Goal: Information Seeking & Learning: Learn about a topic

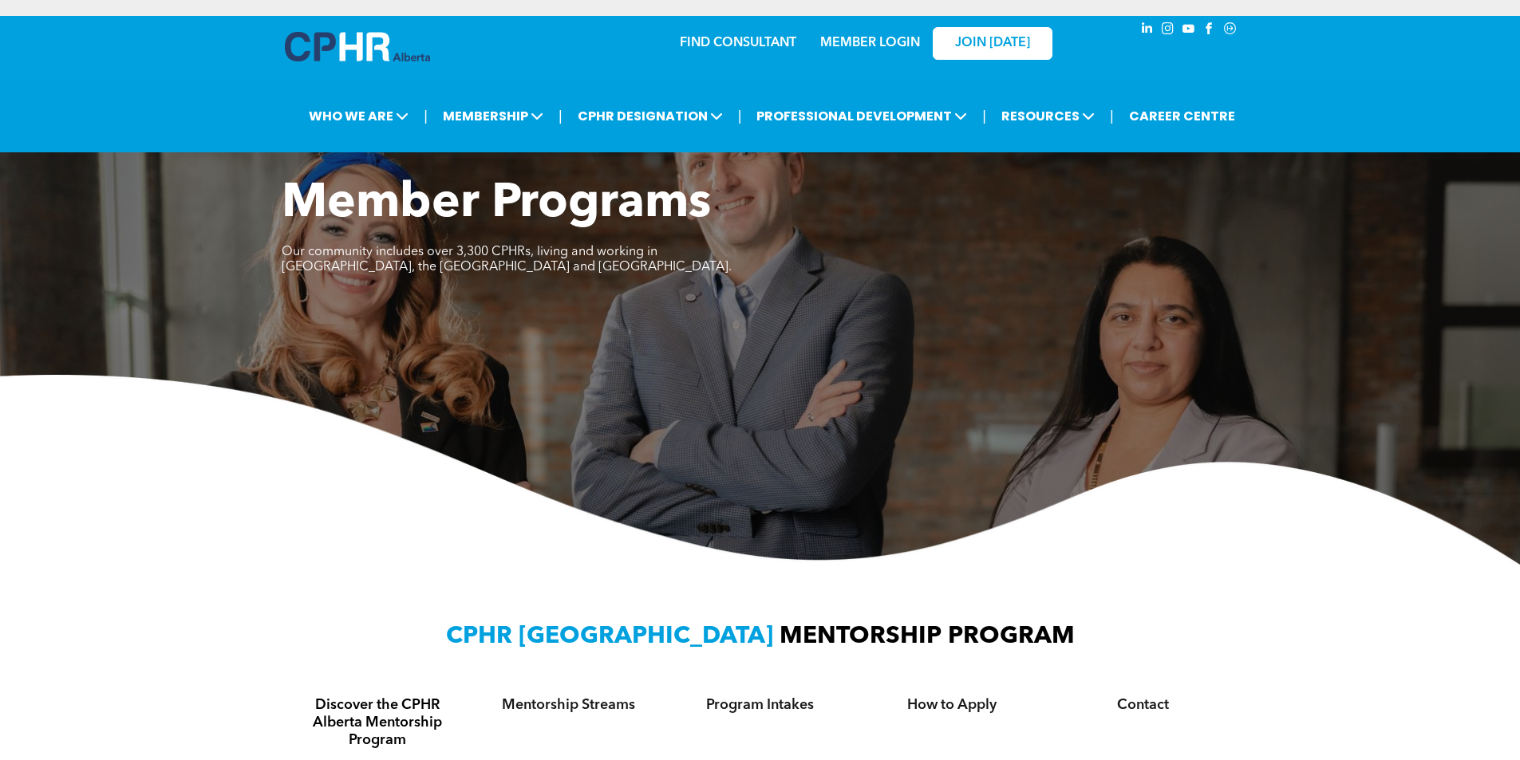
click at [891, 41] on link "MEMBER LOGIN" at bounding box center [870, 43] width 100 height 13
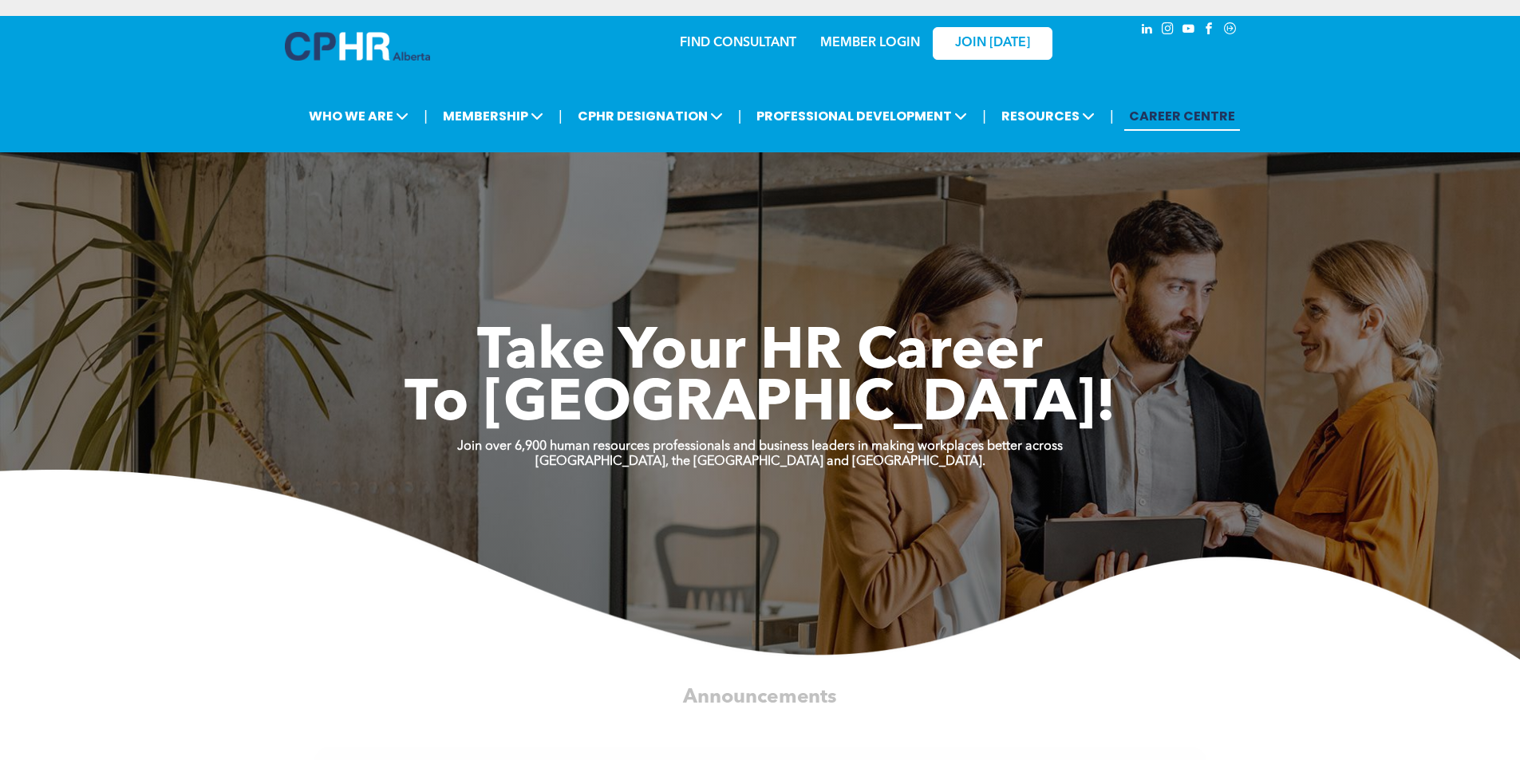
click at [869, 44] on link "MEMBER LOGIN" at bounding box center [870, 43] width 100 height 13
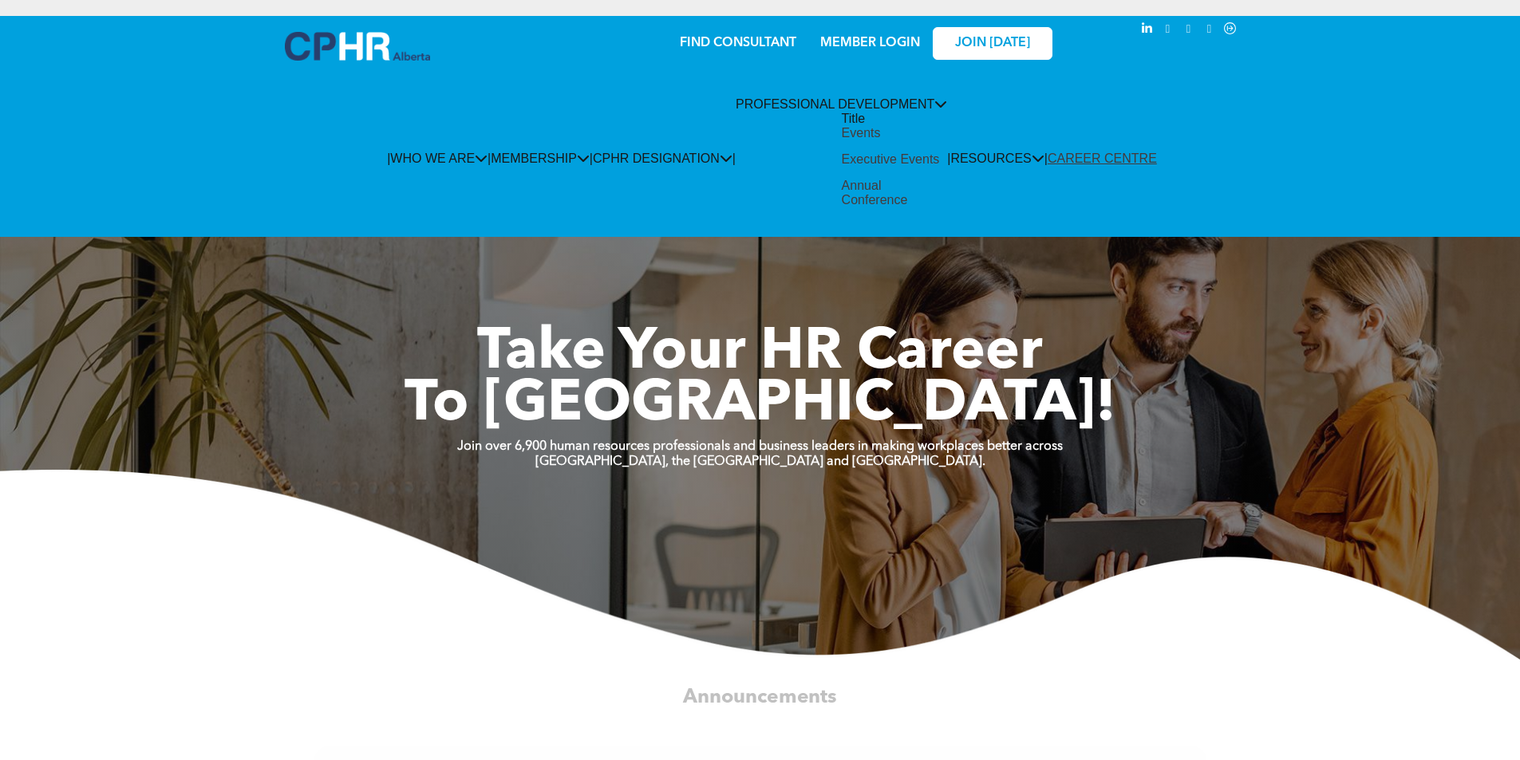
click at [842, 140] on div "Events" at bounding box center [861, 133] width 39 height 14
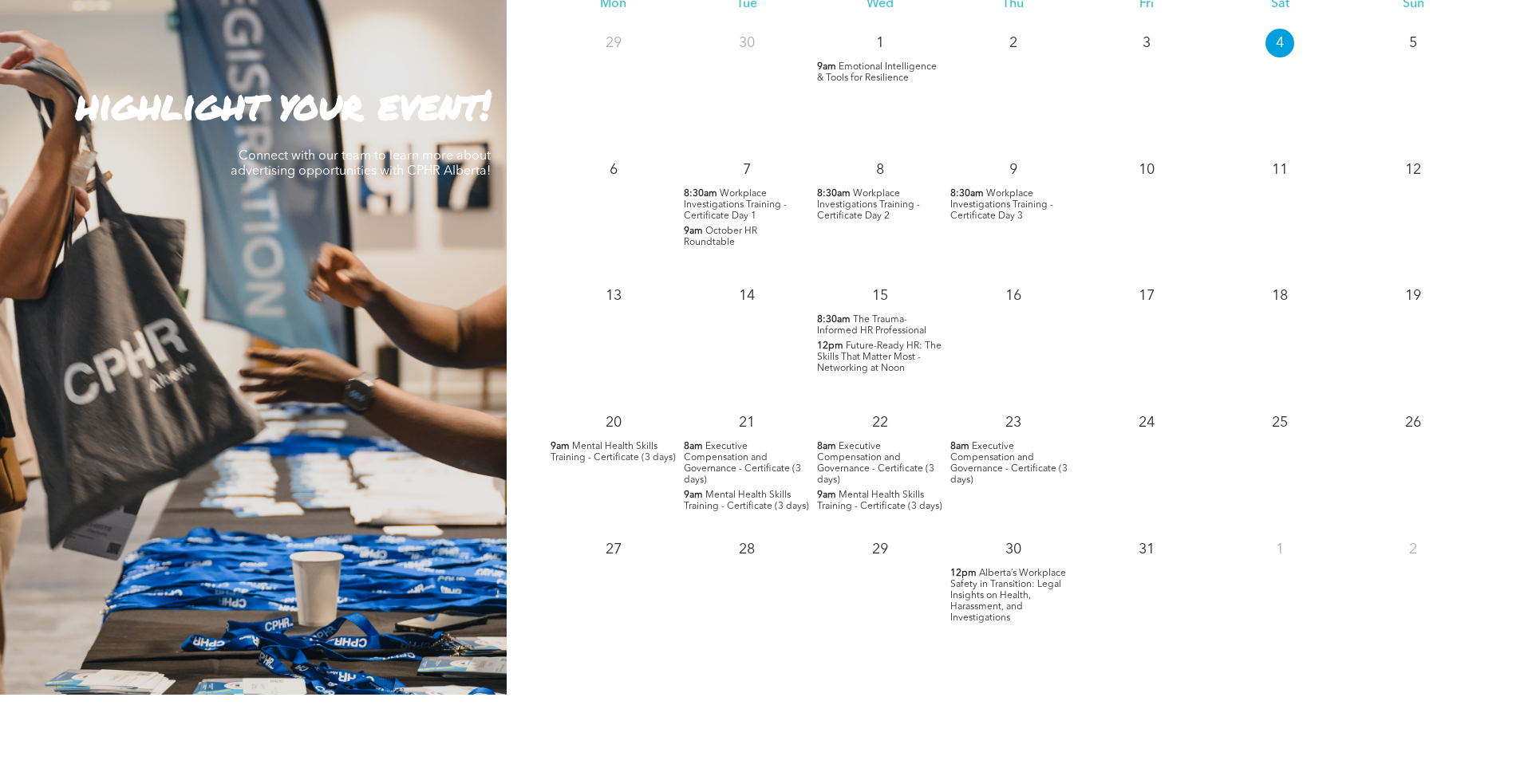
scroll to position [1596, 0]
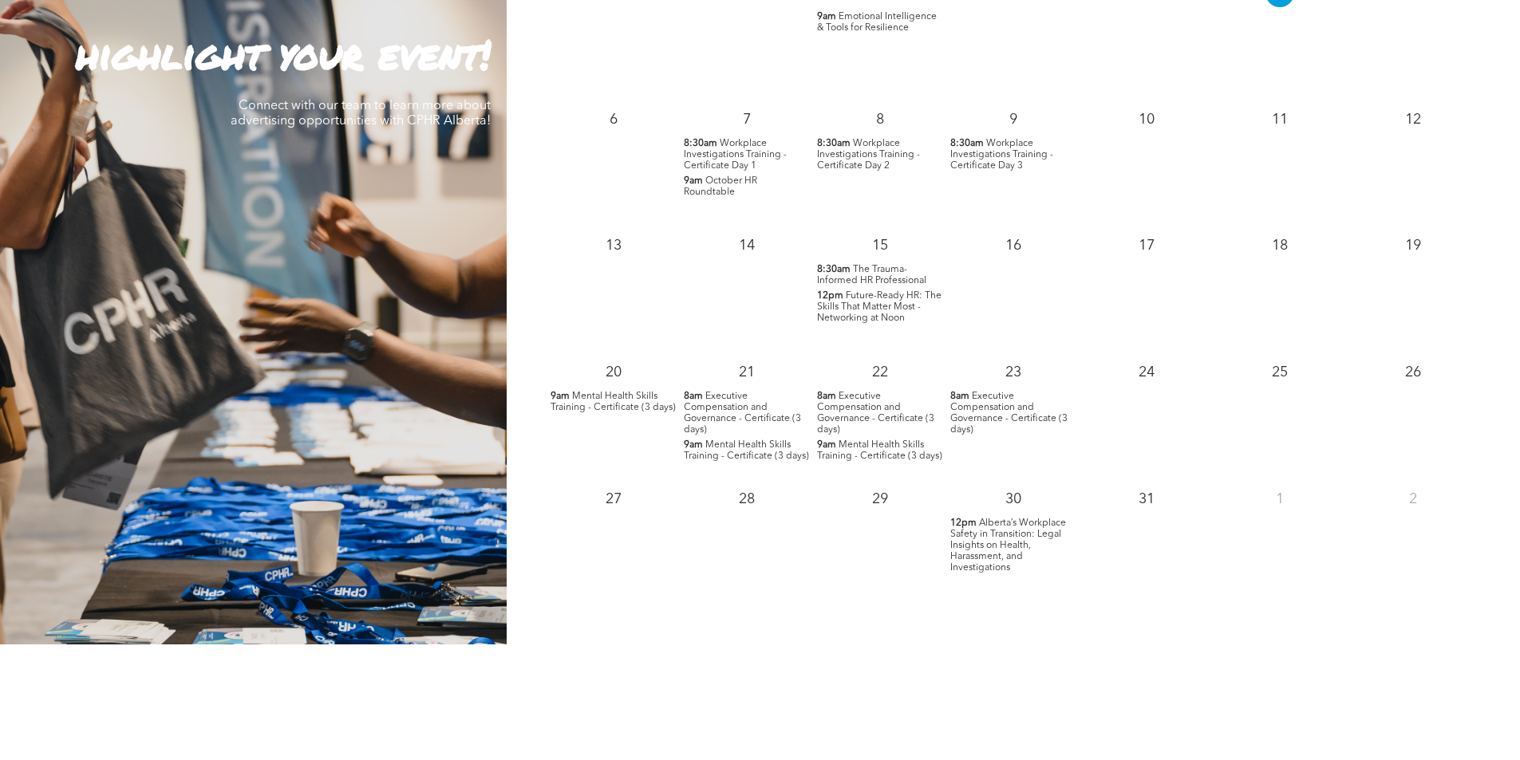
click at [888, 273] on span "The Trauma-Informed HR Professional" at bounding box center [871, 275] width 109 height 21
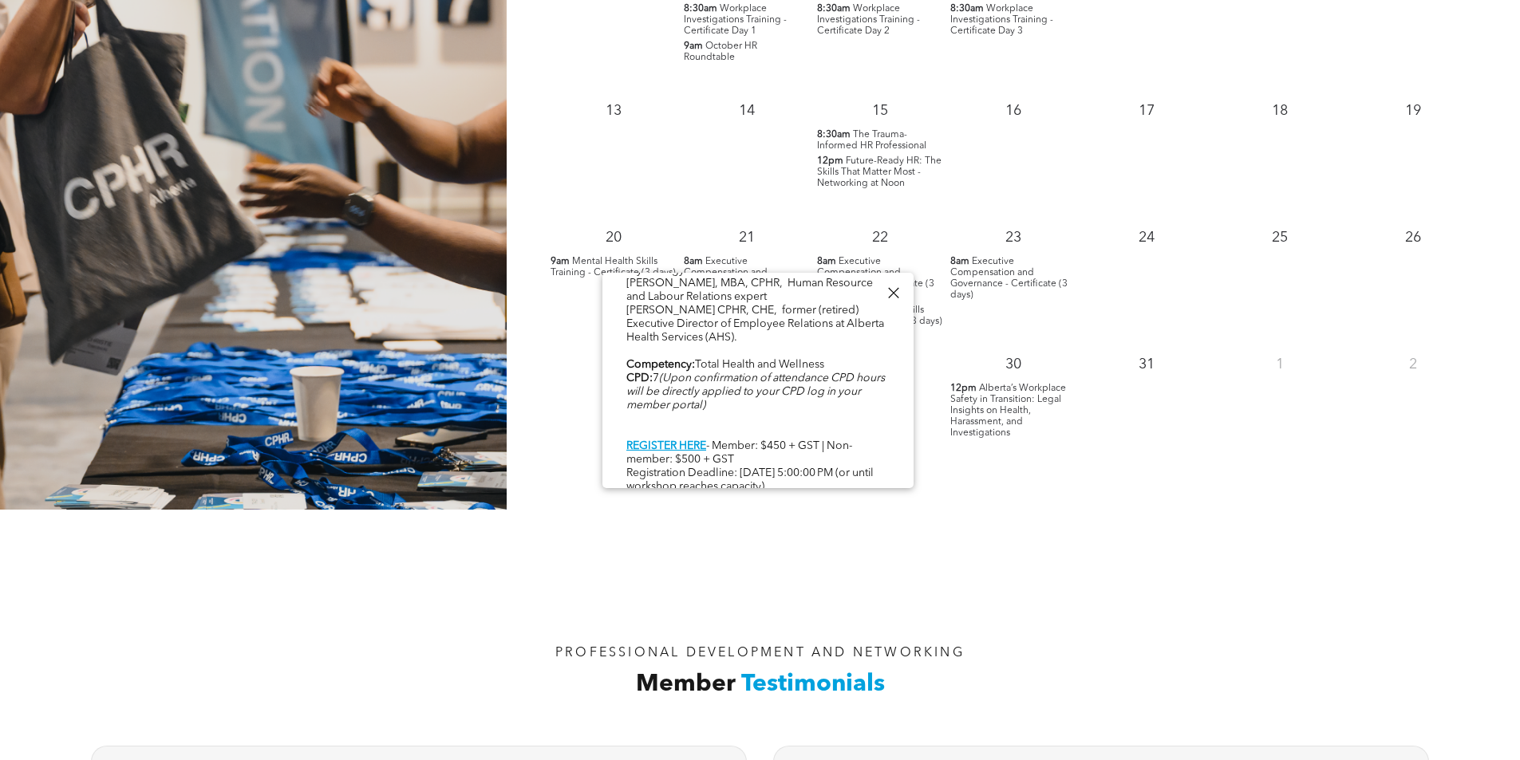
scroll to position [1755, 0]
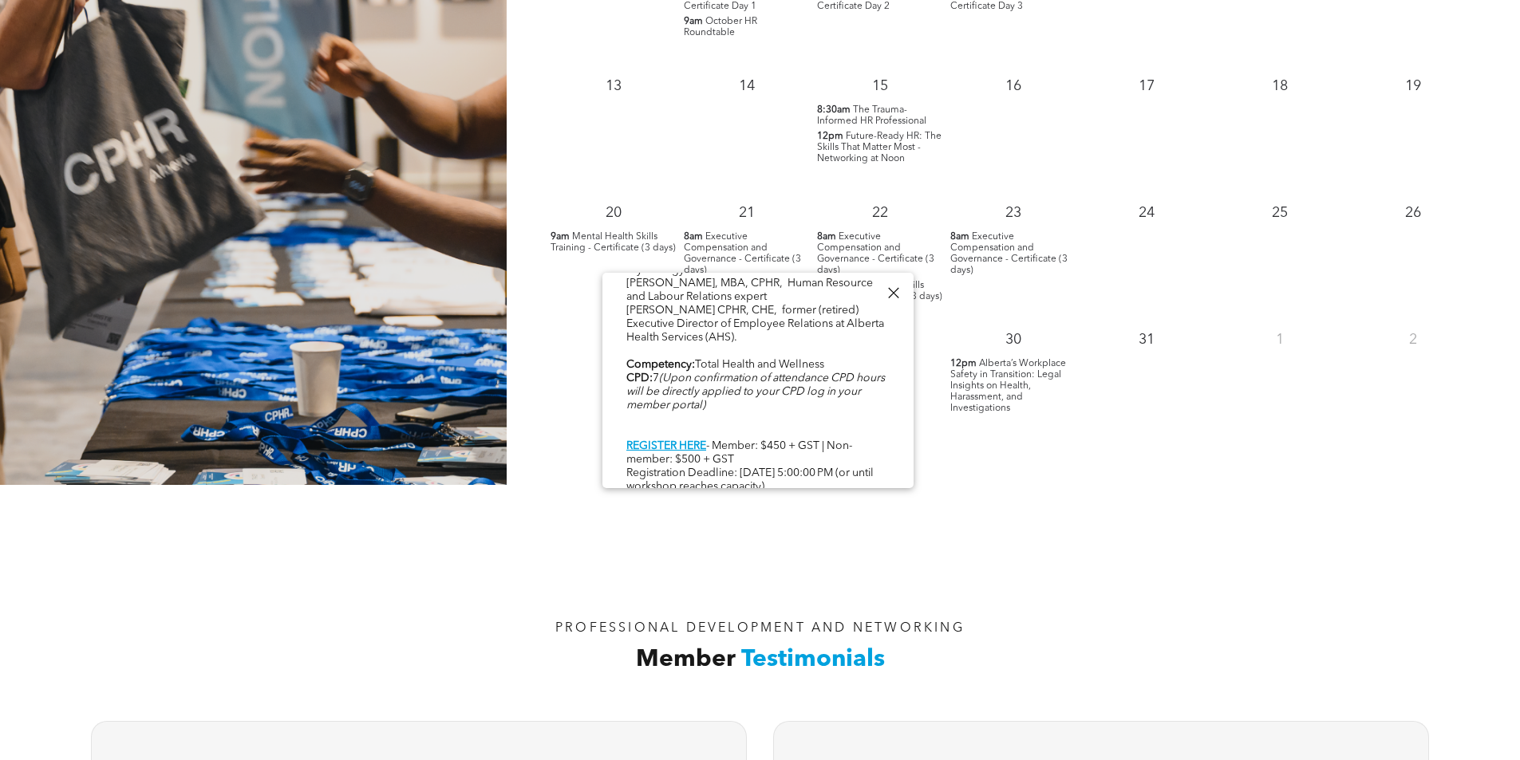
click at [894, 292] on div at bounding box center [893, 293] width 22 height 22
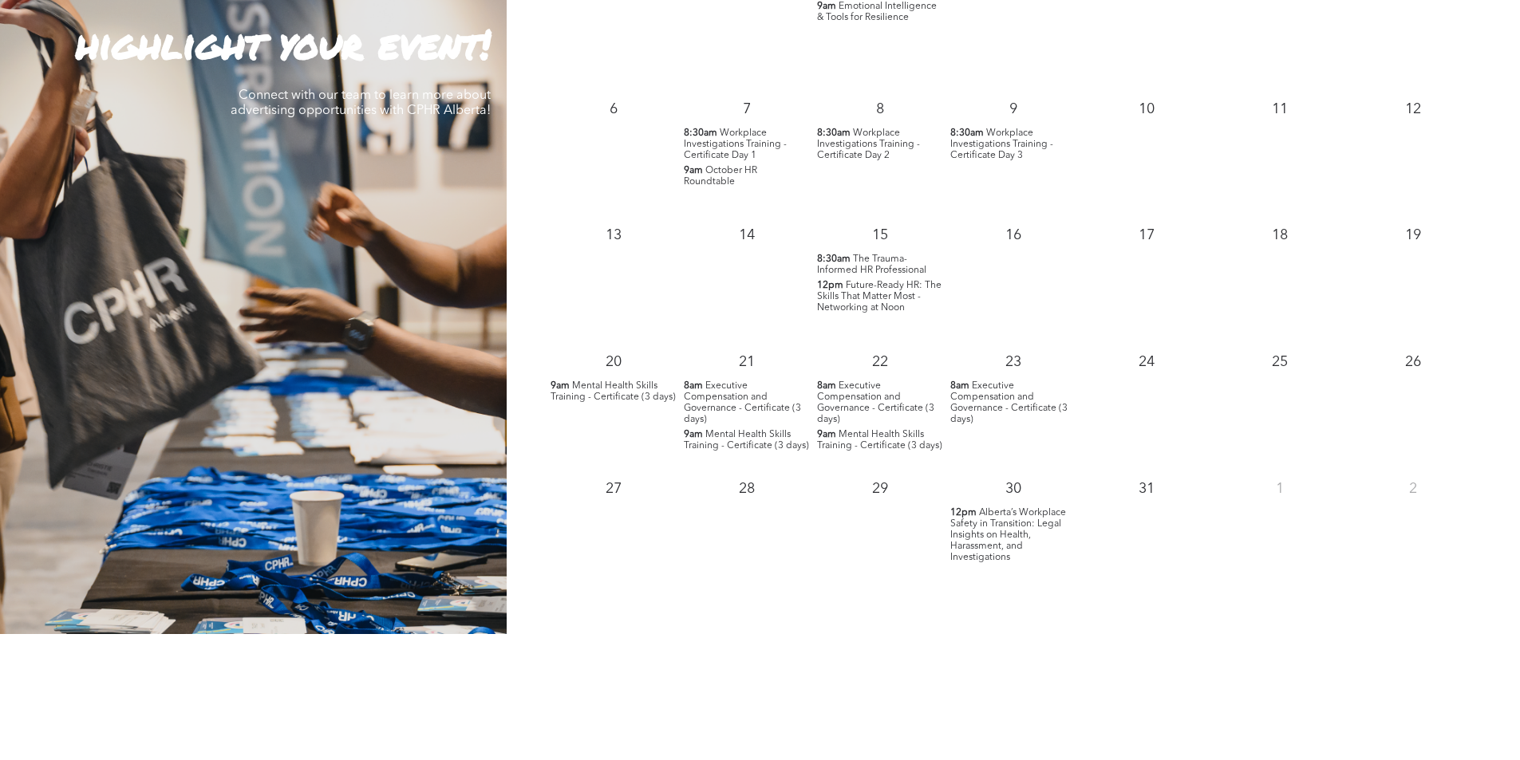
scroll to position [1596, 0]
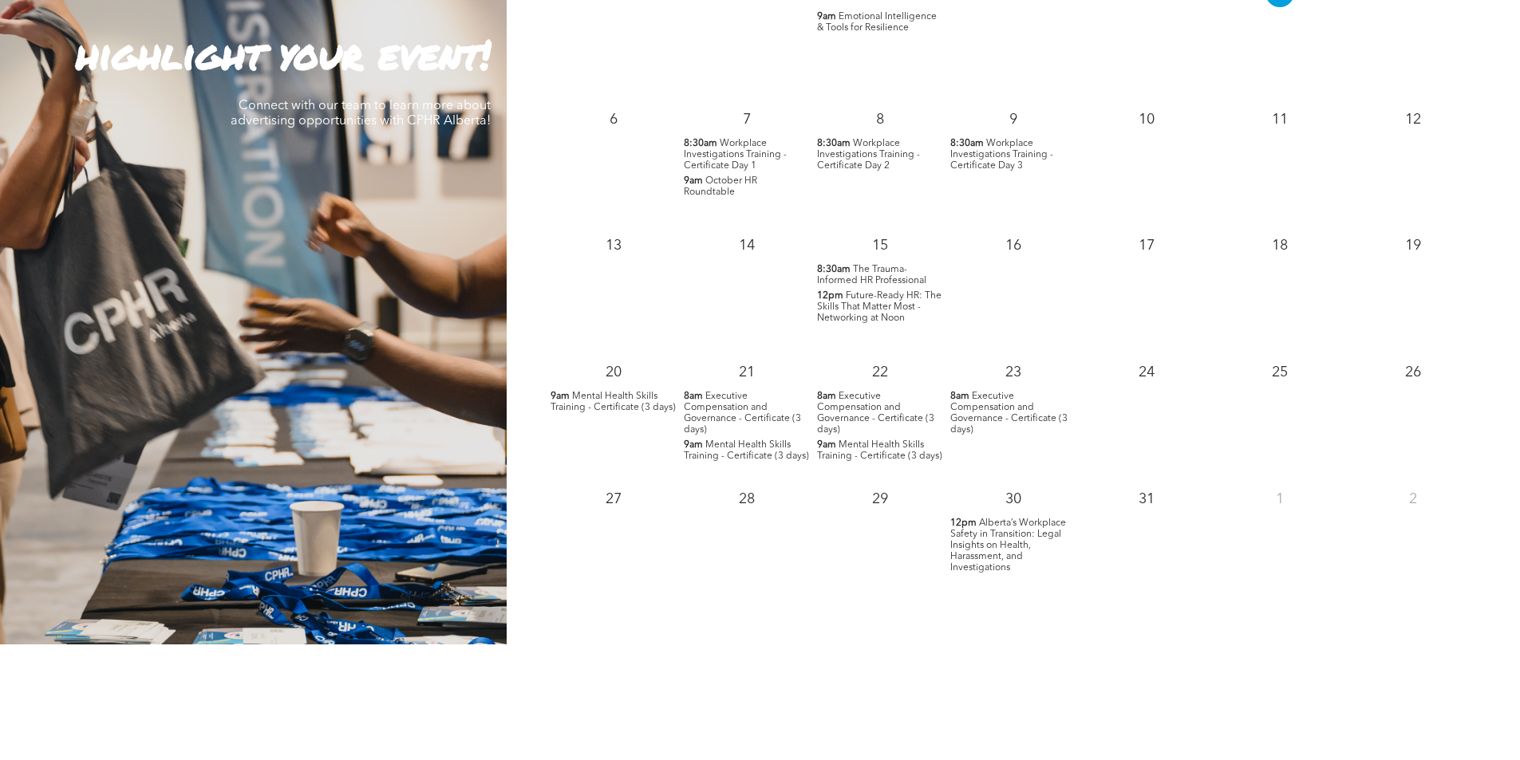
click at [720, 412] on span "Executive Compensation and Governance - Certificate (3 days)" at bounding box center [742, 413] width 117 height 43
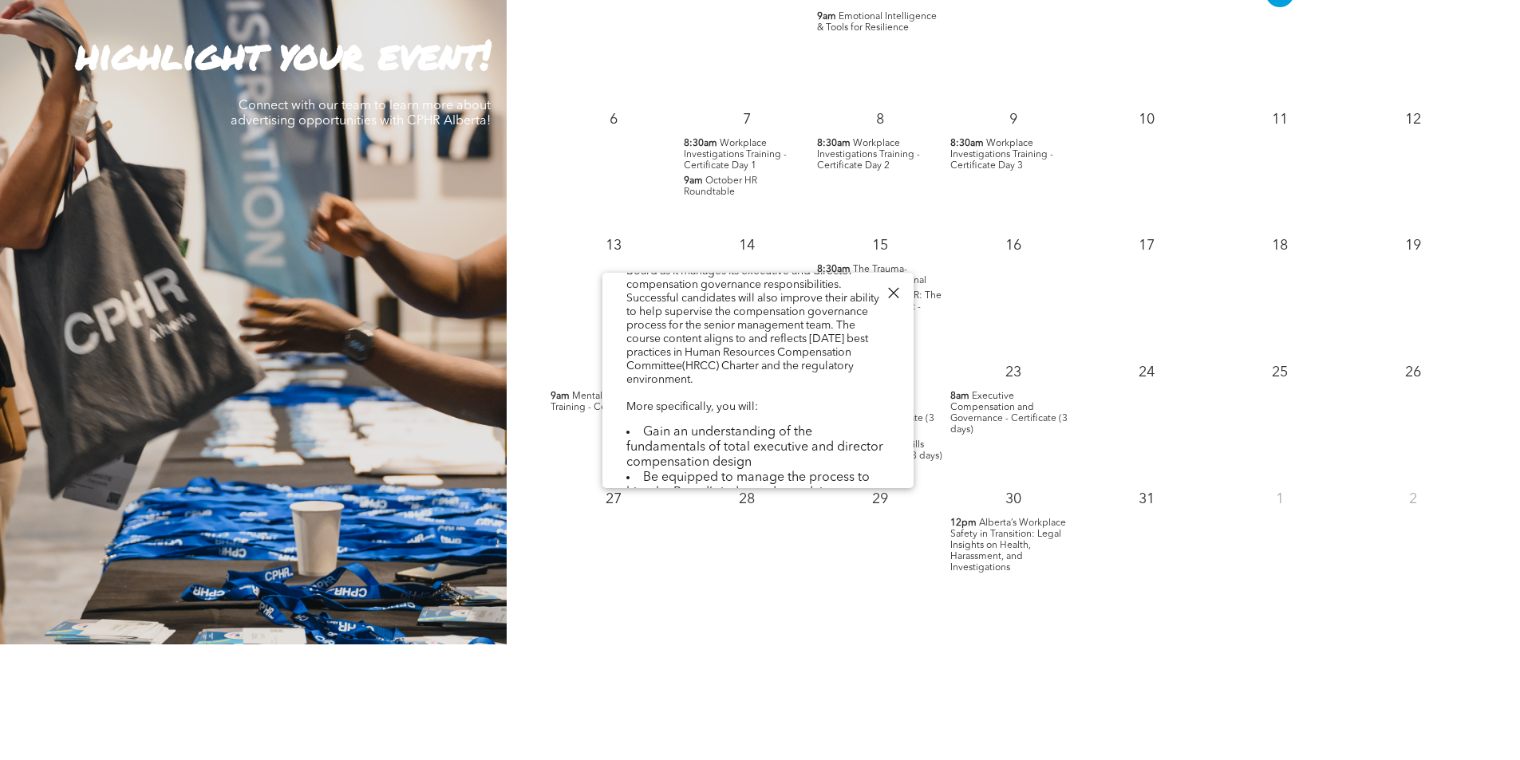
scroll to position [239, 0]
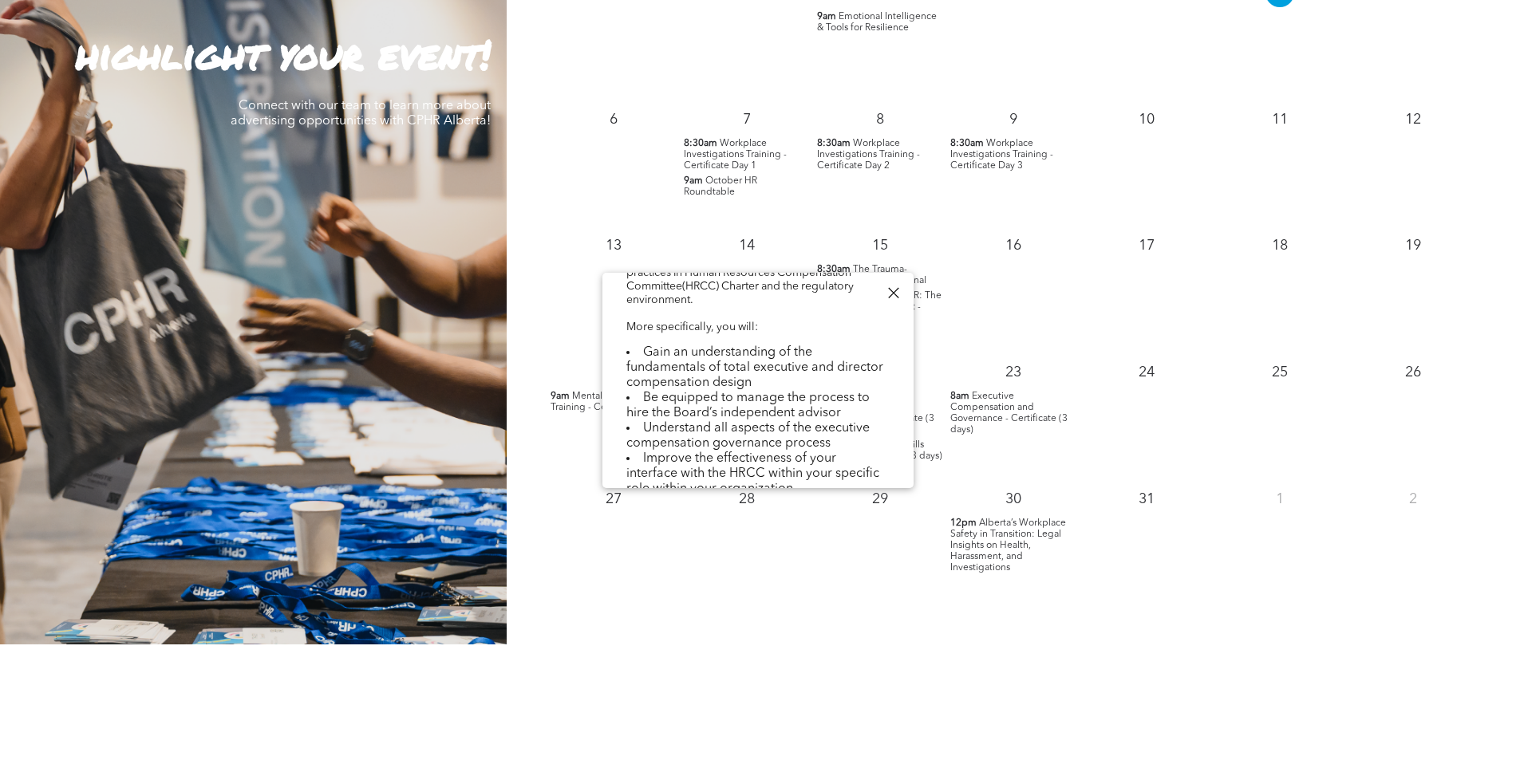
click at [897, 288] on div at bounding box center [893, 293] width 22 height 22
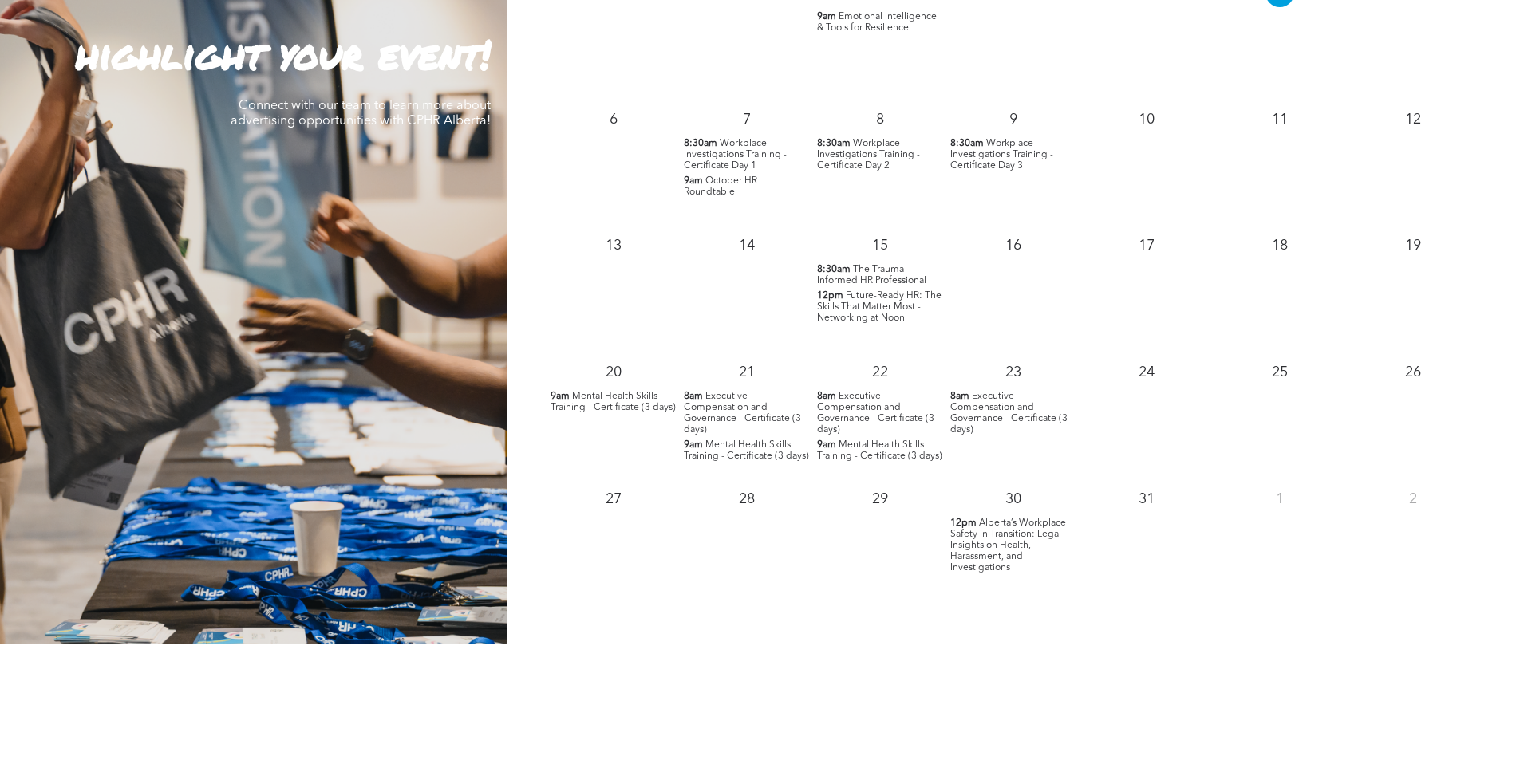
click at [890, 310] on span "Future-Ready HR: The Skills That Matter Most - Networking at Noon" at bounding box center [879, 307] width 124 height 32
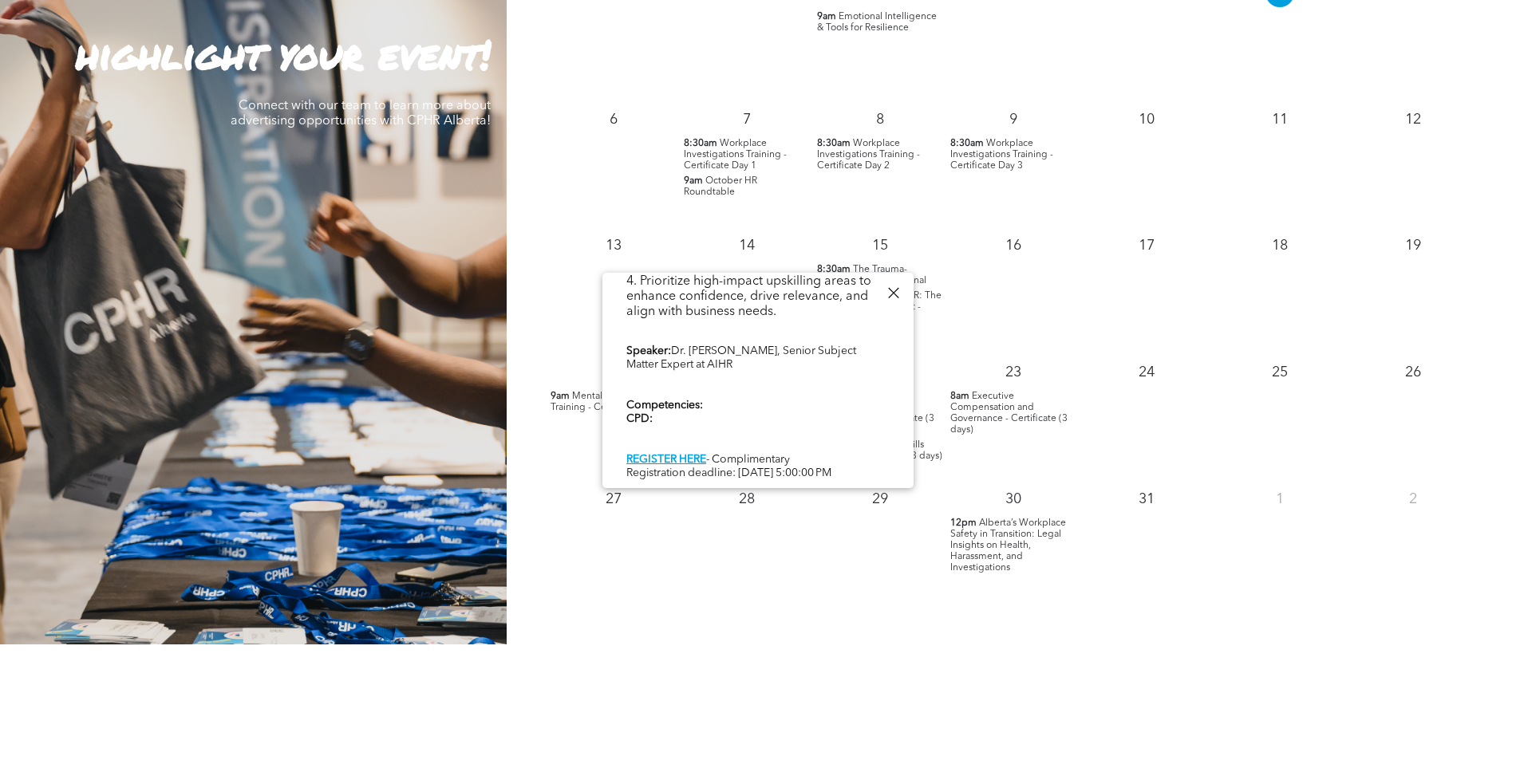
scroll to position [656, 0]
click at [685, 454] on link "REGISTER HERE" at bounding box center [666, 459] width 80 height 11
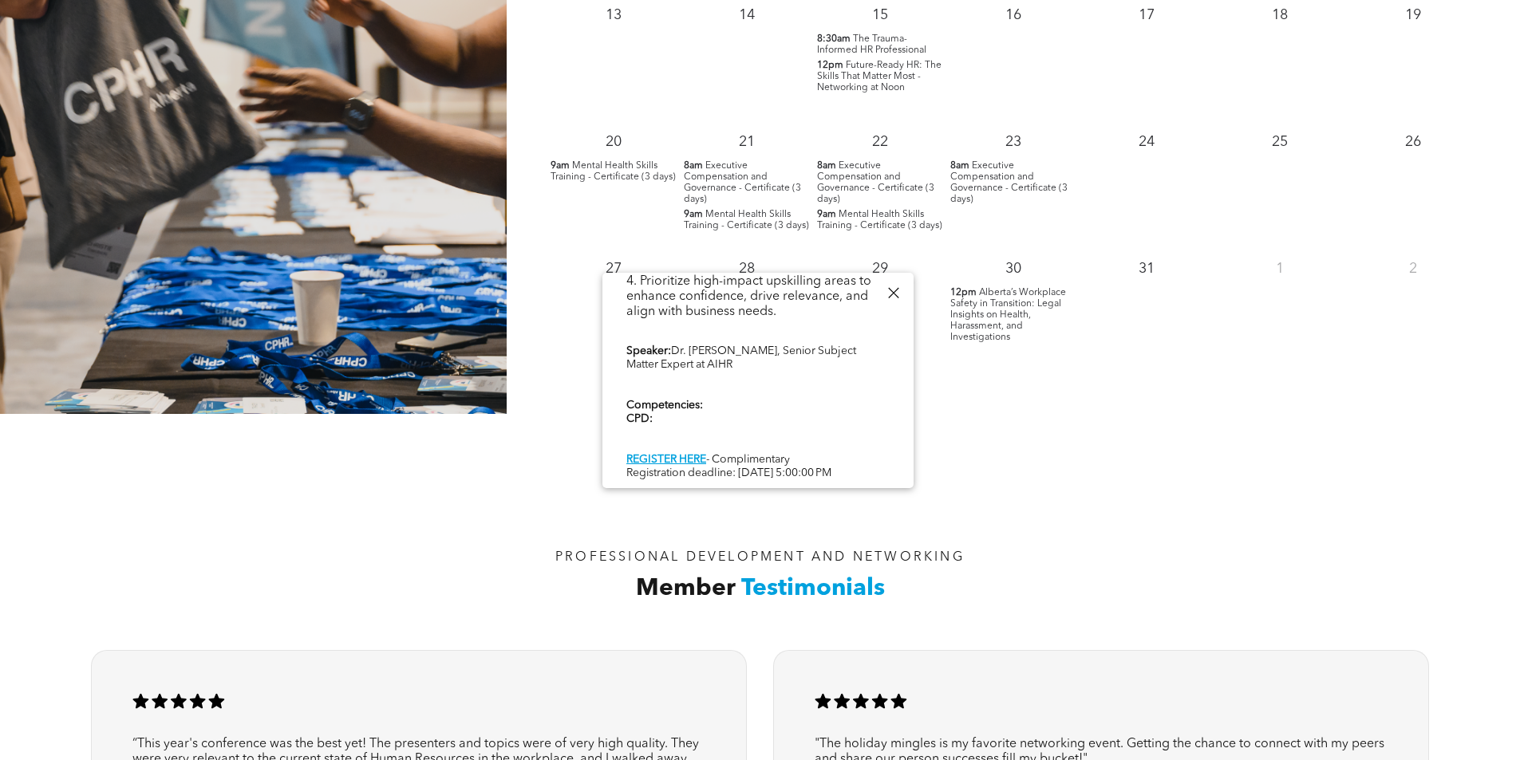
scroll to position [1835, 0]
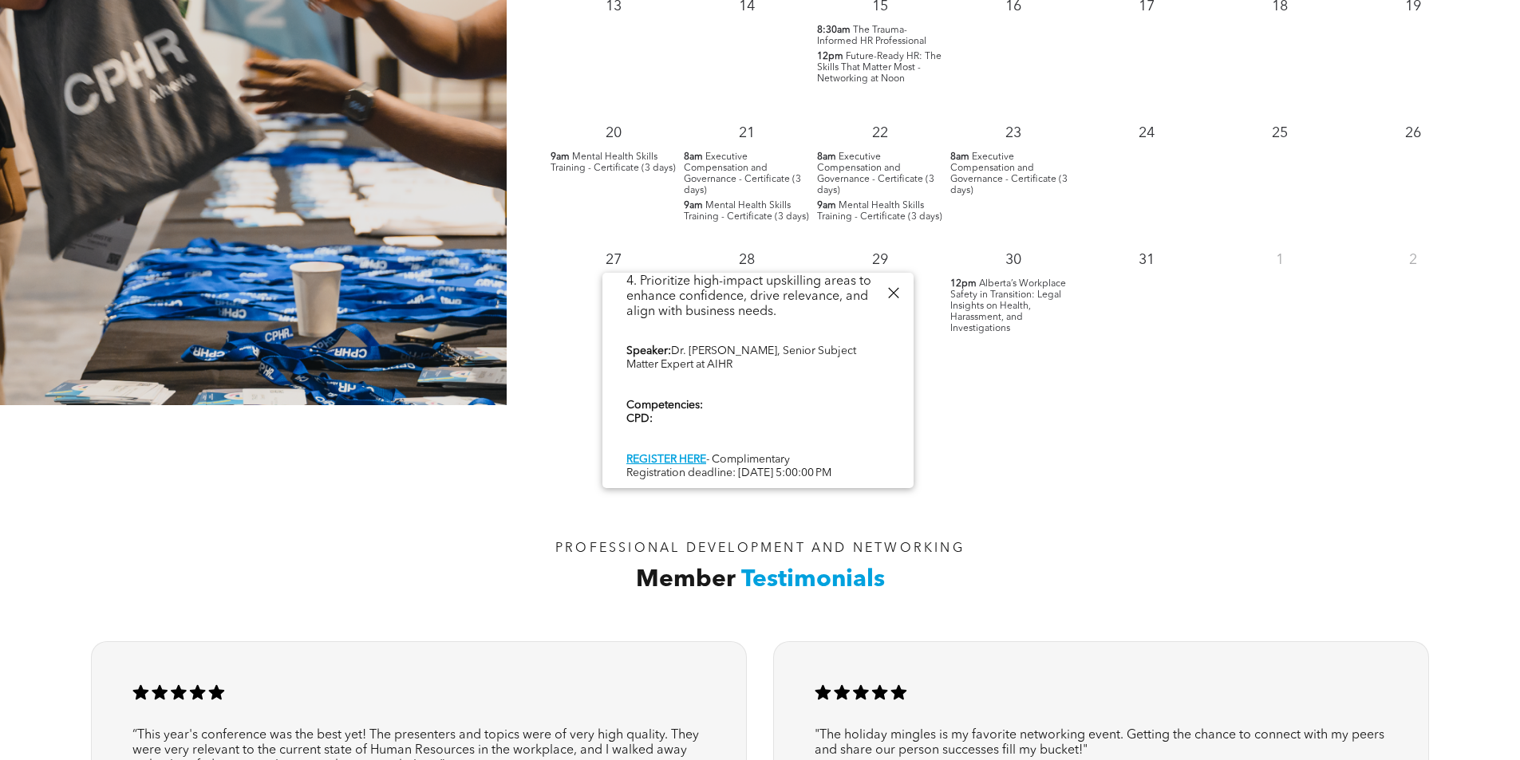
click at [896, 294] on div at bounding box center [893, 293] width 22 height 22
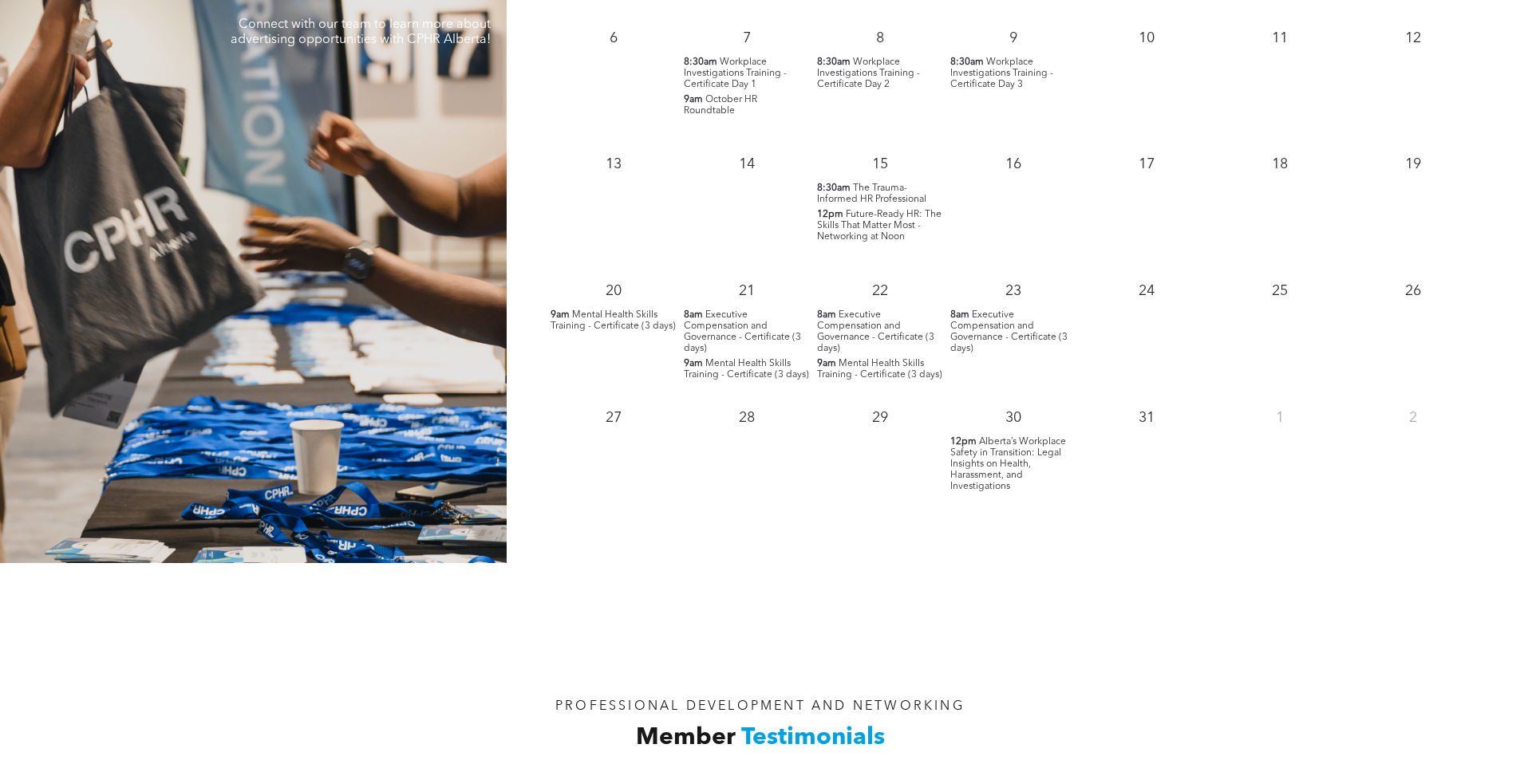
scroll to position [1675, 0]
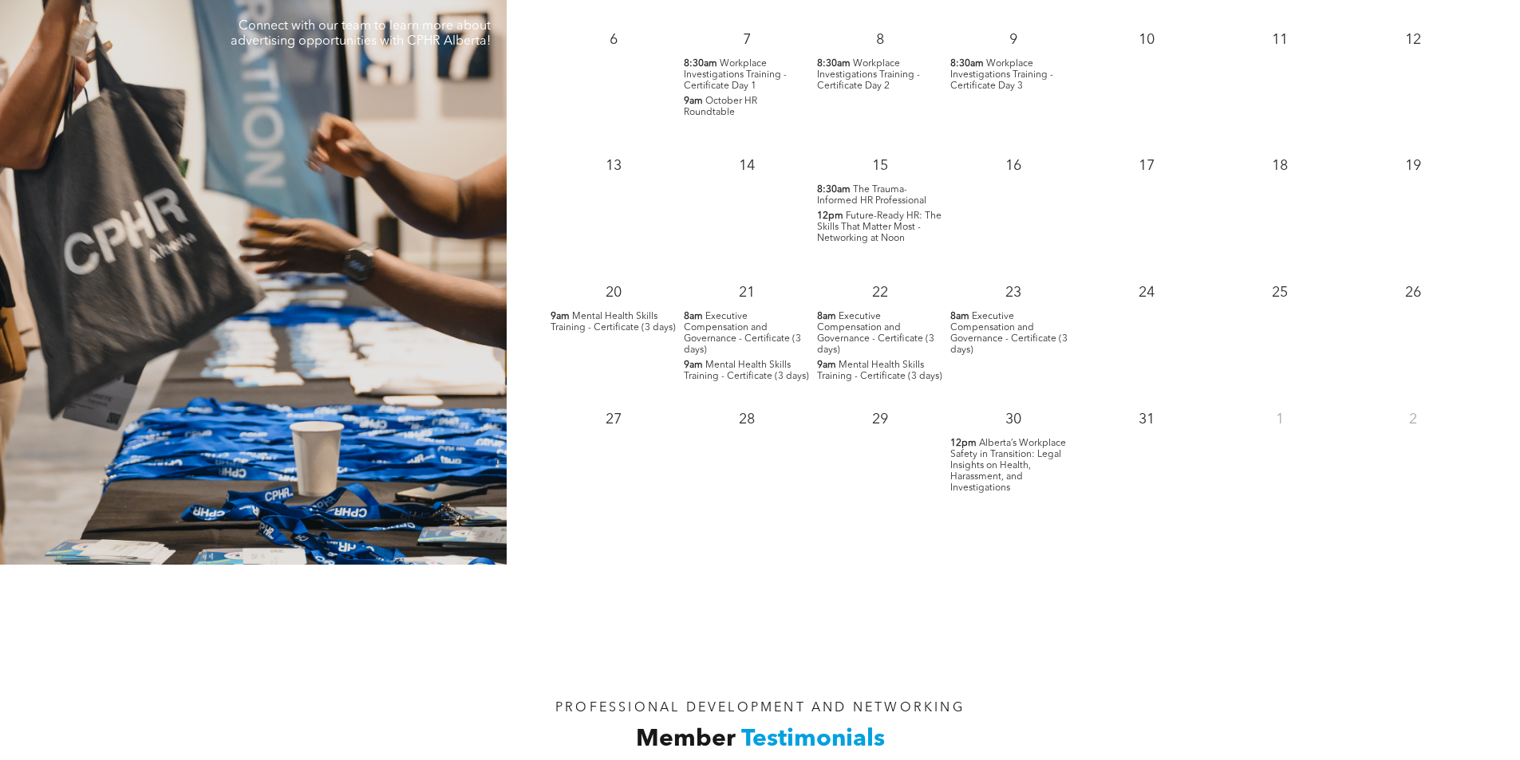
click at [997, 479] on span "Alberta’s Workplace Safety in Transition: Legal Insights on Health, Harassment,…" at bounding box center [1008, 466] width 116 height 54
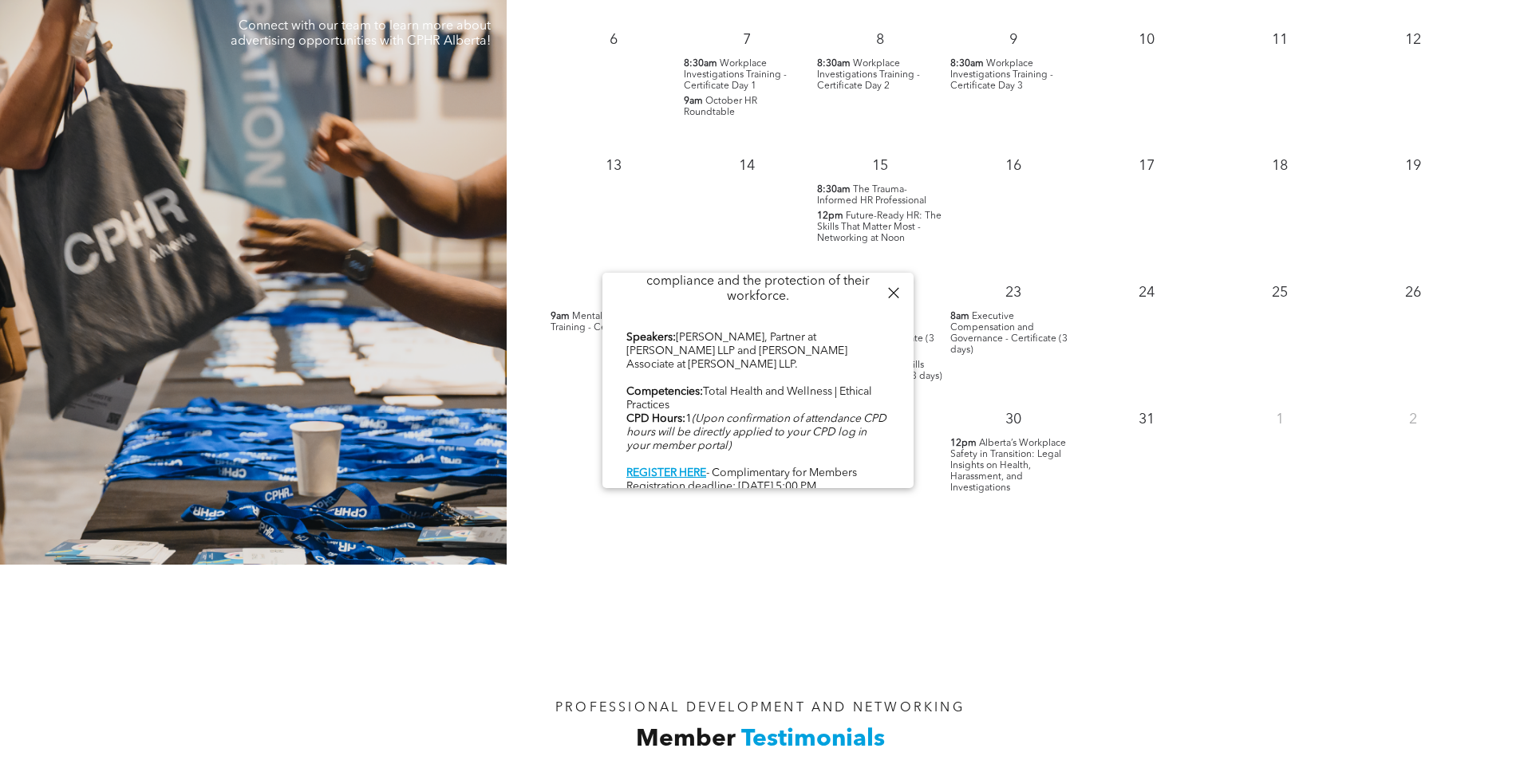
scroll to position [835, 0]
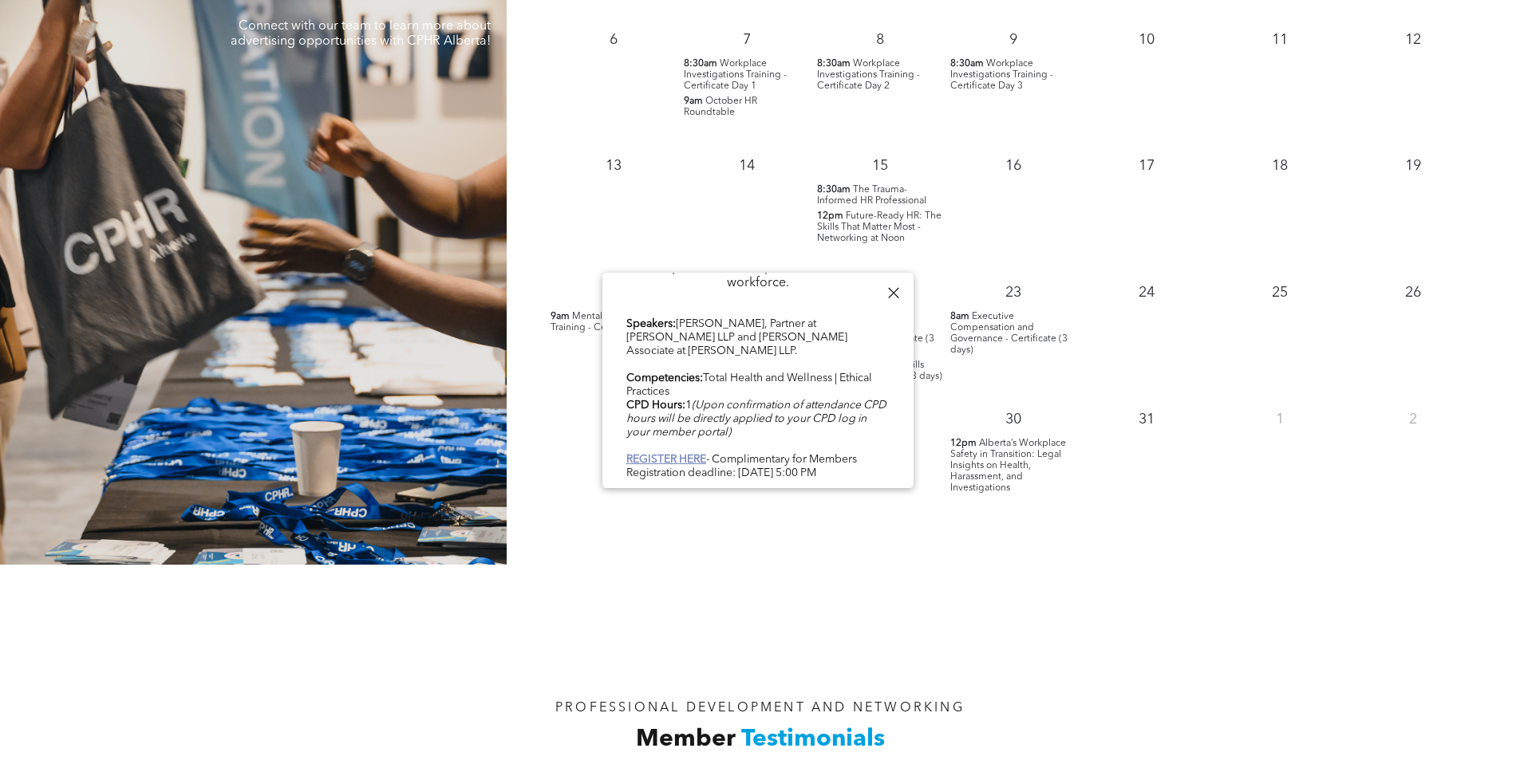
click at [676, 454] on b "REGISTER HERE" at bounding box center [666, 459] width 80 height 11
click at [893, 287] on div at bounding box center [893, 293] width 22 height 22
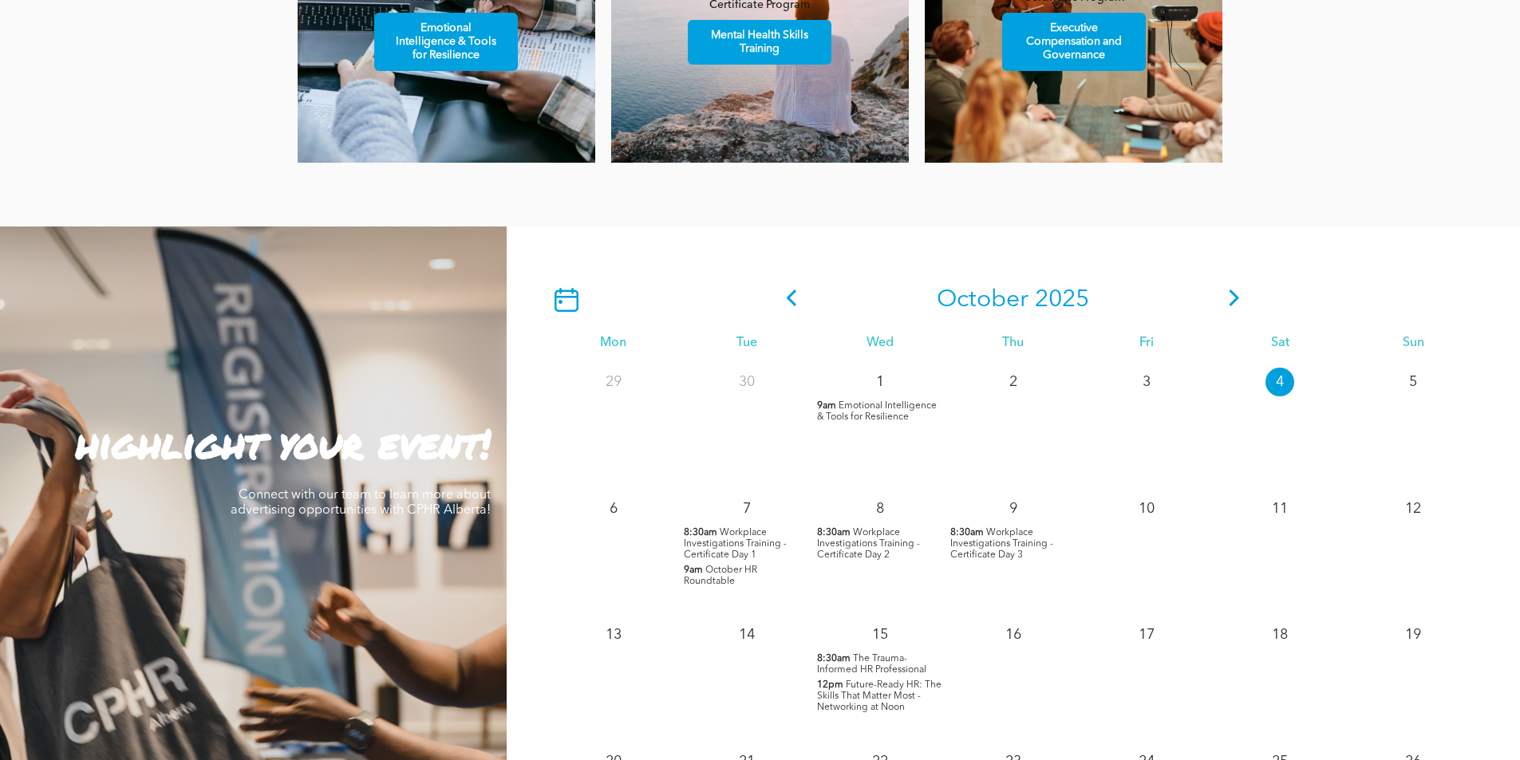
scroll to position [1197, 0]
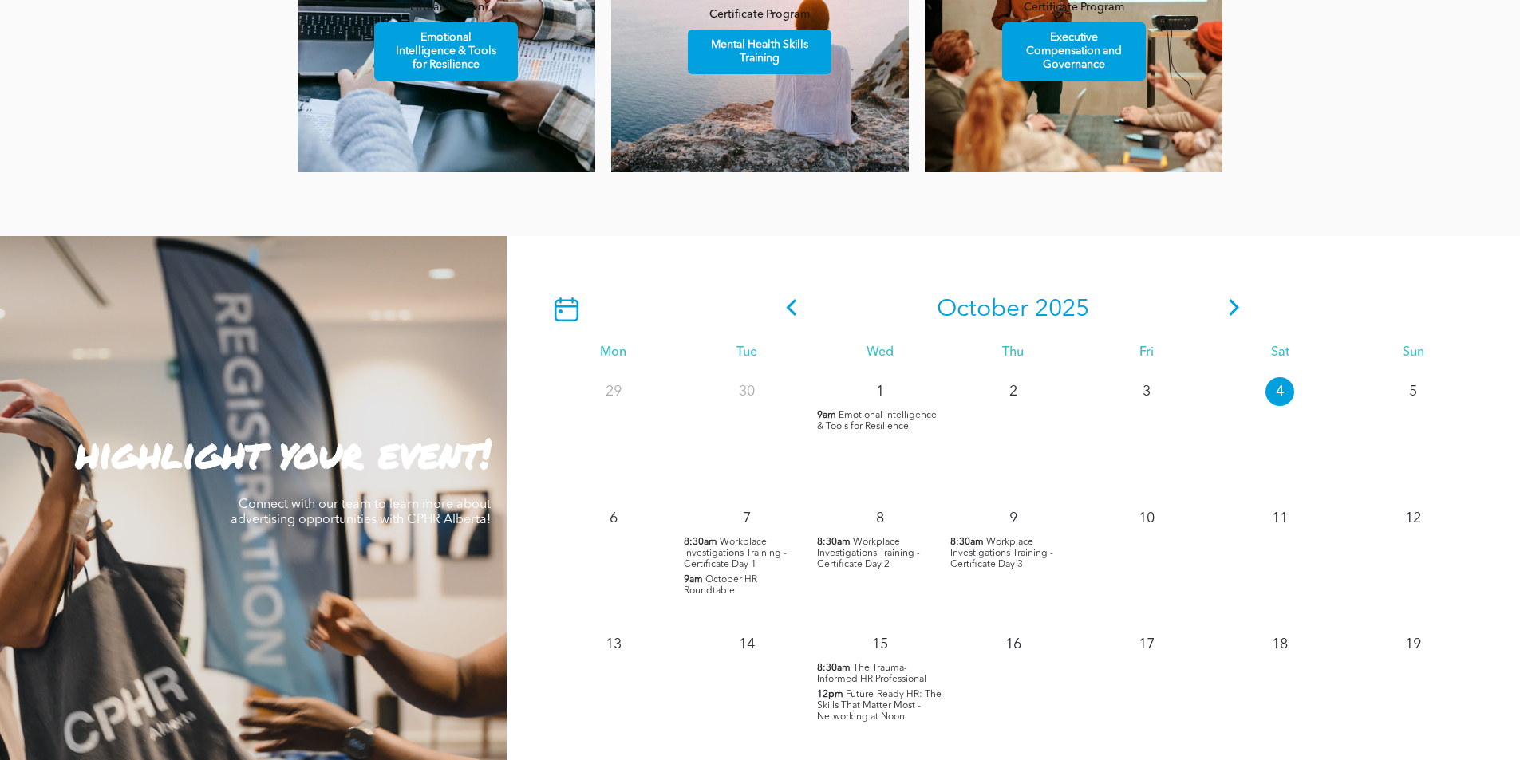
click at [1233, 306] on icon at bounding box center [1234, 307] width 10 height 17
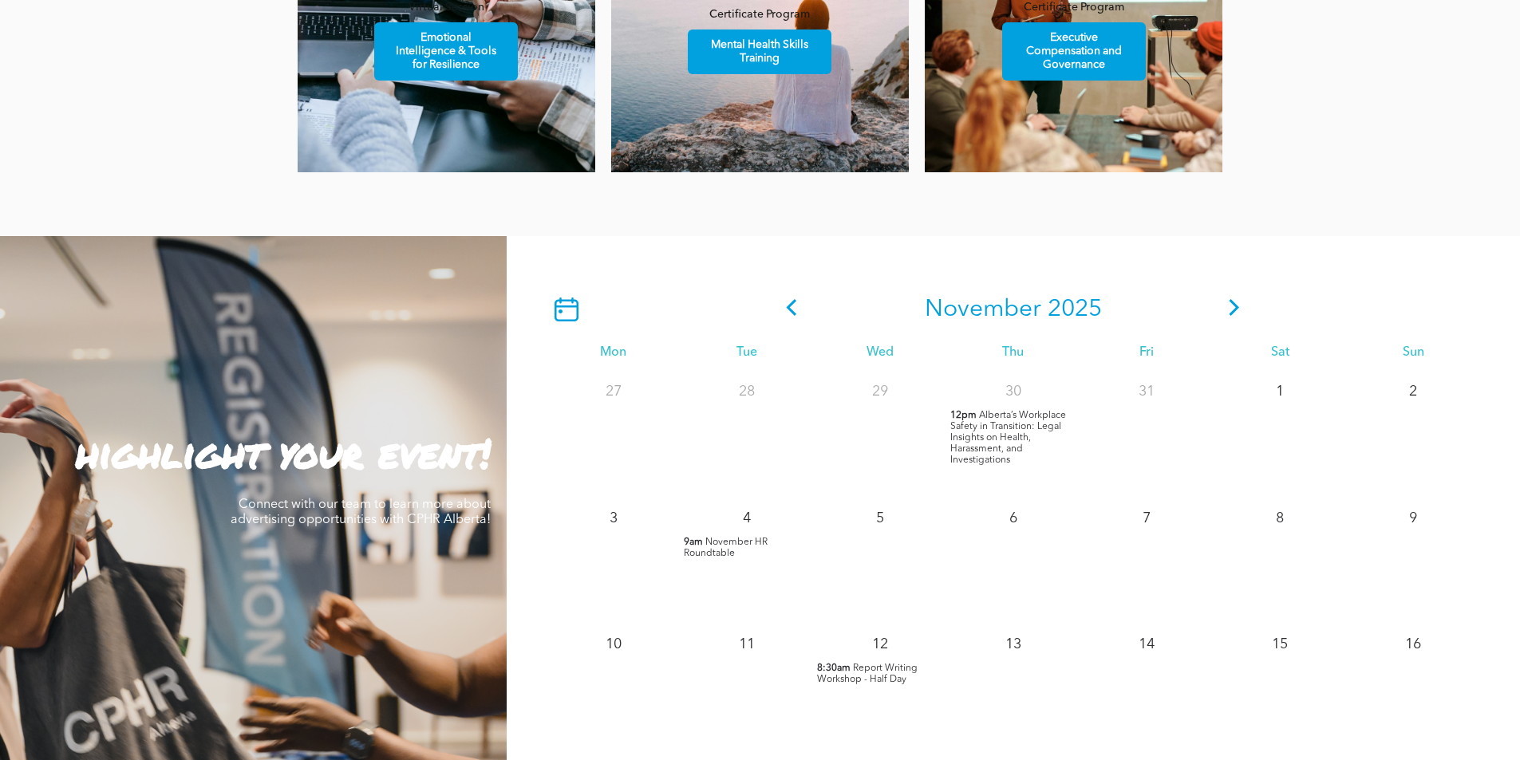
click at [795, 305] on icon at bounding box center [791, 307] width 24 height 17
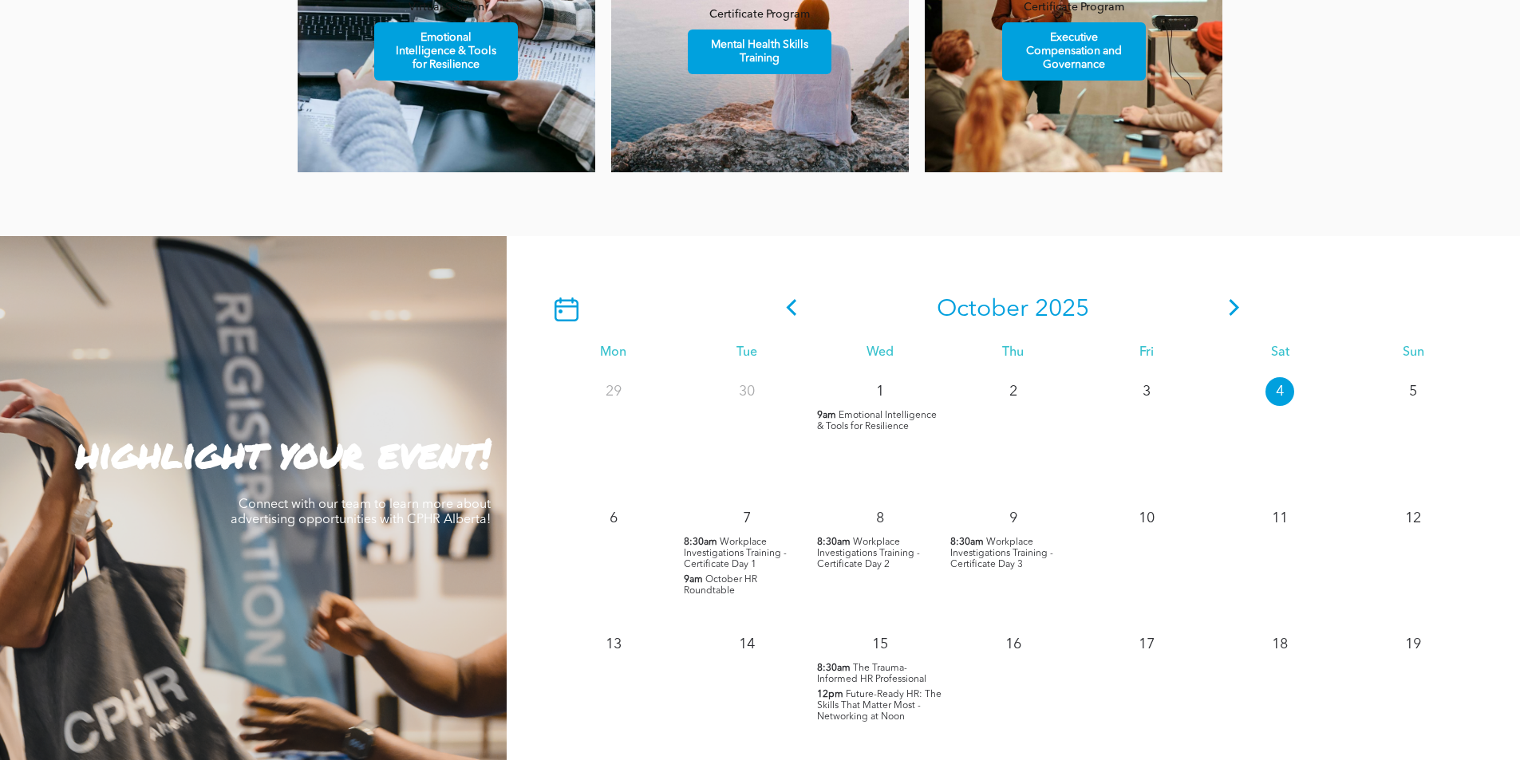
click at [882, 423] on span "Emotional Intelligence & Tools for Resilience" at bounding box center [877, 421] width 120 height 21
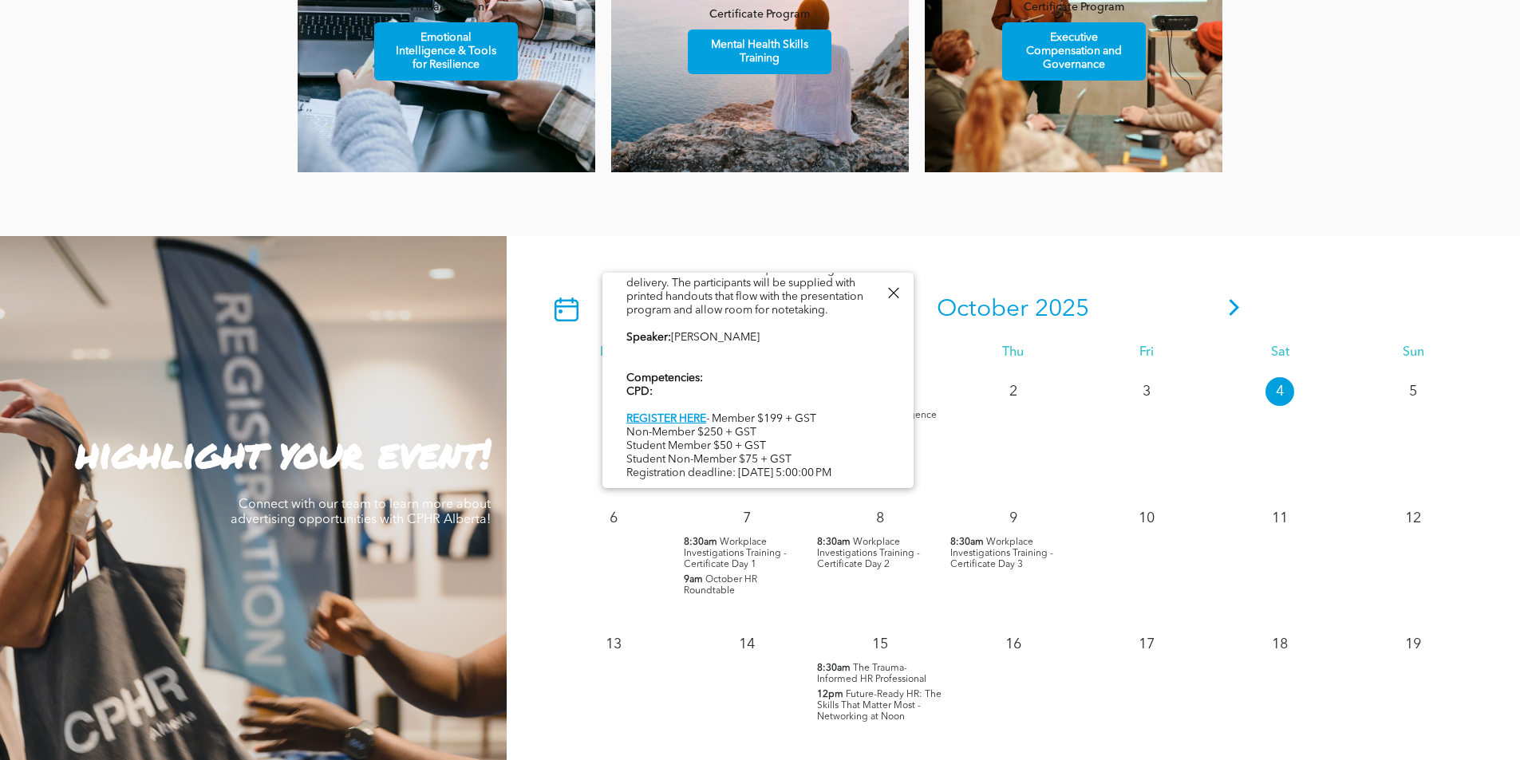
scroll to position [493, 0]
click at [890, 291] on div at bounding box center [893, 293] width 22 height 22
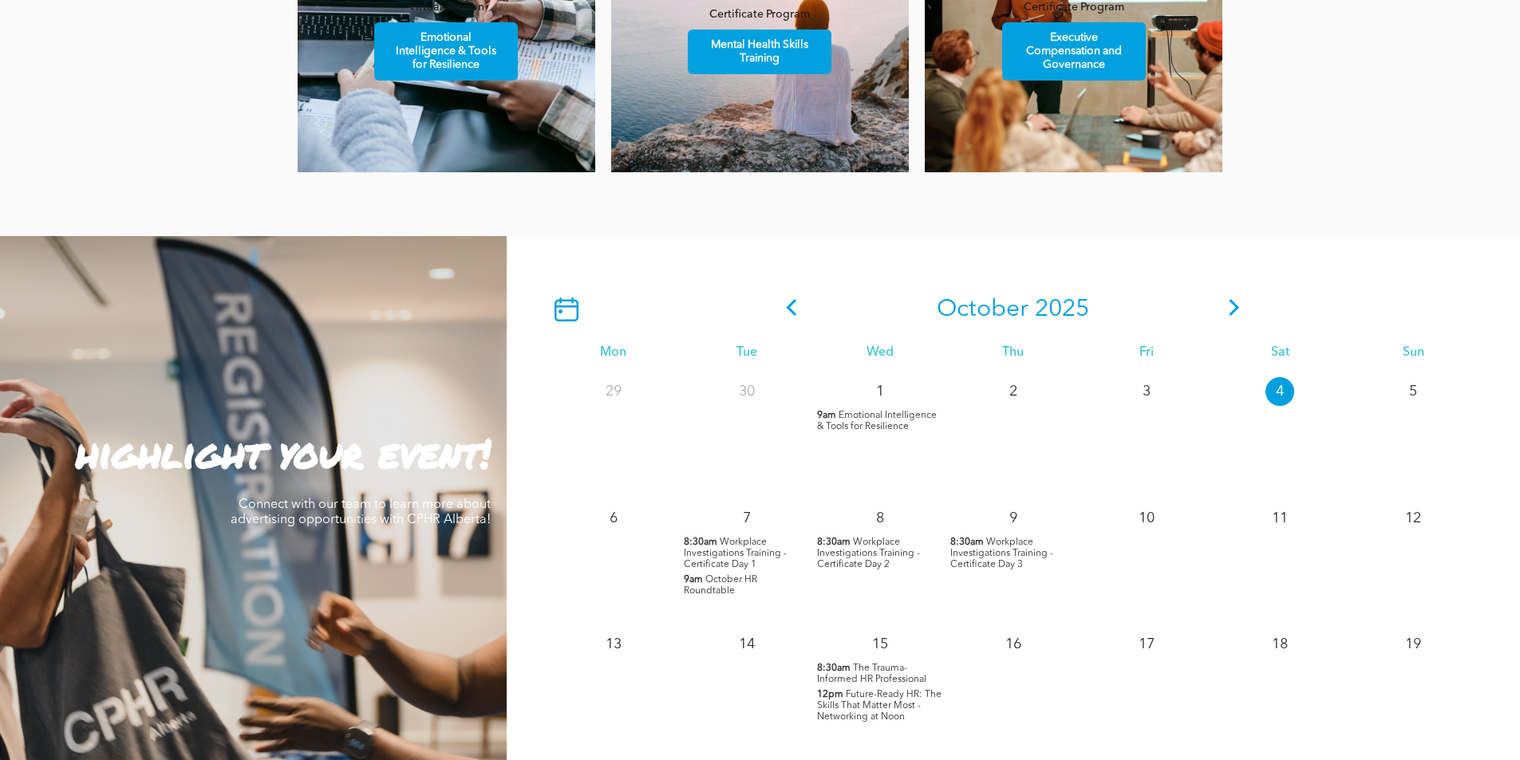
click at [1232, 303] on icon at bounding box center [1234, 307] width 24 height 17
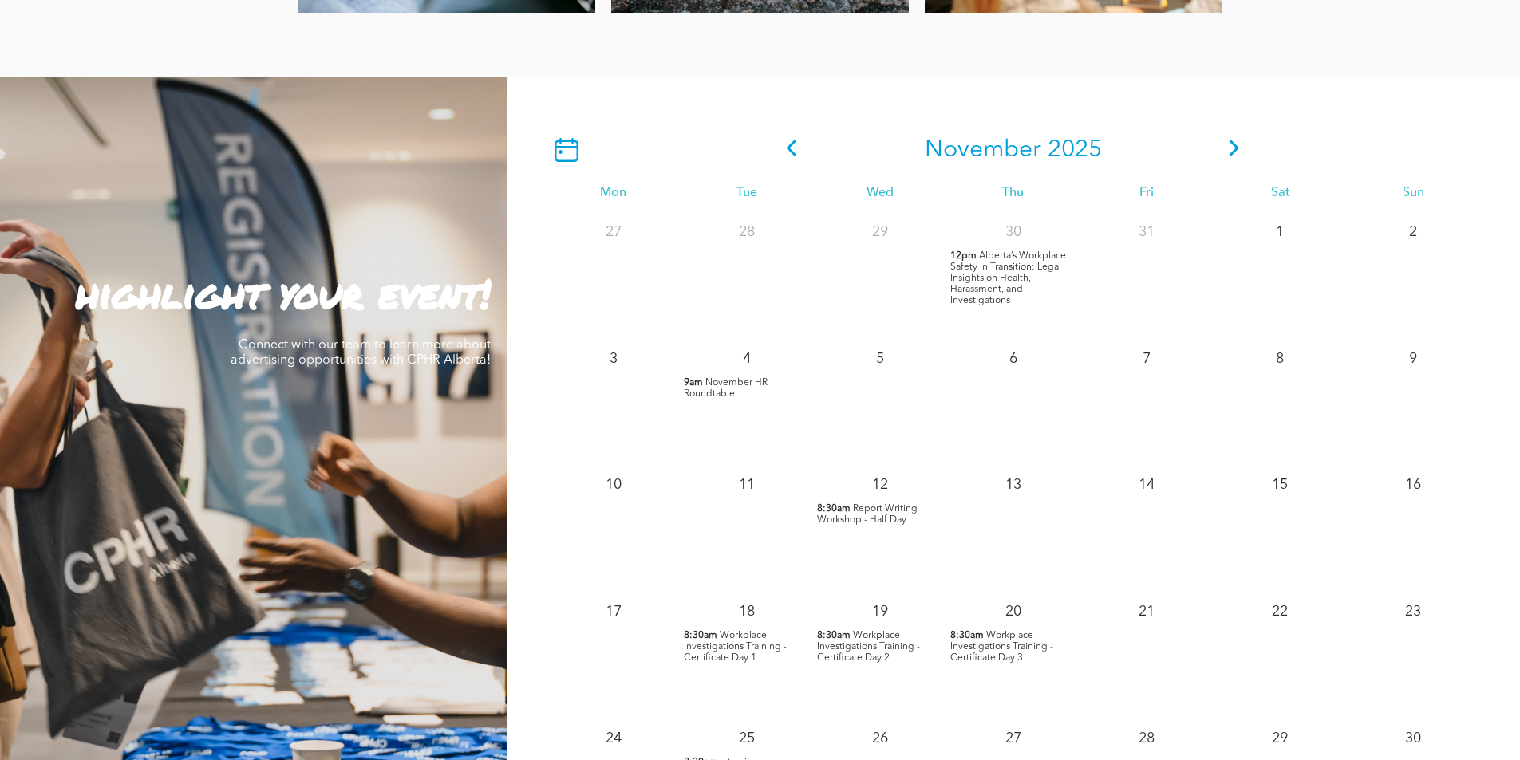
scroll to position [1436, 0]
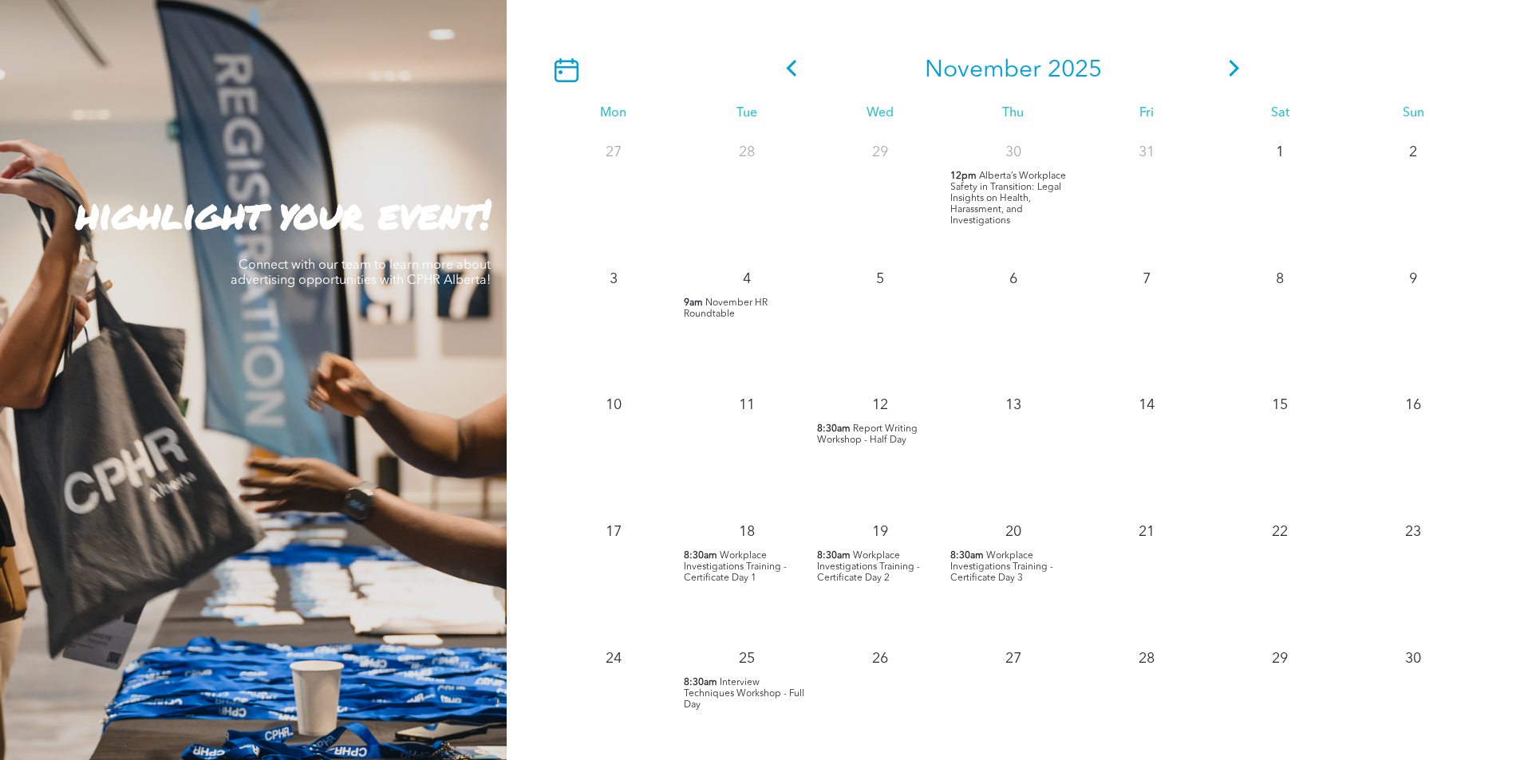
click at [888, 439] on span "Report Writing Workshop - Half Day" at bounding box center [867, 434] width 101 height 21
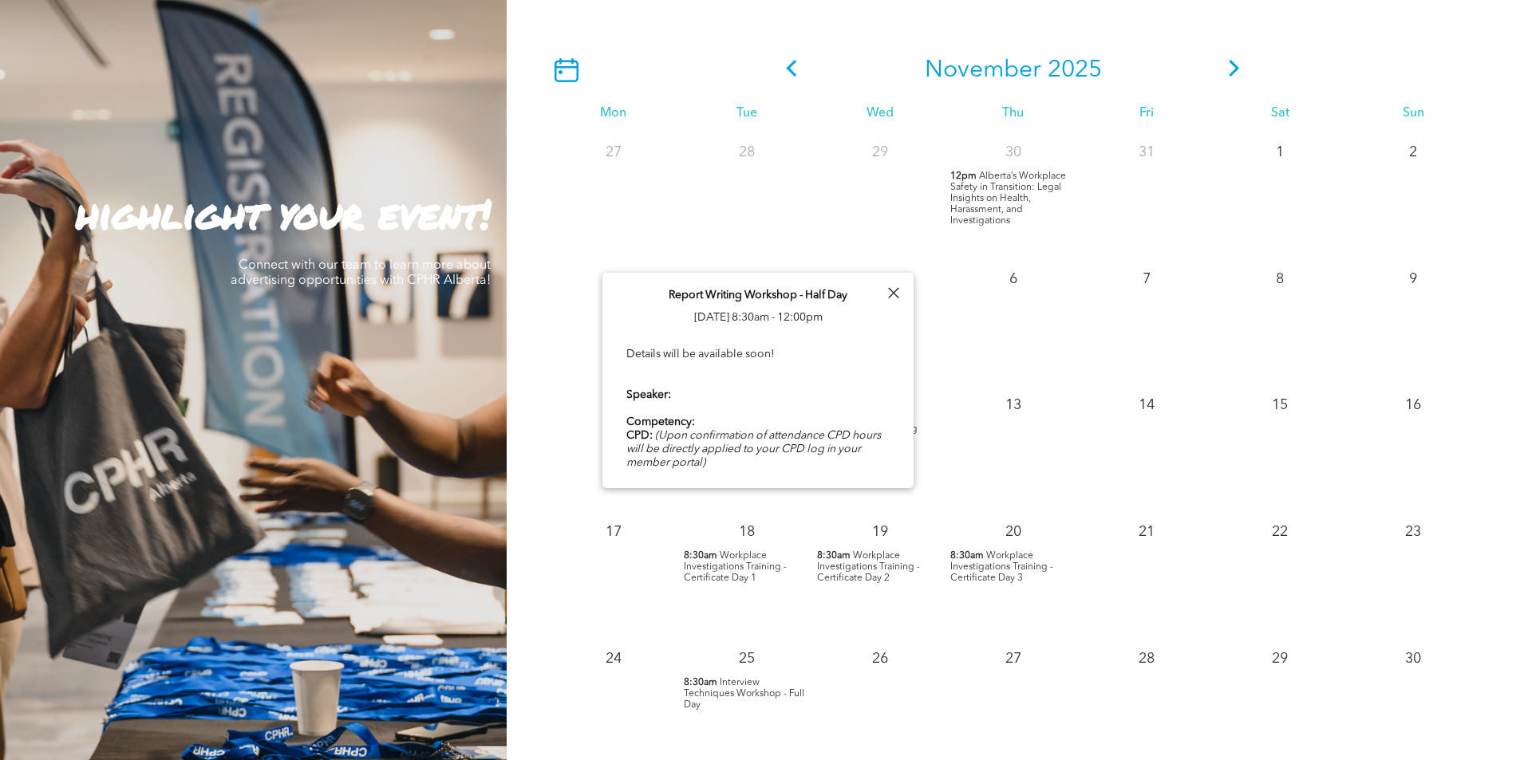
scroll to position [34, 0]
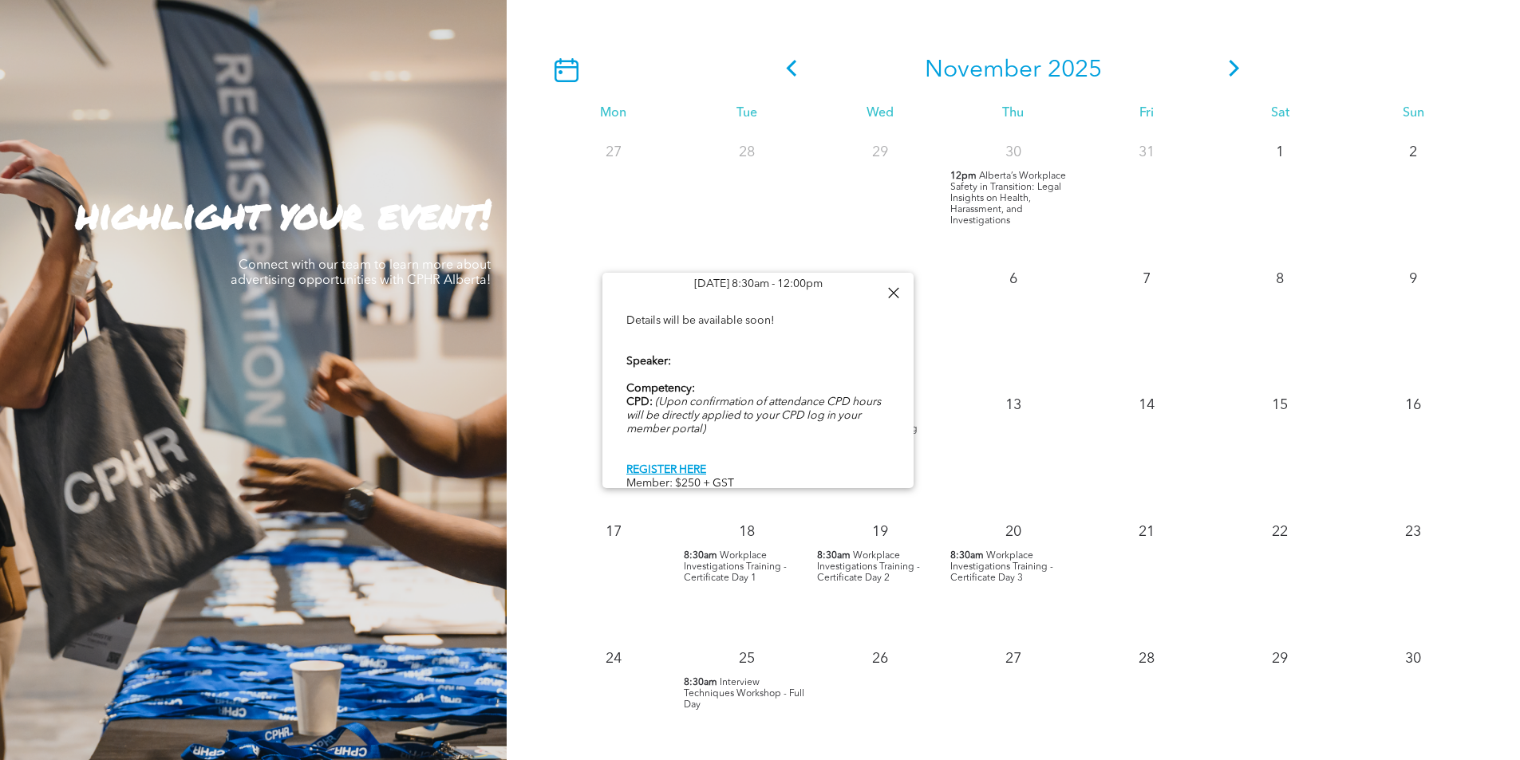
click at [890, 295] on div at bounding box center [893, 293] width 22 height 22
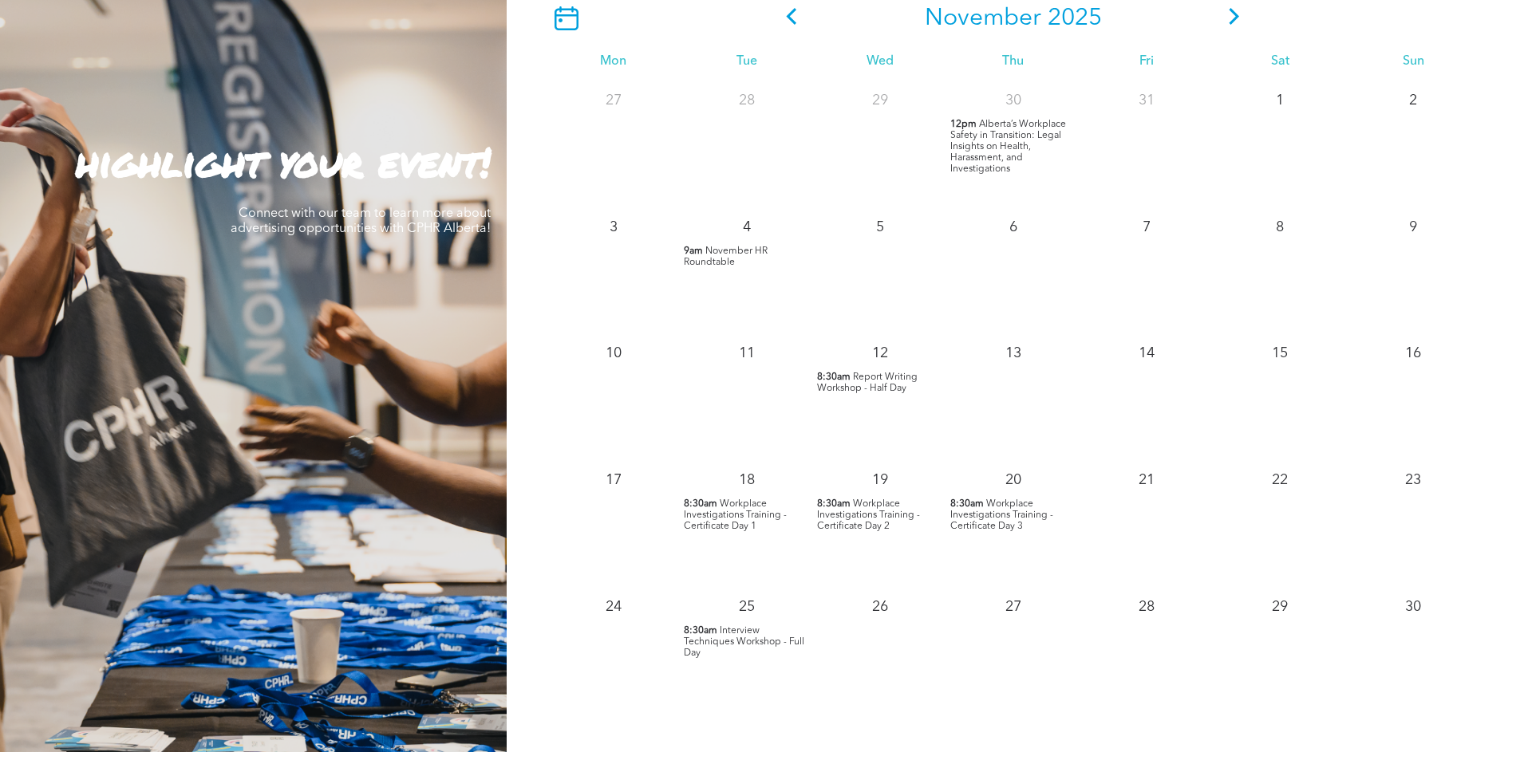
scroll to position [1516, 0]
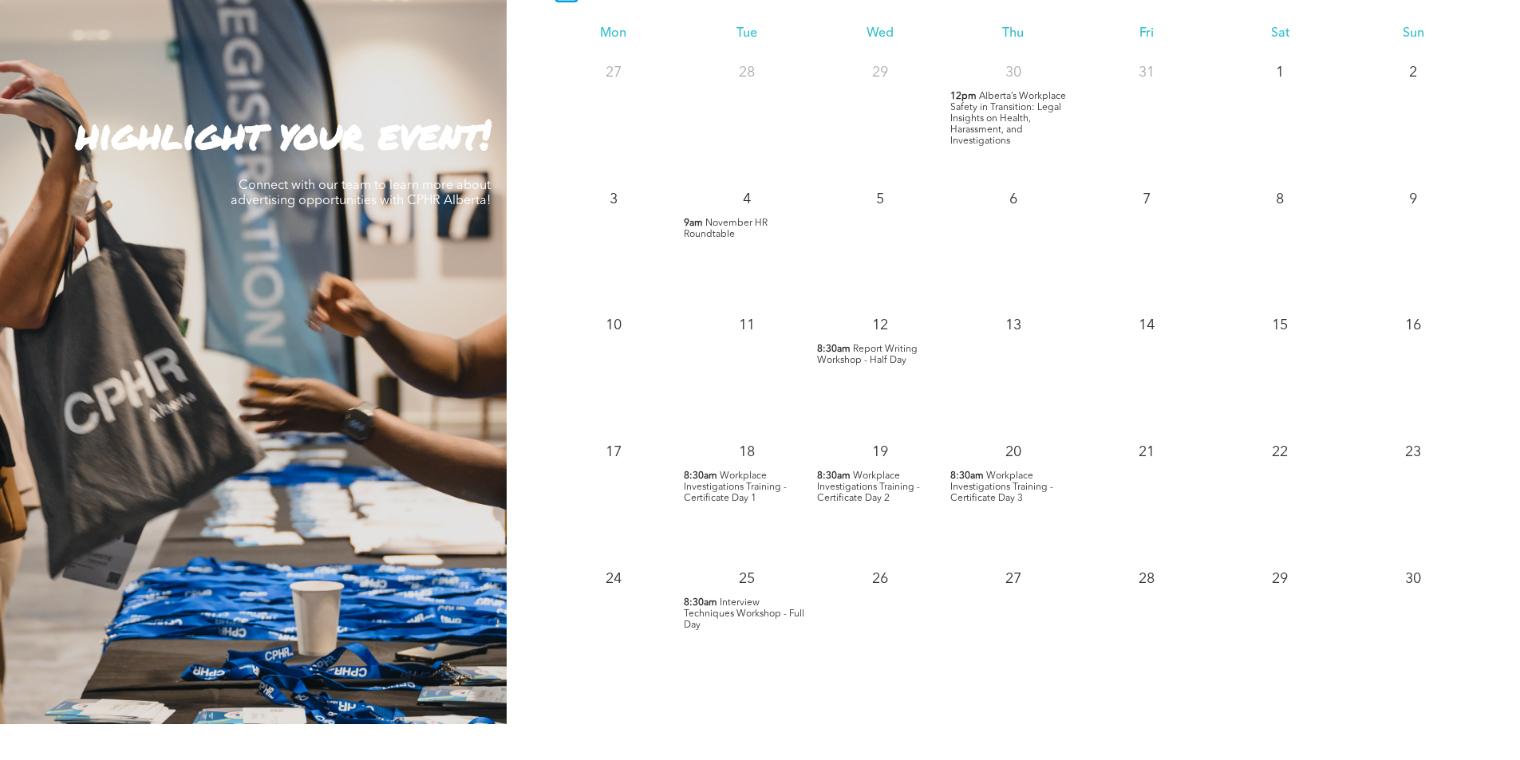
click at [760, 610] on span "Interview Techniques Workshop - Full Day" at bounding box center [744, 614] width 120 height 32
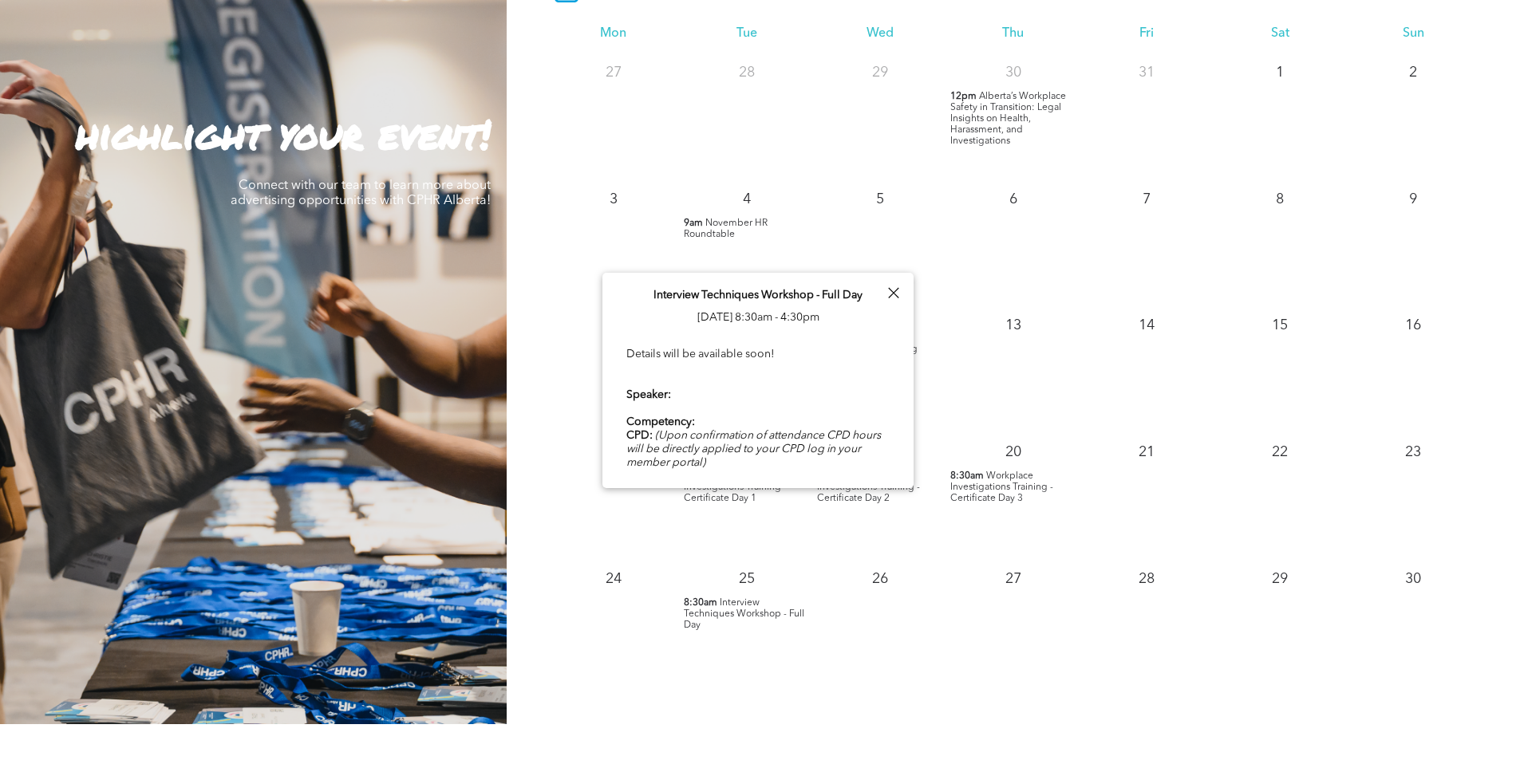
scroll to position [34, 0]
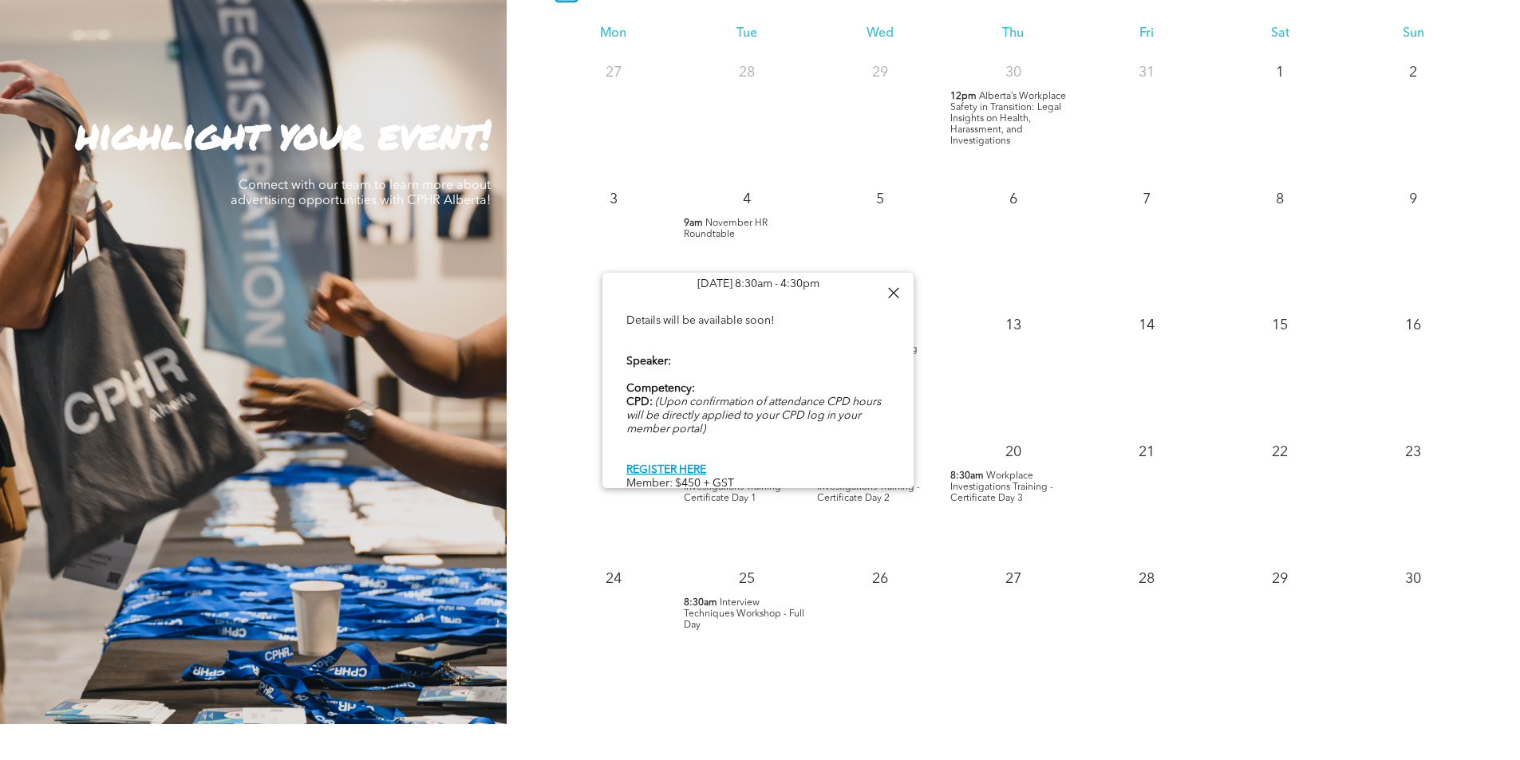
click at [890, 294] on div at bounding box center [893, 293] width 22 height 22
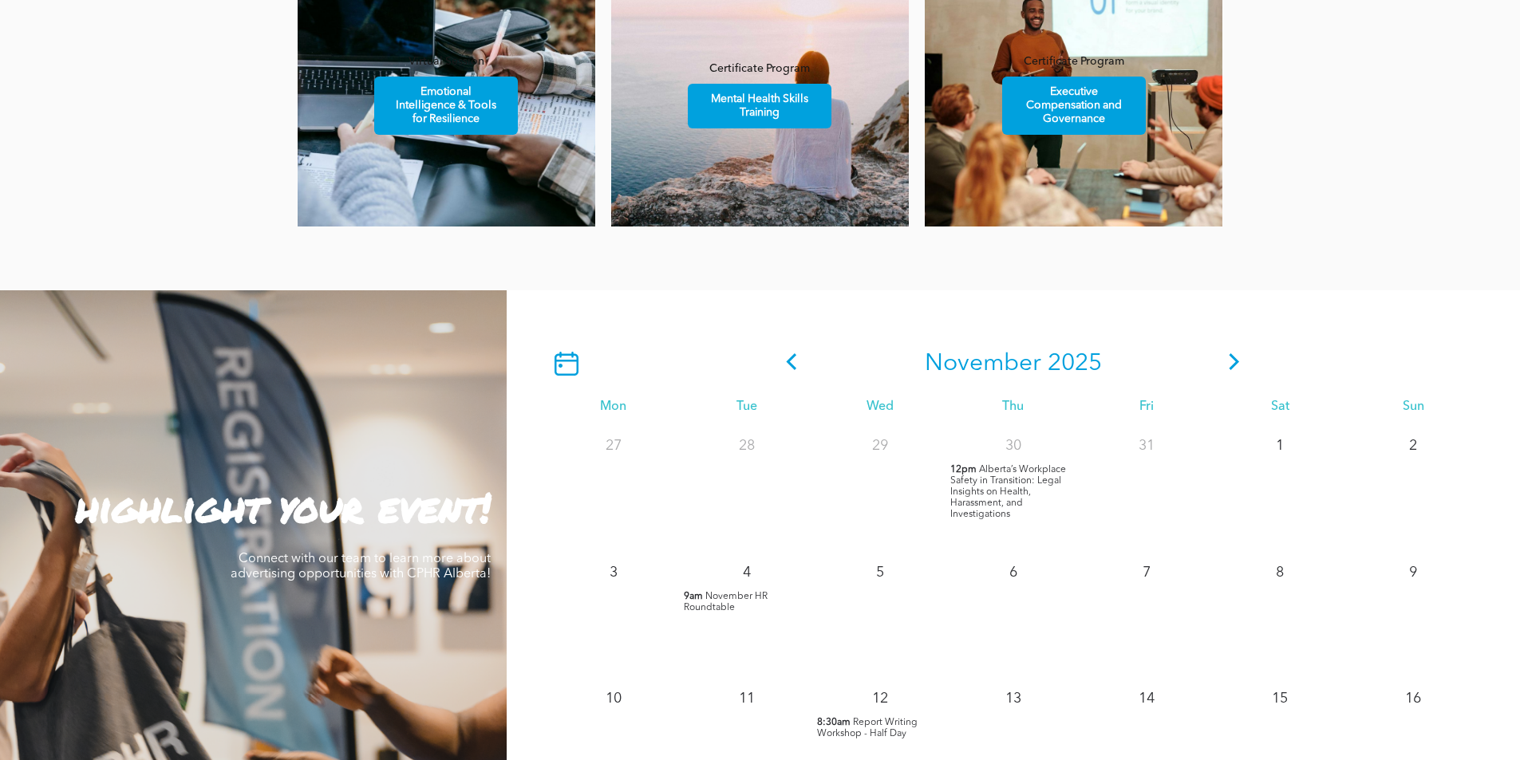
scroll to position [1117, 0]
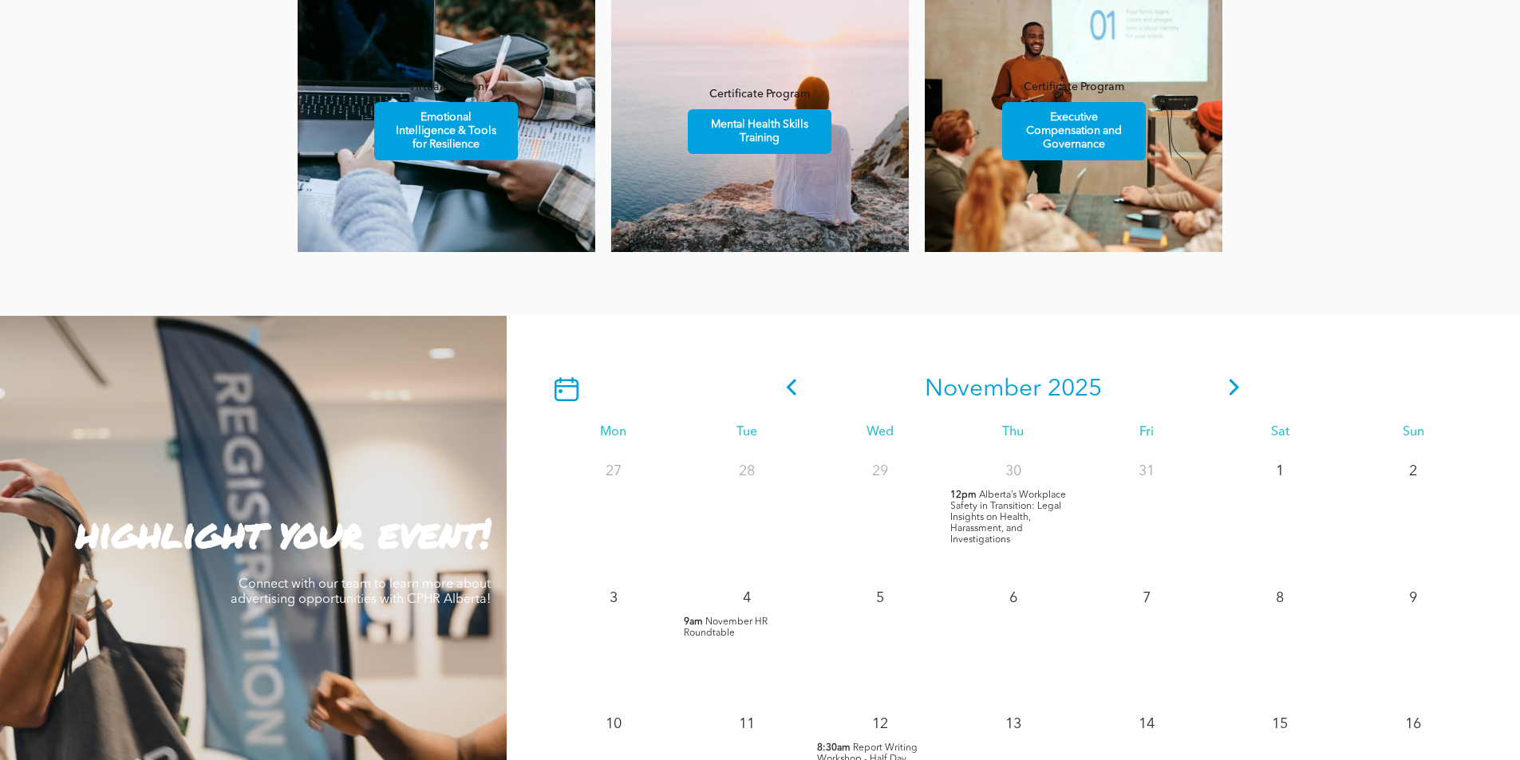
click at [1231, 385] on icon at bounding box center [1234, 387] width 24 height 17
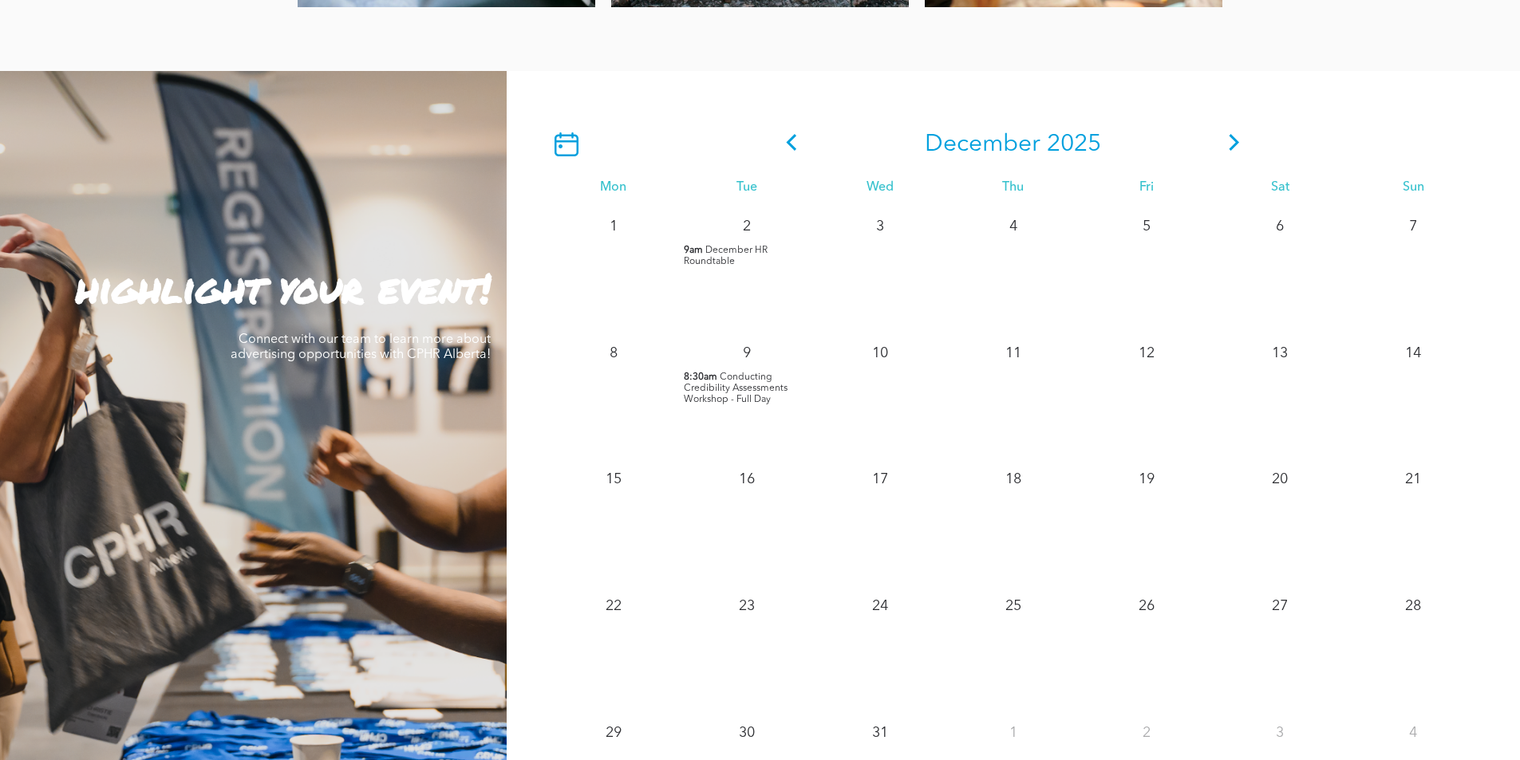
scroll to position [1356, 0]
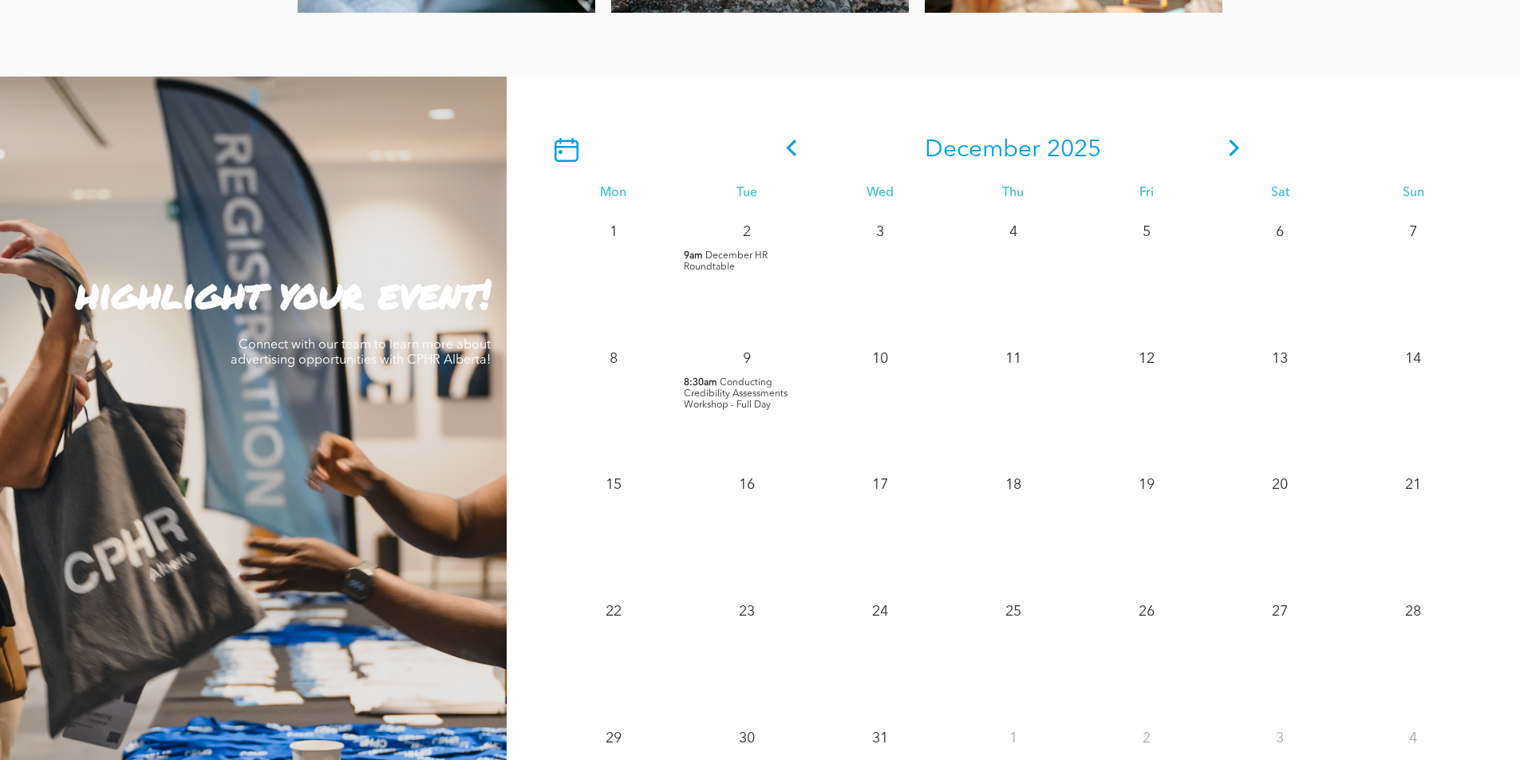
click at [1228, 136] on span at bounding box center [1234, 150] width 24 height 29
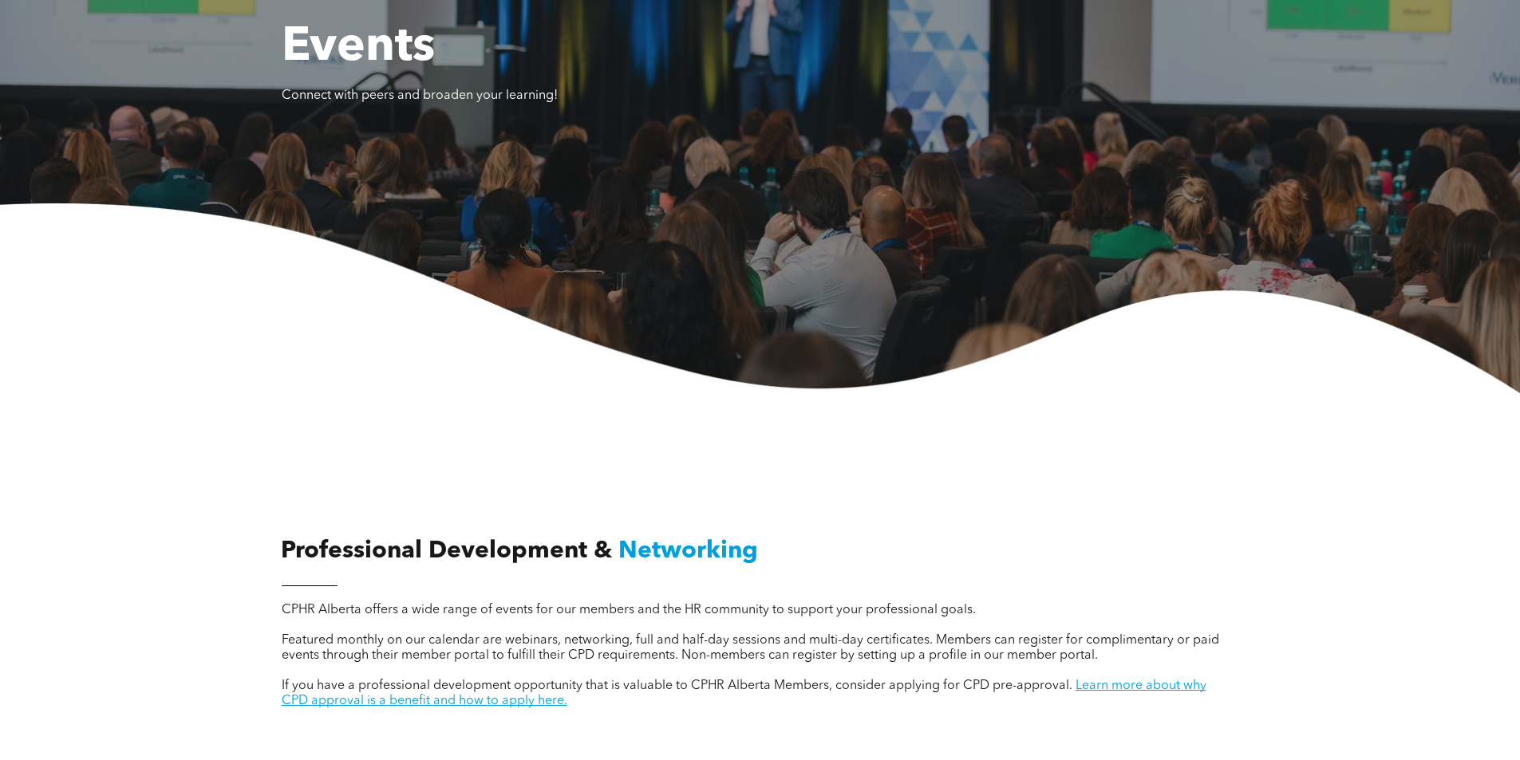
scroll to position [0, 0]
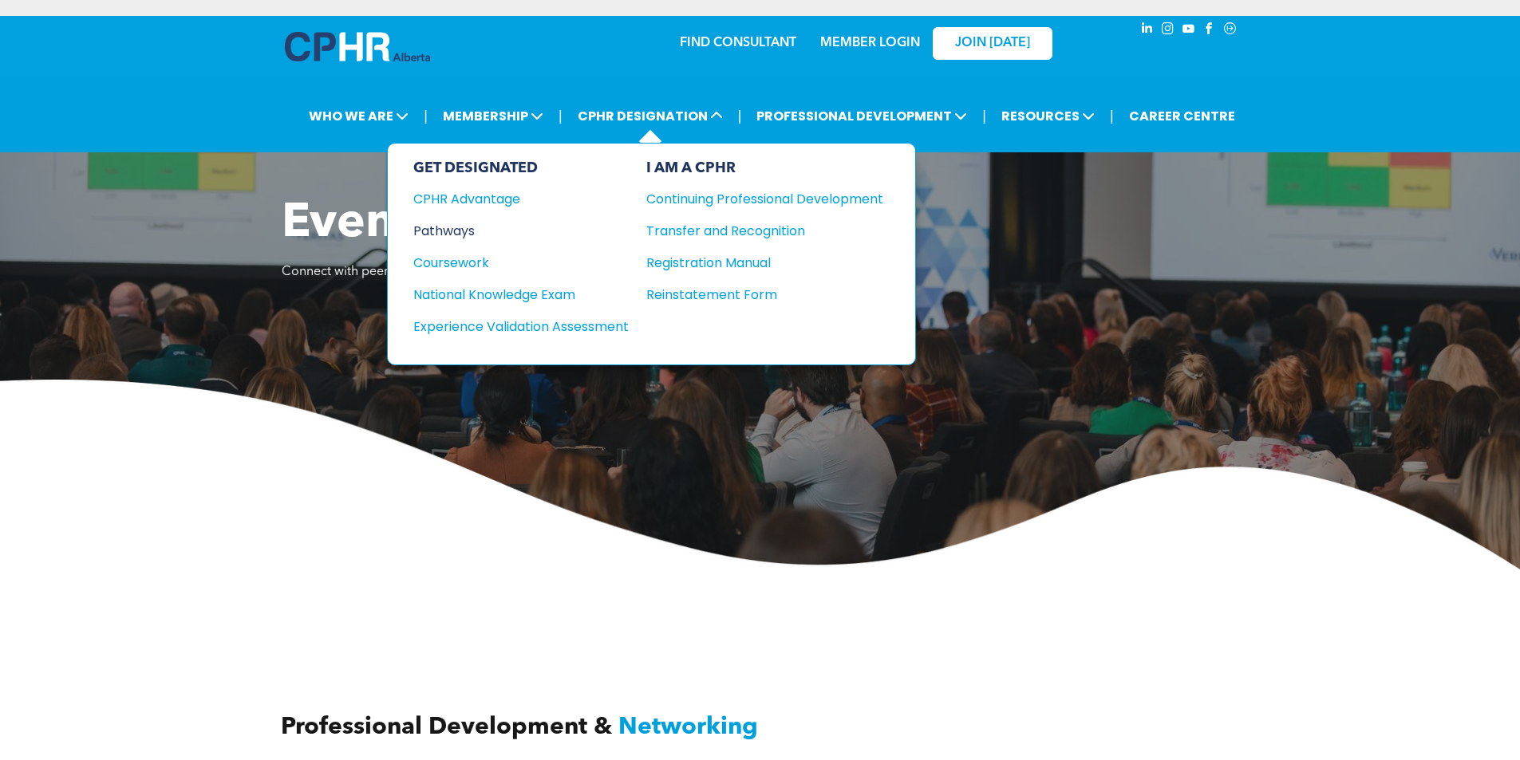
click at [455, 234] on div "Pathways" at bounding box center [510, 231] width 194 height 20
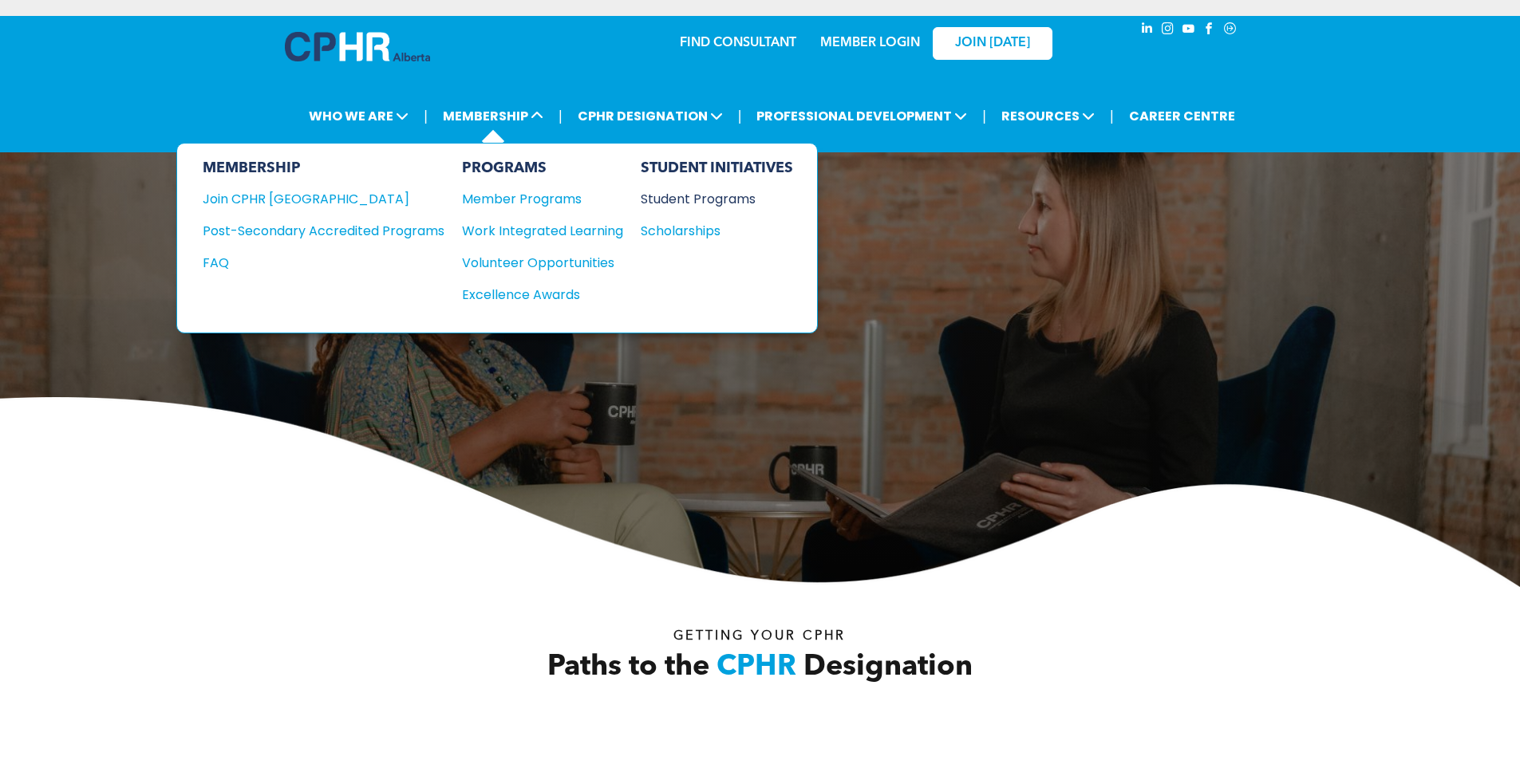
click at [675, 203] on div "Student Programs" at bounding box center [709, 199] width 137 height 20
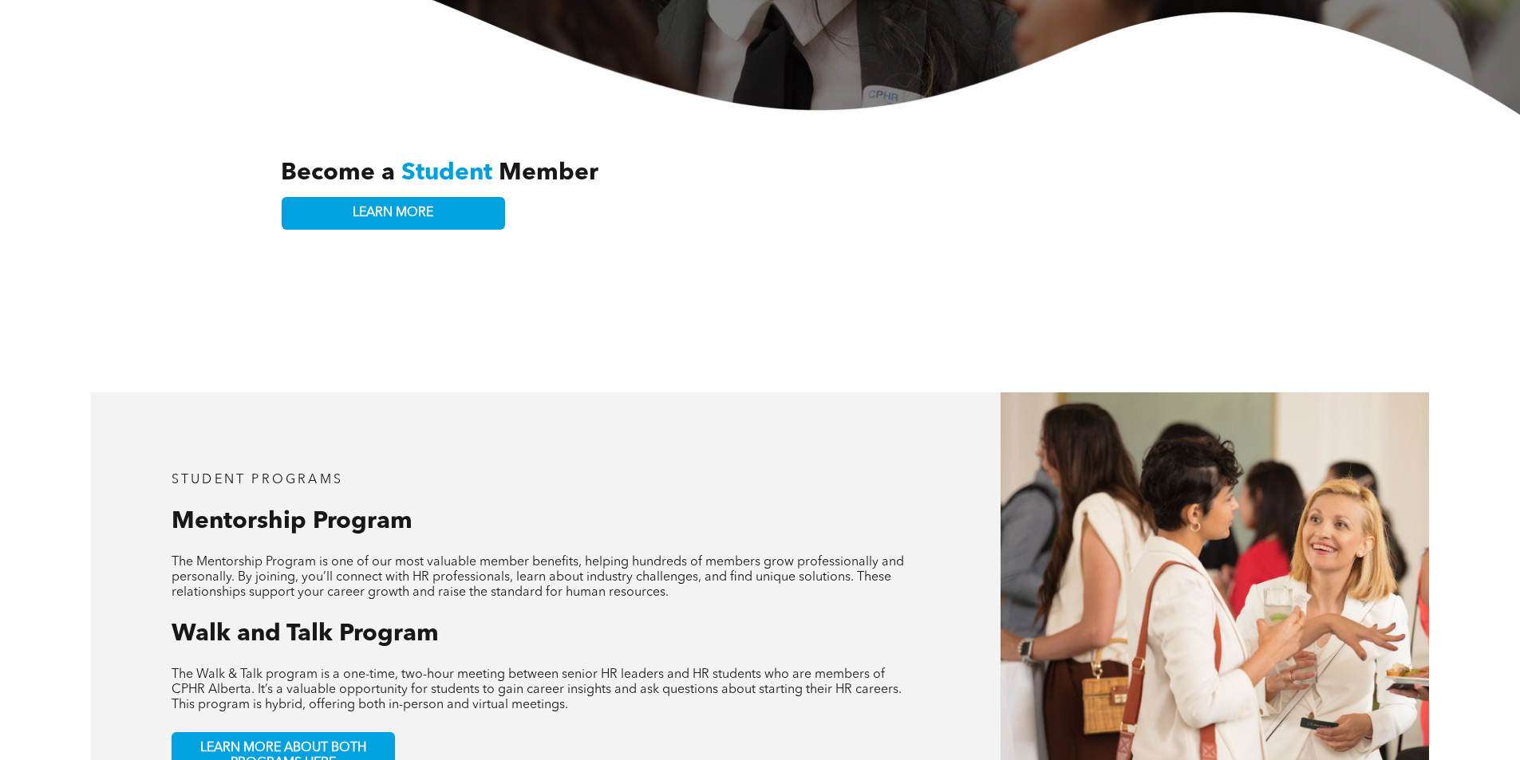
scroll to position [638, 0]
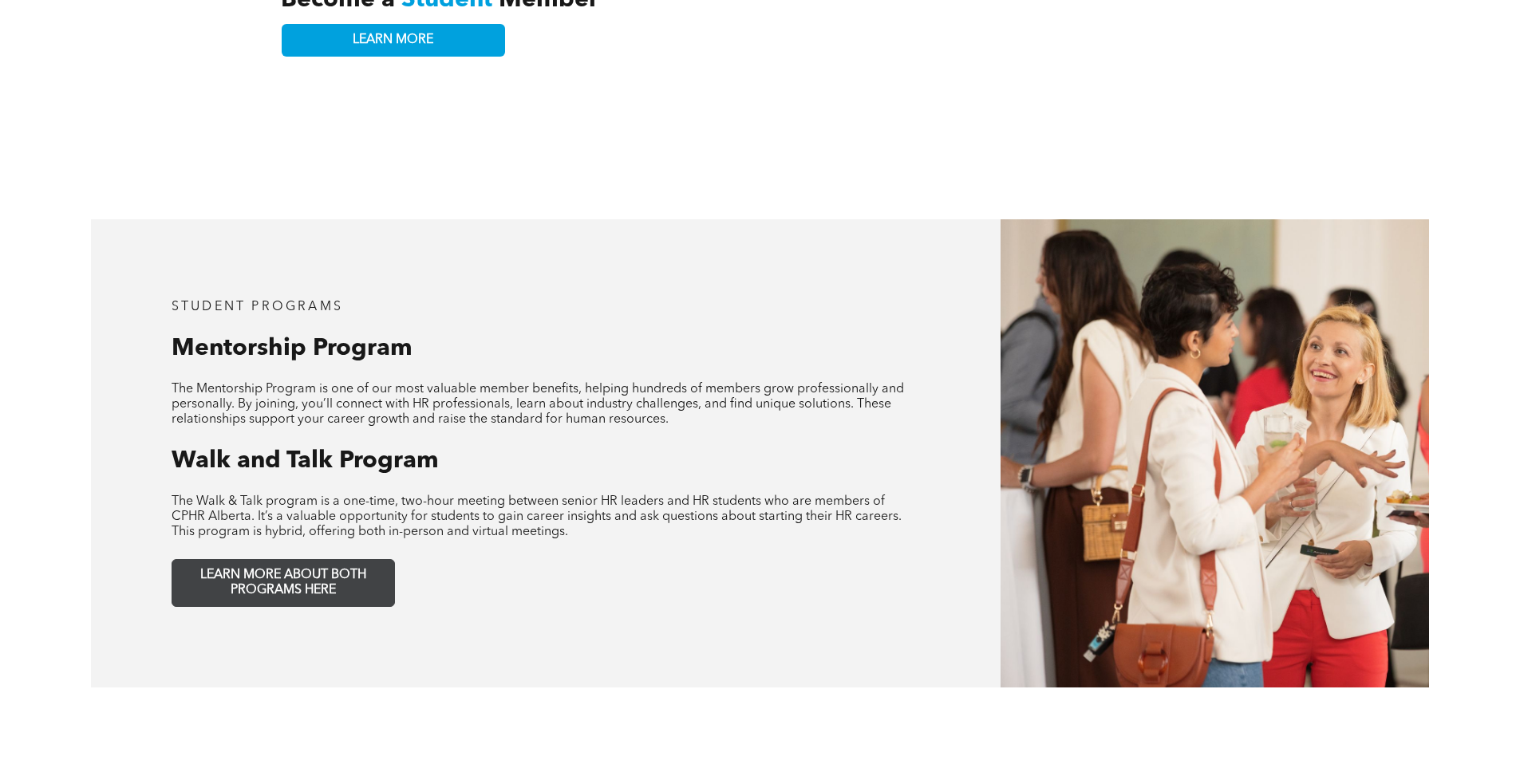
click at [343, 577] on span "LEARN MORE ABOUT BOTH PROGRAMS HERE" at bounding box center [283, 583] width 211 height 30
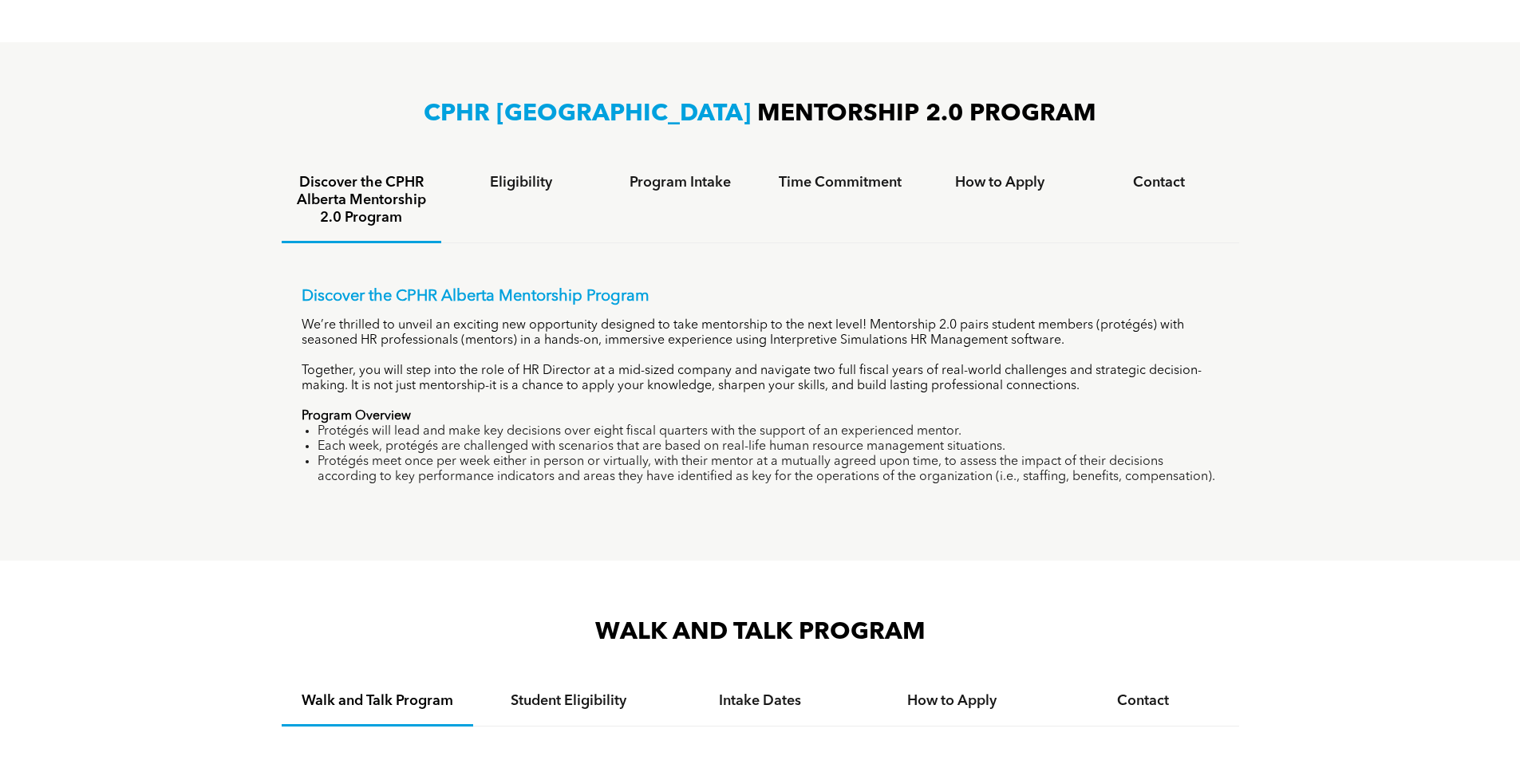
scroll to position [1037, 0]
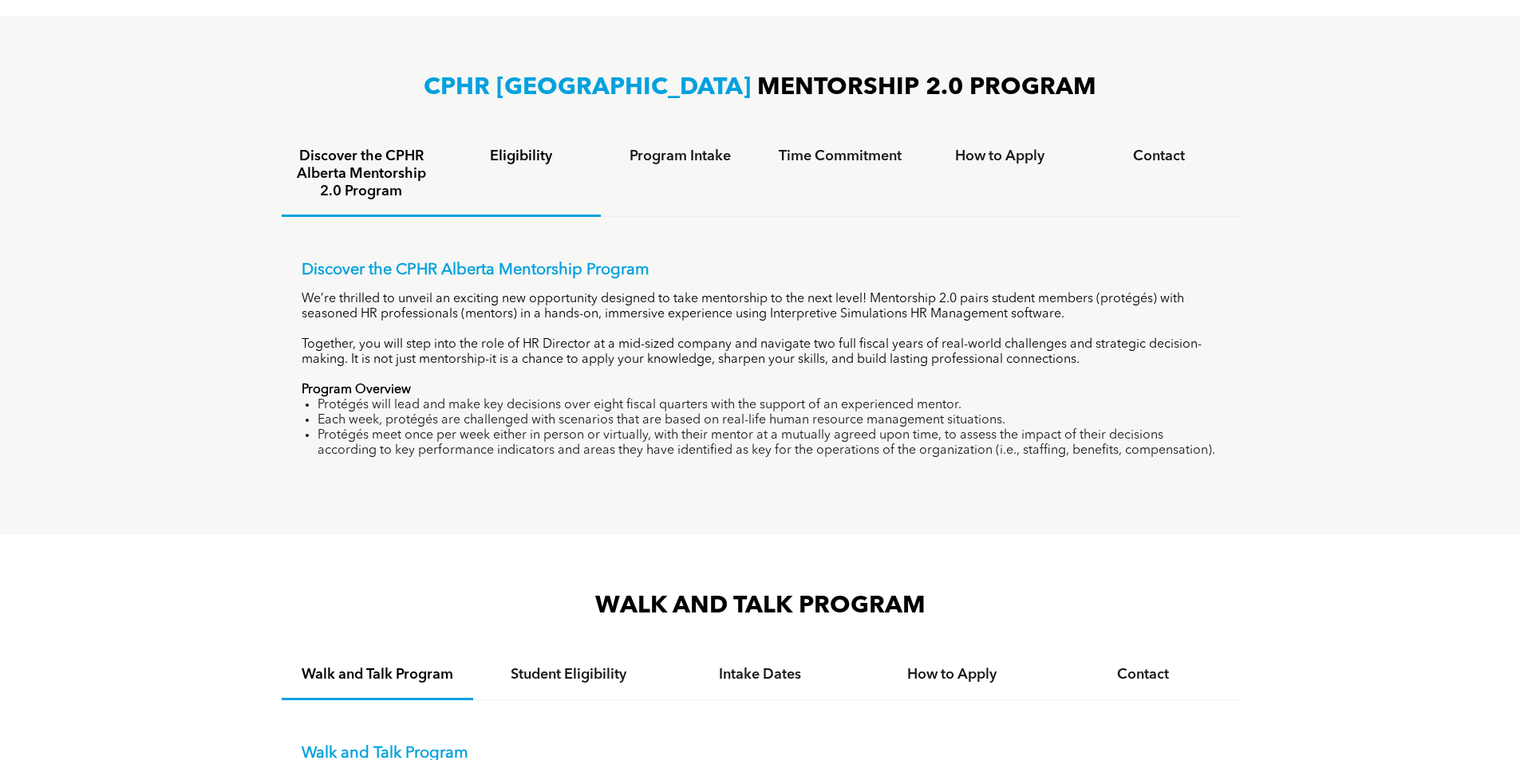
click at [511, 159] on h4 "Eligibility" at bounding box center [521, 157] width 131 height 18
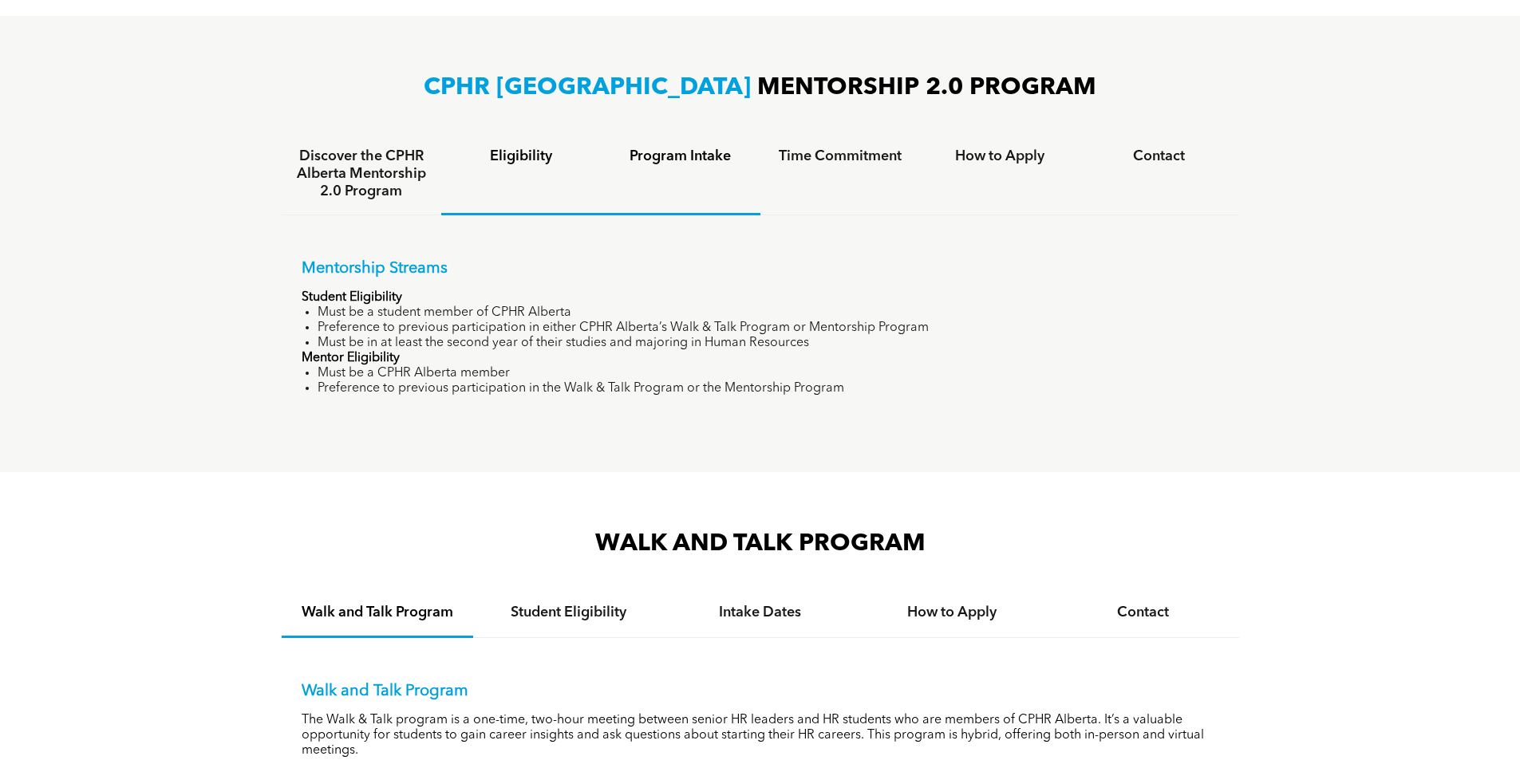
click at [652, 155] on h4 "Program Intake" at bounding box center [680, 157] width 131 height 18
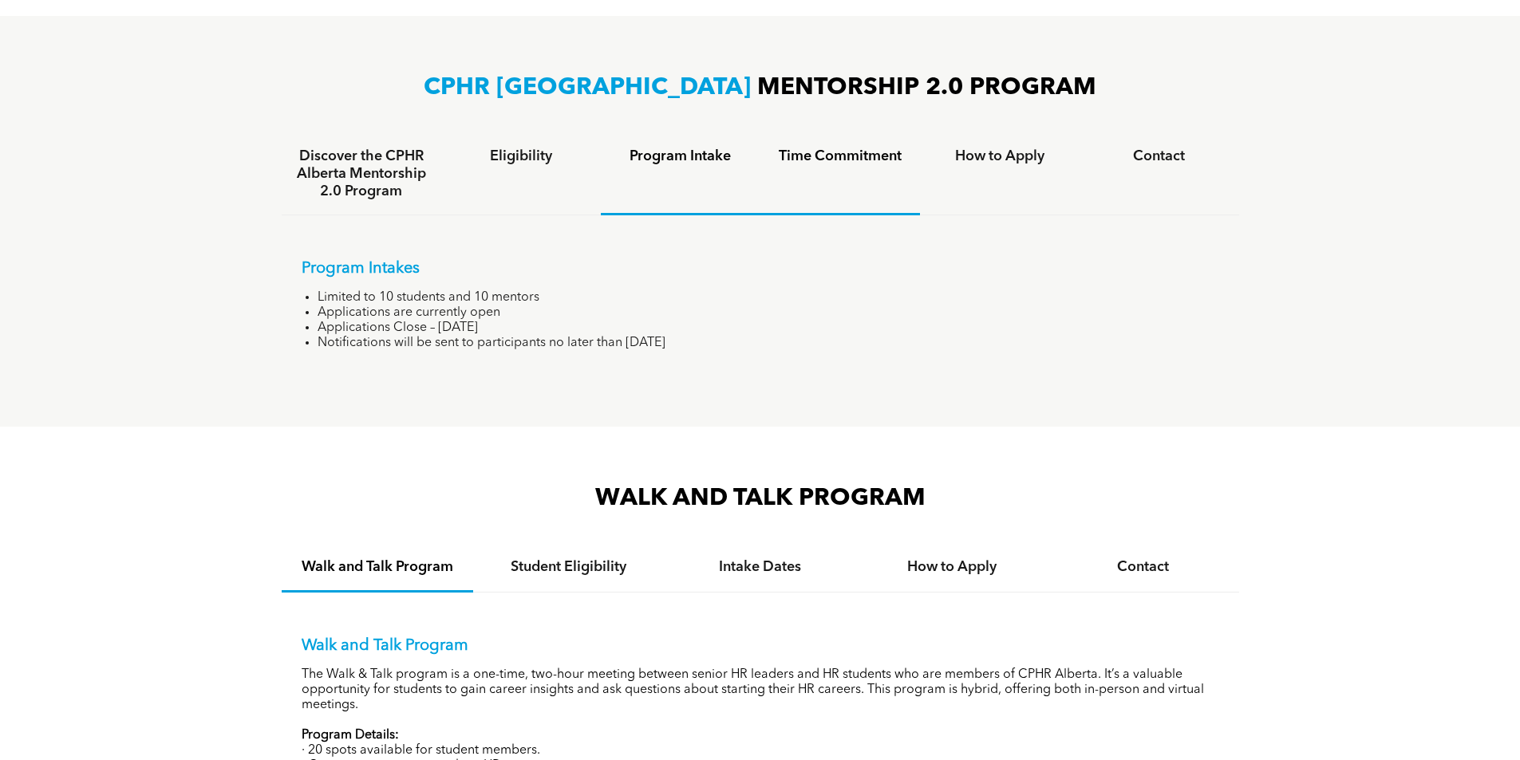
click at [787, 160] on h4 "Time Commitment" at bounding box center [840, 157] width 131 height 18
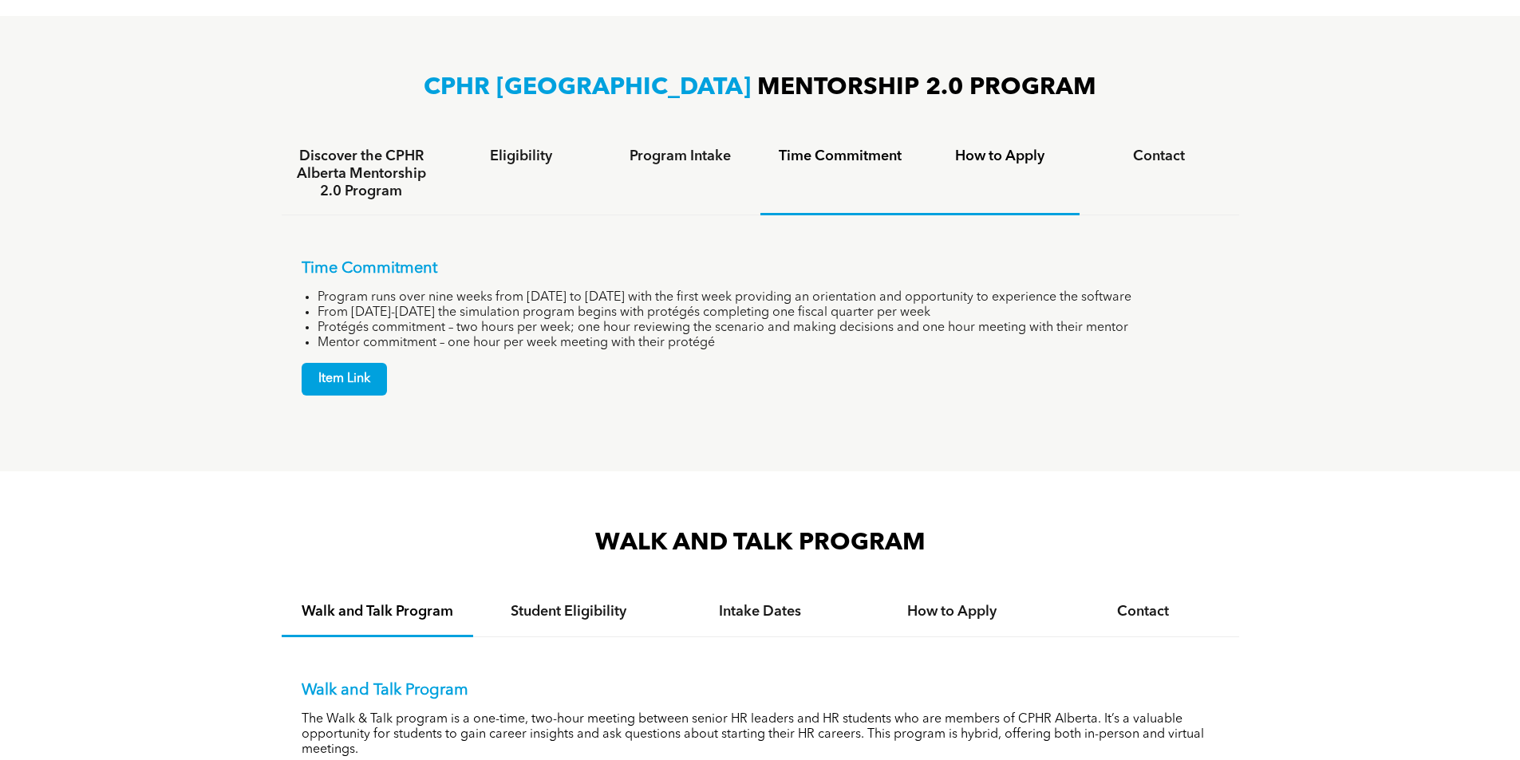
click at [961, 160] on h4 "How to Apply" at bounding box center [999, 157] width 131 height 18
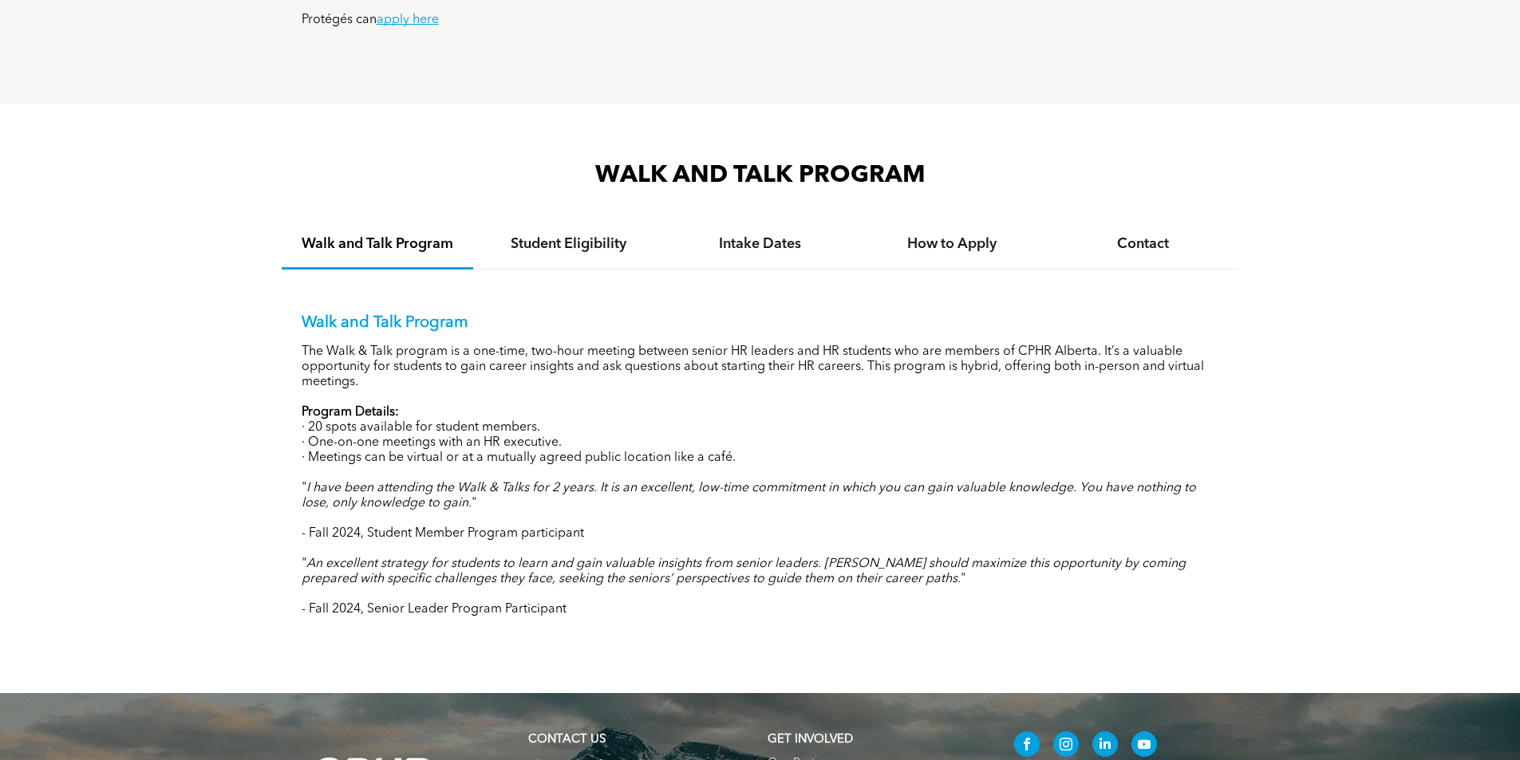
scroll to position [1372, 0]
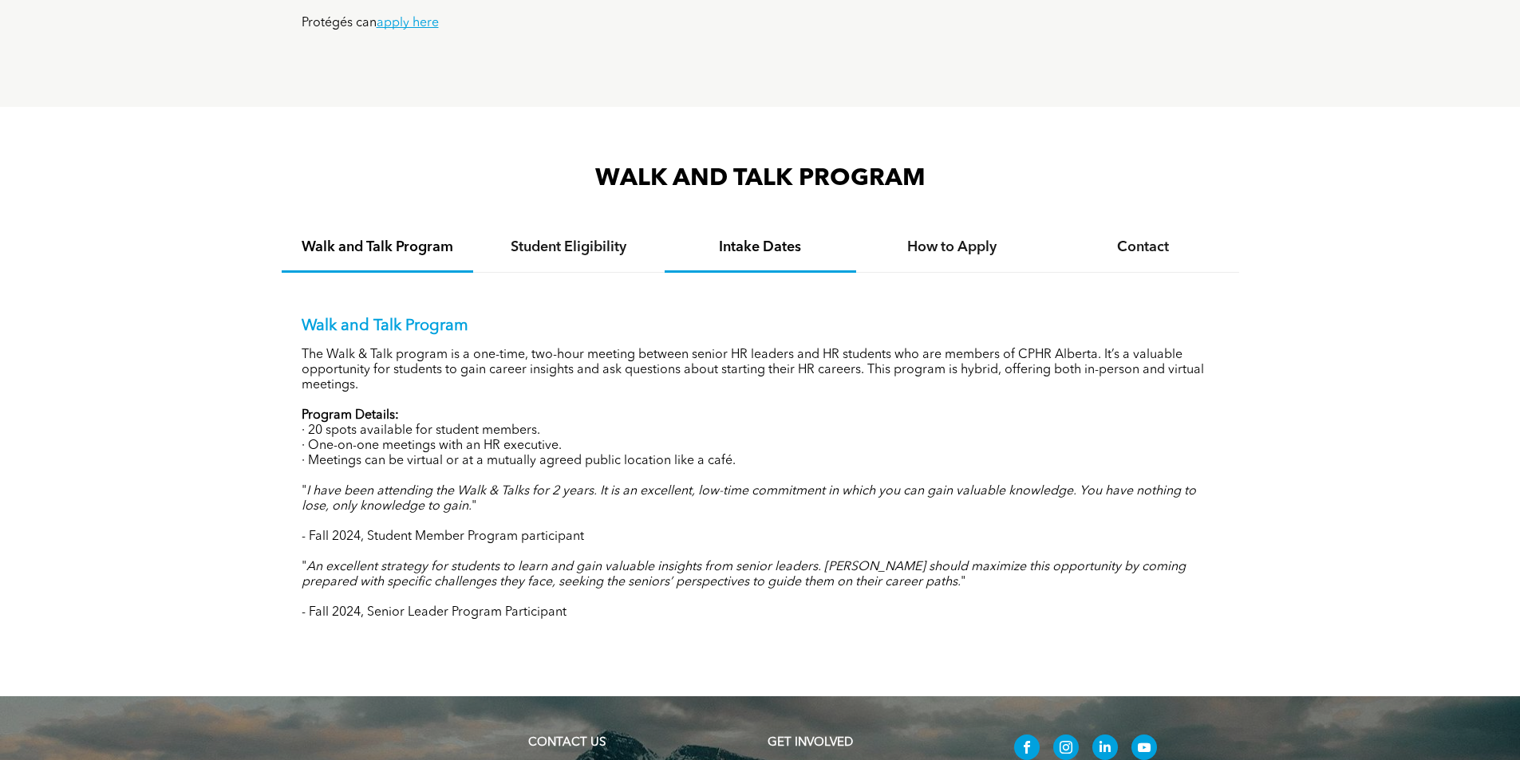
click at [775, 239] on h4 "Intake Dates" at bounding box center [760, 248] width 163 height 18
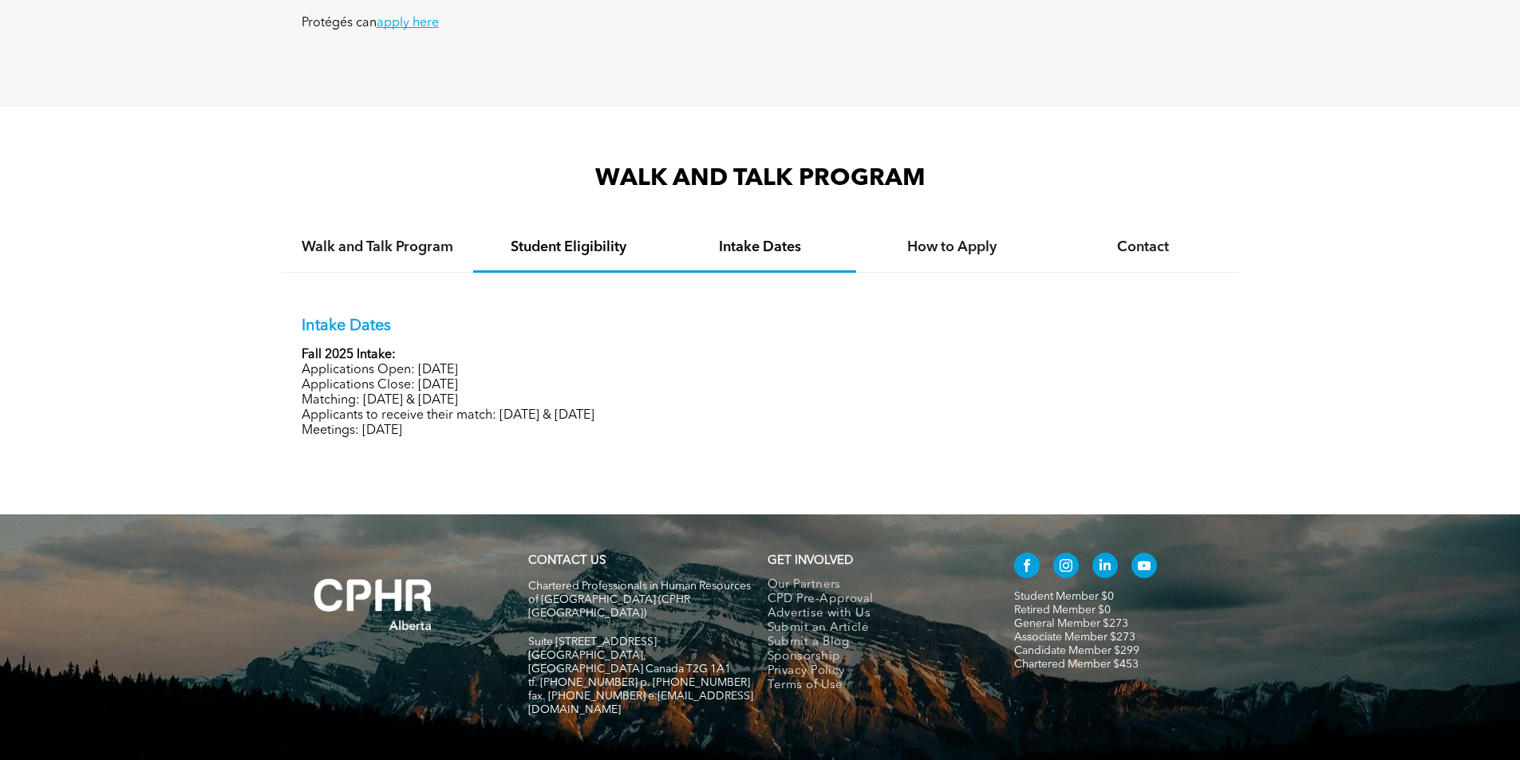
click at [583, 250] on h4 "Student Eligibility" at bounding box center [568, 248] width 163 height 18
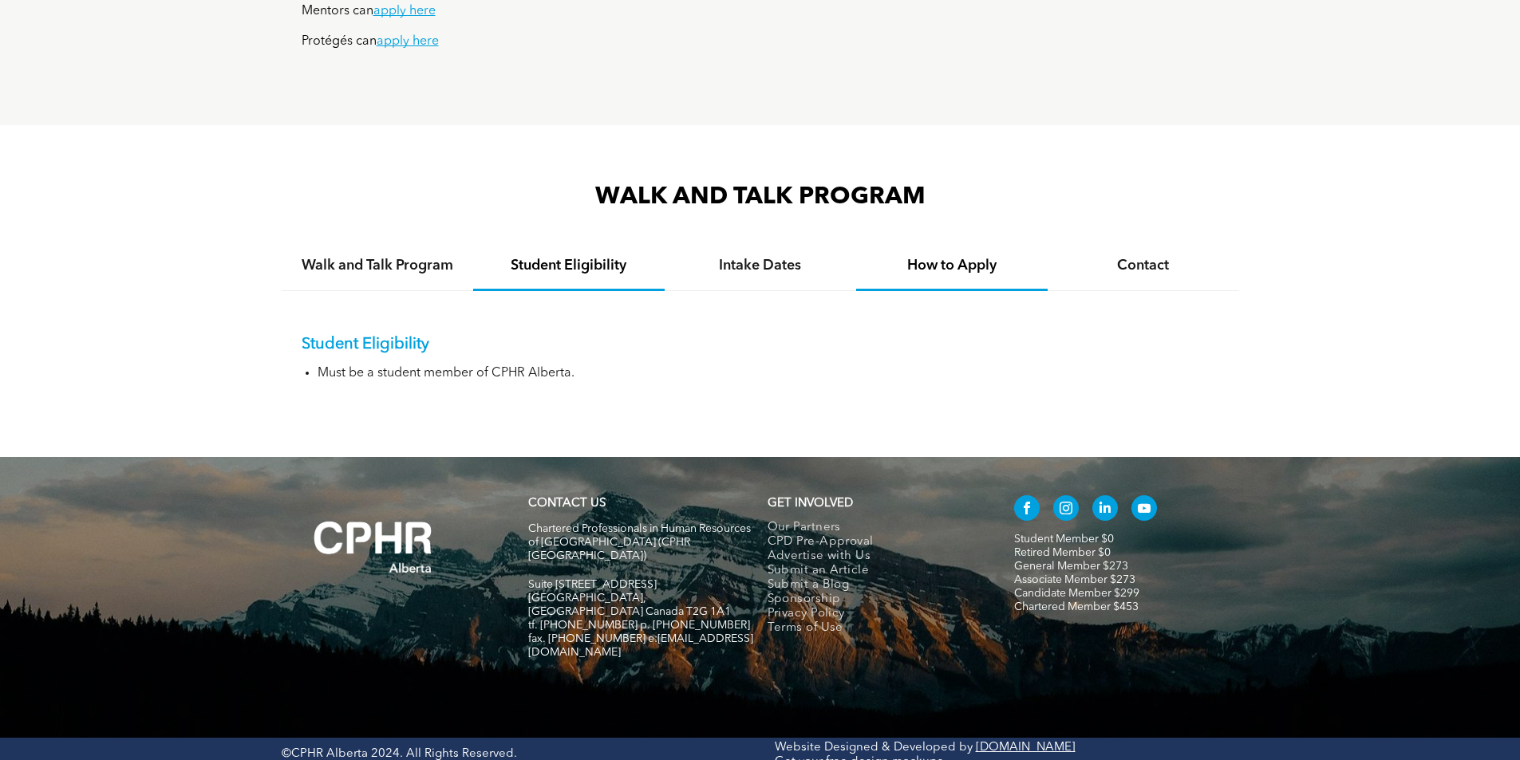
click at [959, 275] on div "How to Apply" at bounding box center [951, 267] width 191 height 49
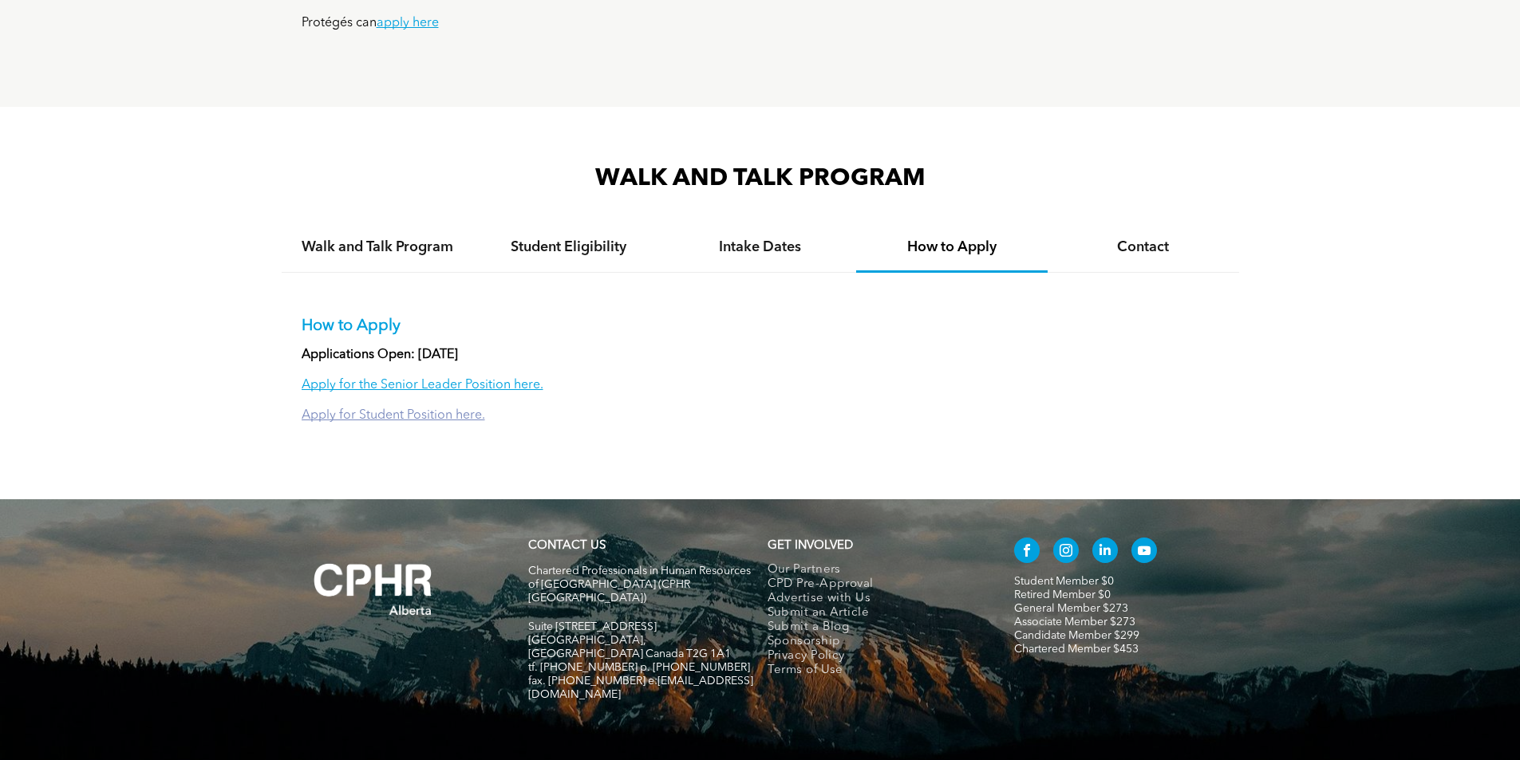
click at [393, 411] on link "Apply for Student Position here." at bounding box center [394, 415] width 184 height 13
click at [791, 248] on h4 "Intake Dates" at bounding box center [760, 248] width 163 height 18
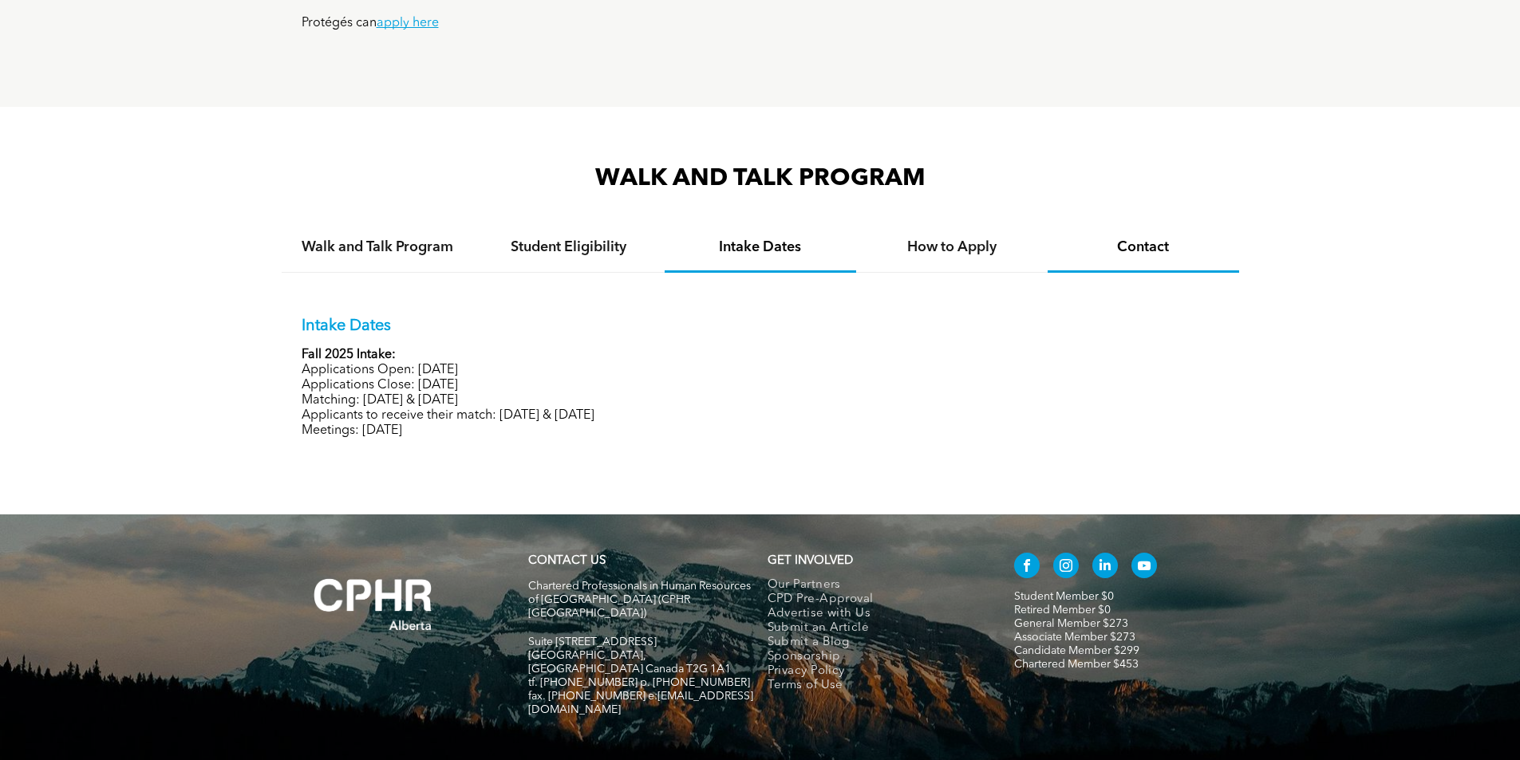
click at [1122, 247] on h4 "Contact" at bounding box center [1143, 248] width 163 height 18
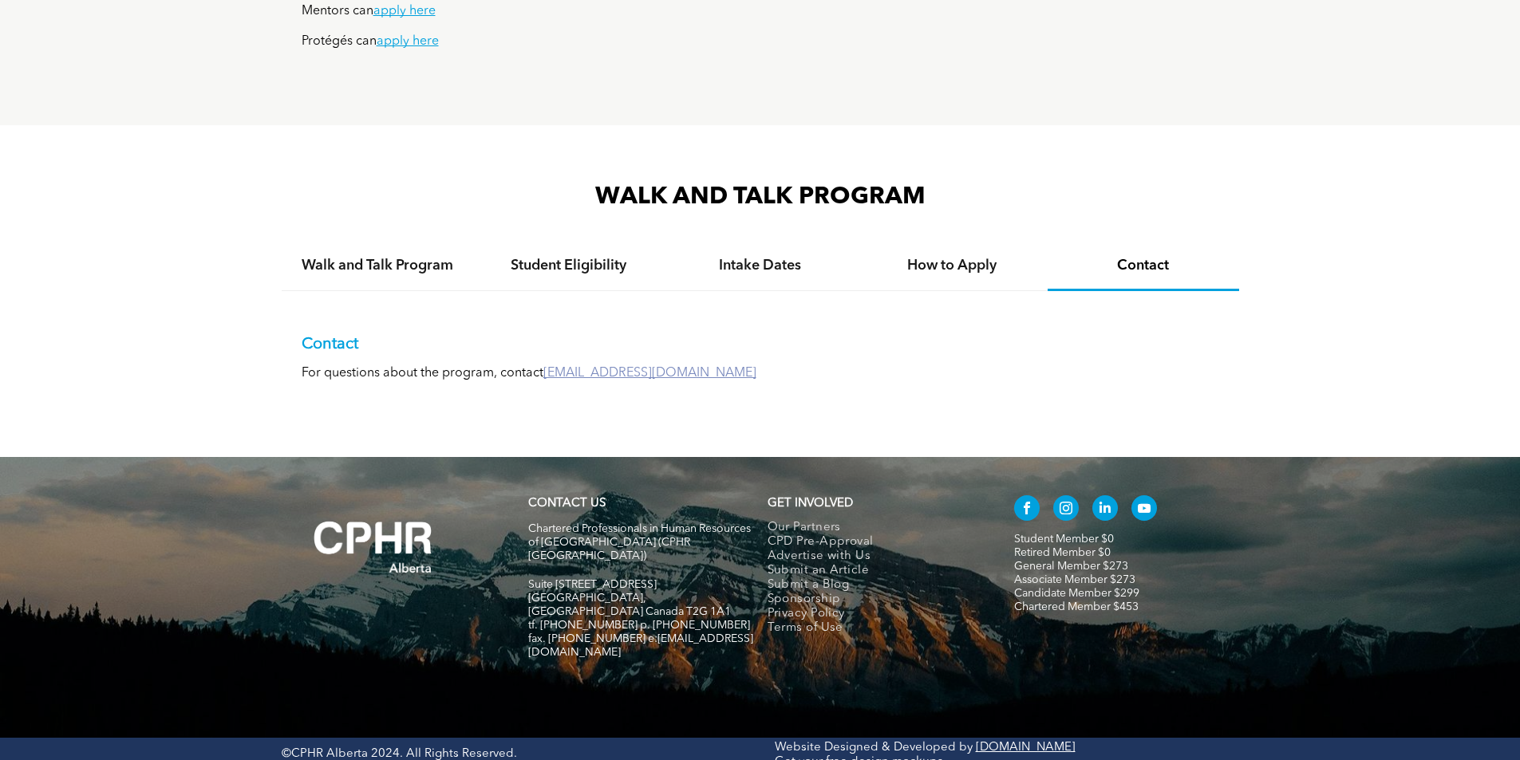
click at [641, 369] on link "student@cphrab.ca" at bounding box center [649, 373] width 213 height 13
click at [961, 261] on h4 "How to Apply" at bounding box center [951, 266] width 163 height 18
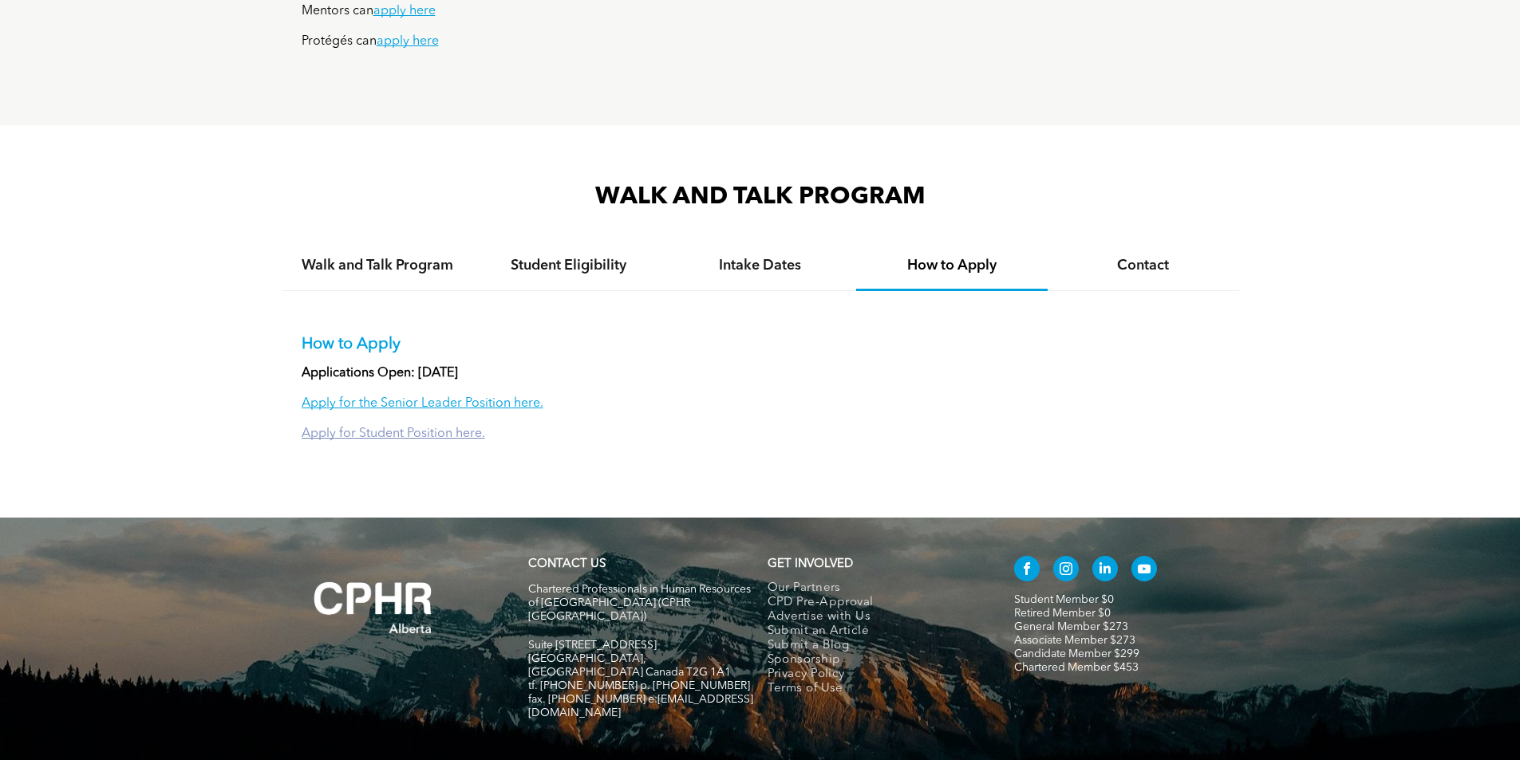
click at [455, 428] on link "Apply for Student Position here." at bounding box center [394, 434] width 184 height 13
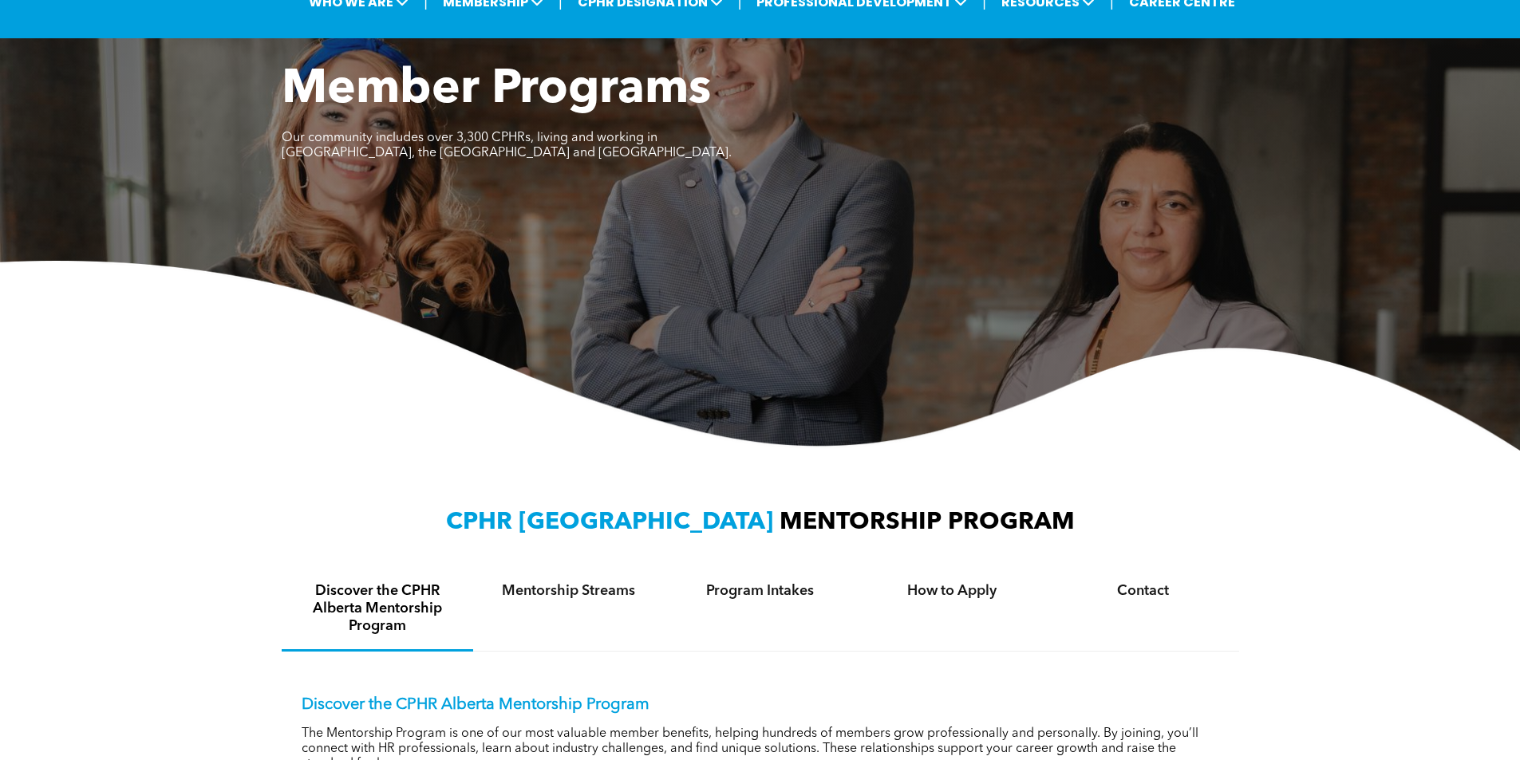
scroll to position [0, 0]
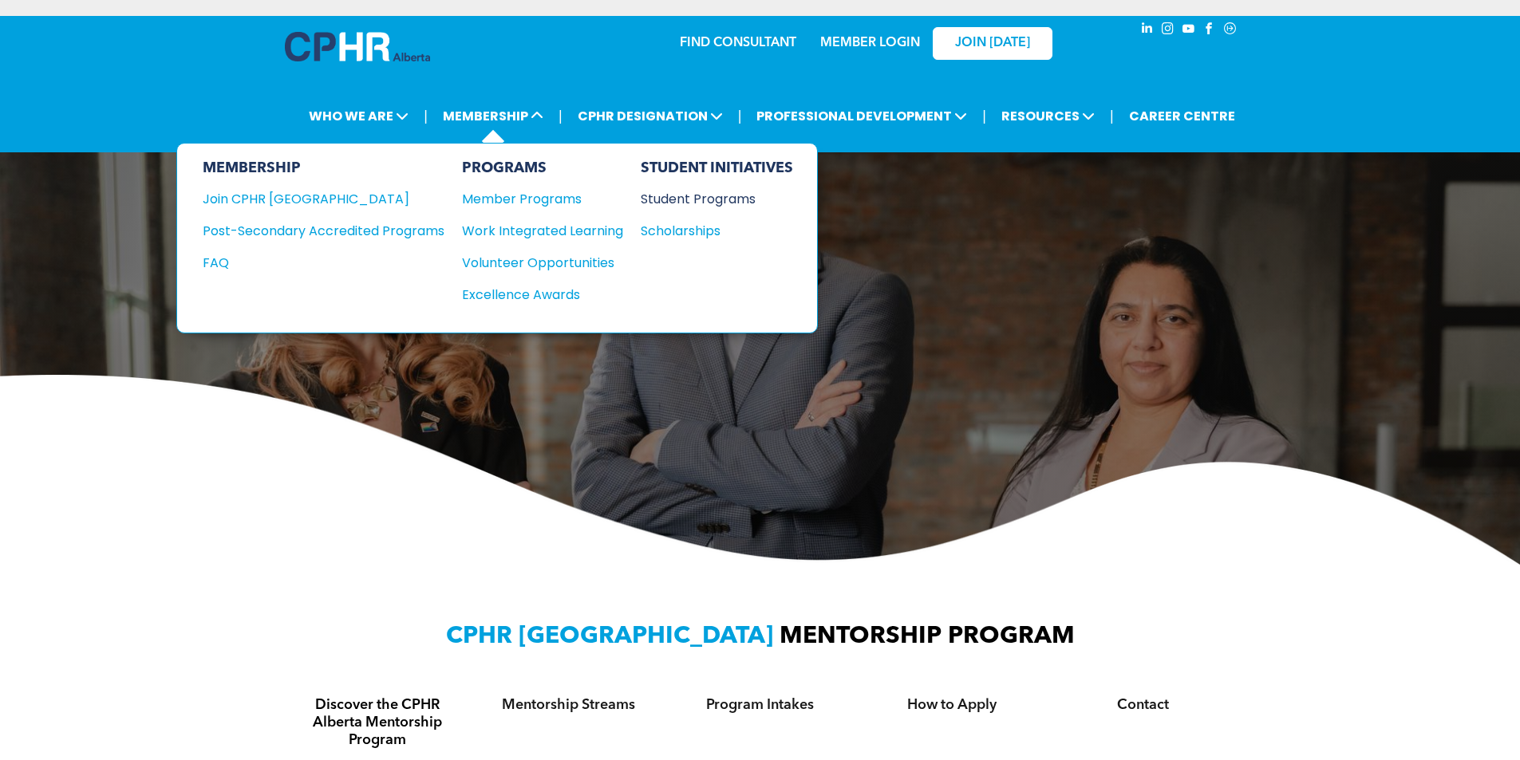
click at [688, 197] on div "Student Programs" at bounding box center [709, 199] width 137 height 20
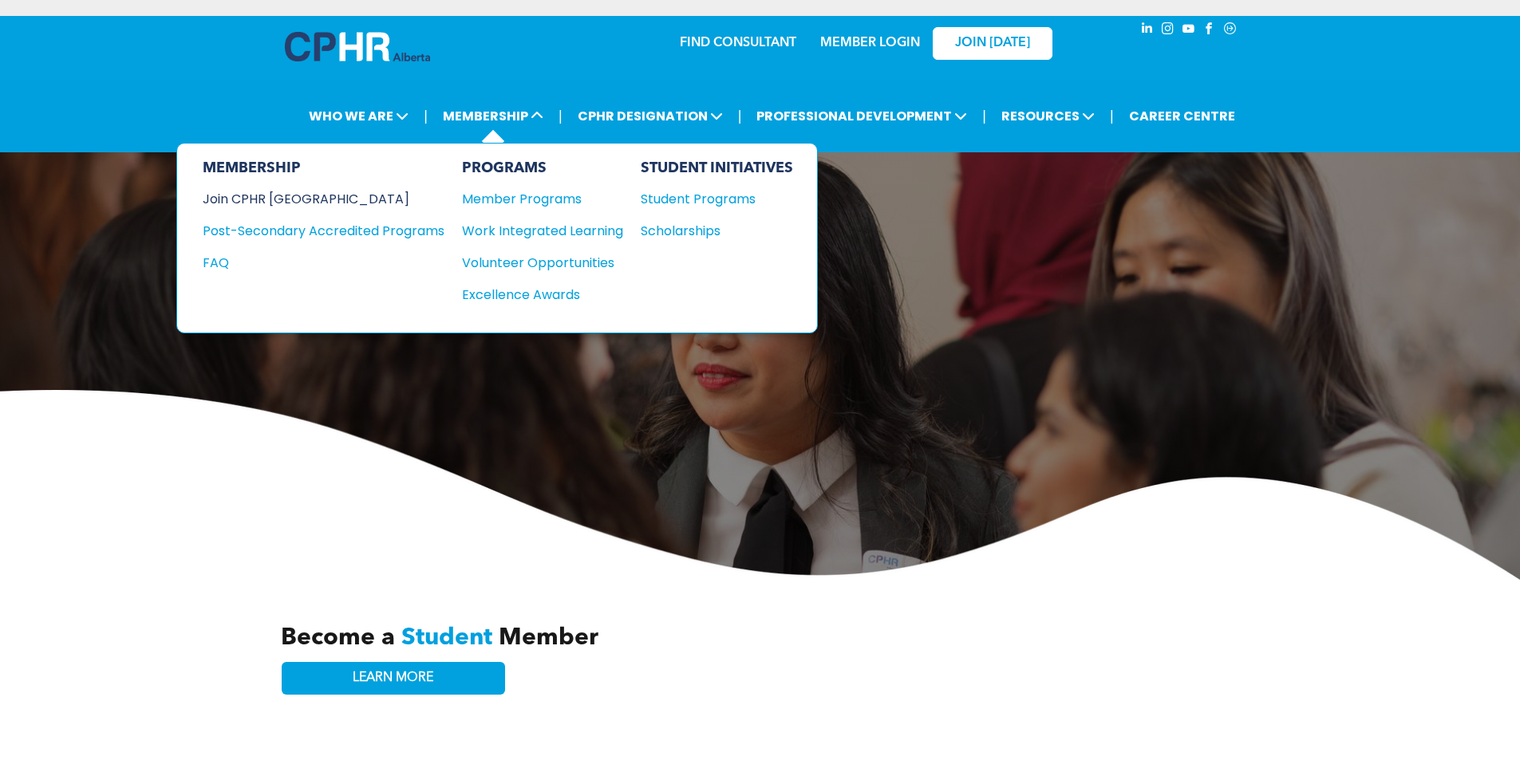
click at [252, 200] on div "Join CPHR [GEOGRAPHIC_DATA]" at bounding box center [312, 199] width 218 height 20
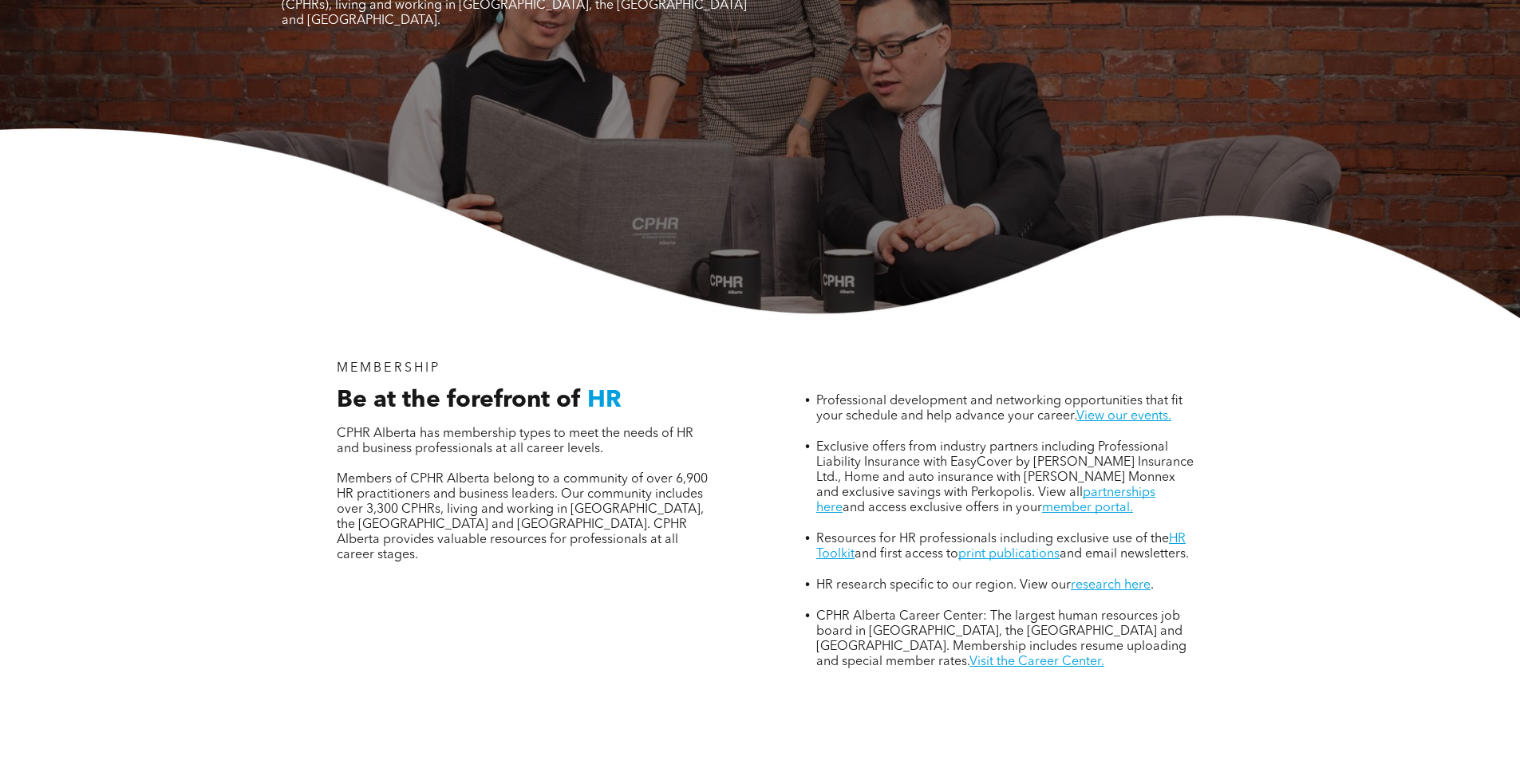
scroll to position [718, 0]
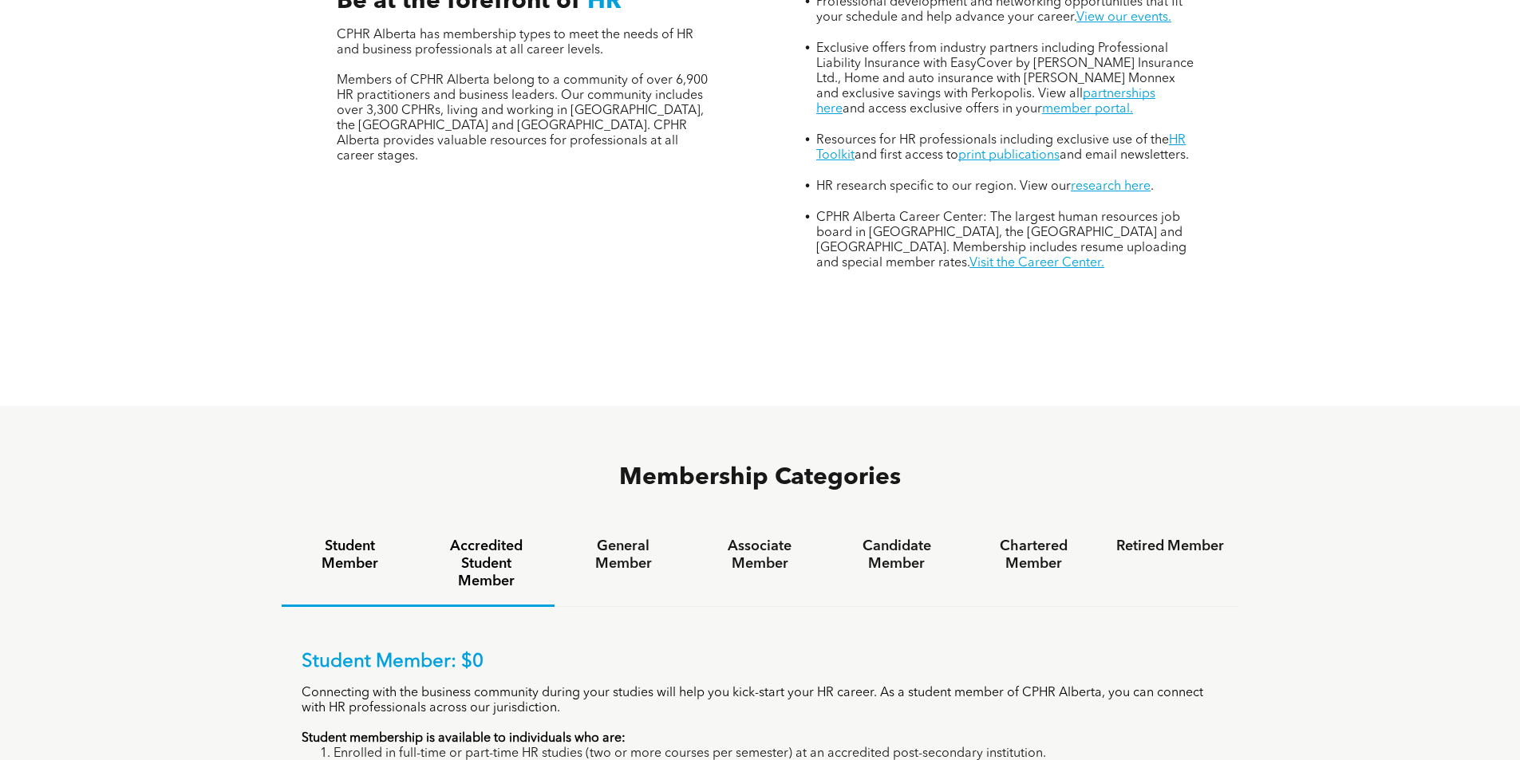
click at [491, 538] on h4 "Accredited Student Member" at bounding box center [486, 564] width 108 height 53
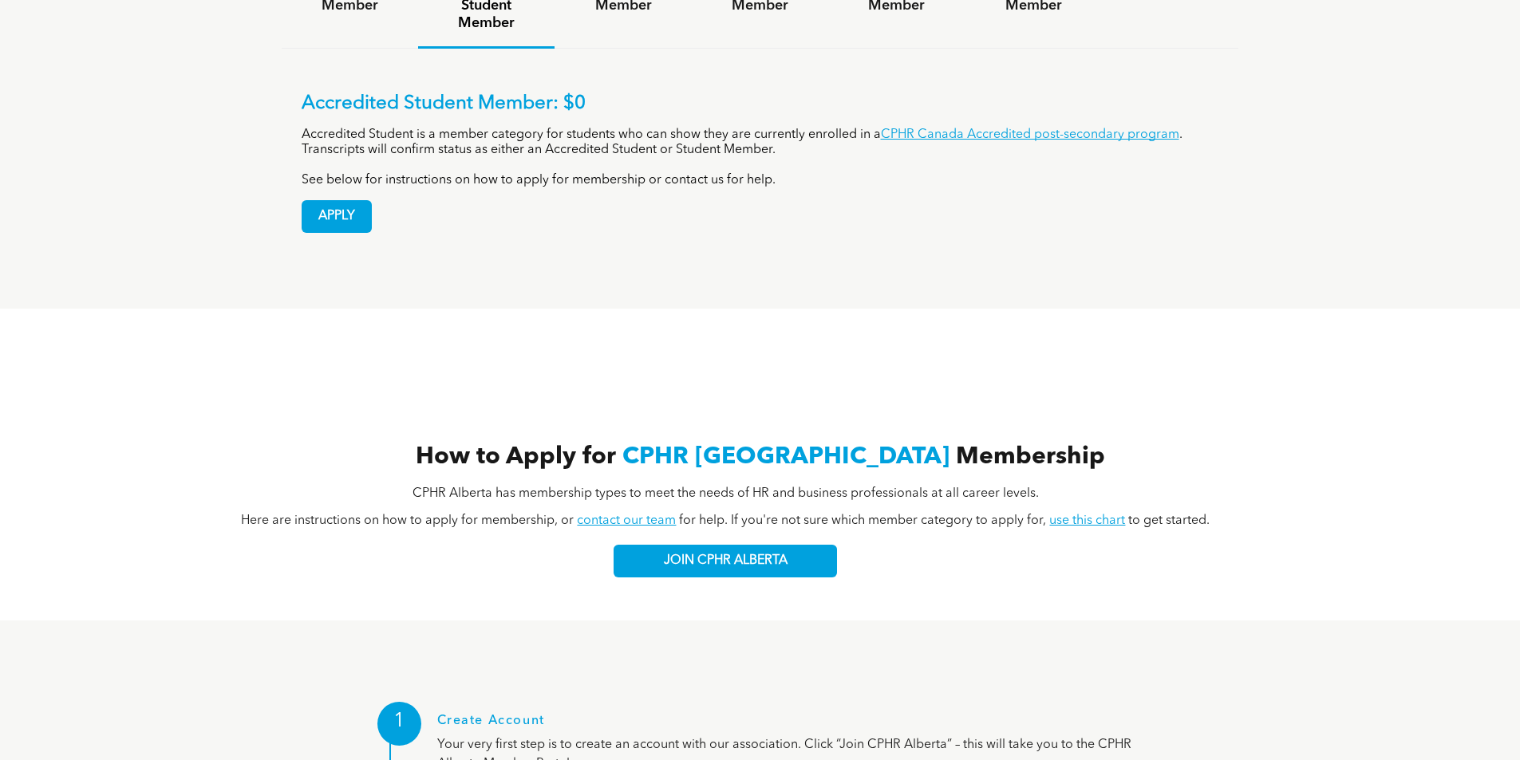
scroll to position [1037, 0]
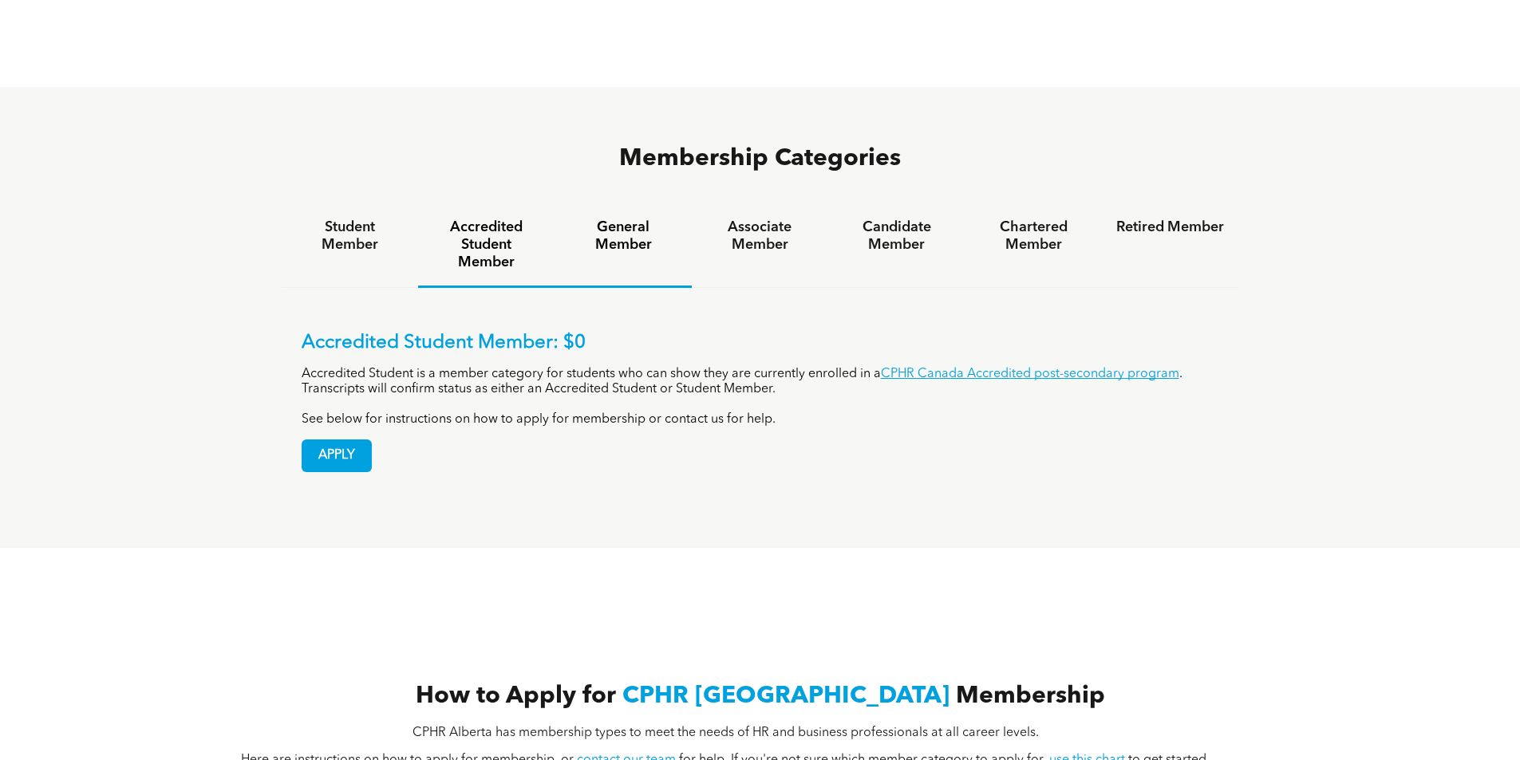
click at [620, 219] on h4 "General Member" at bounding box center [623, 236] width 108 height 35
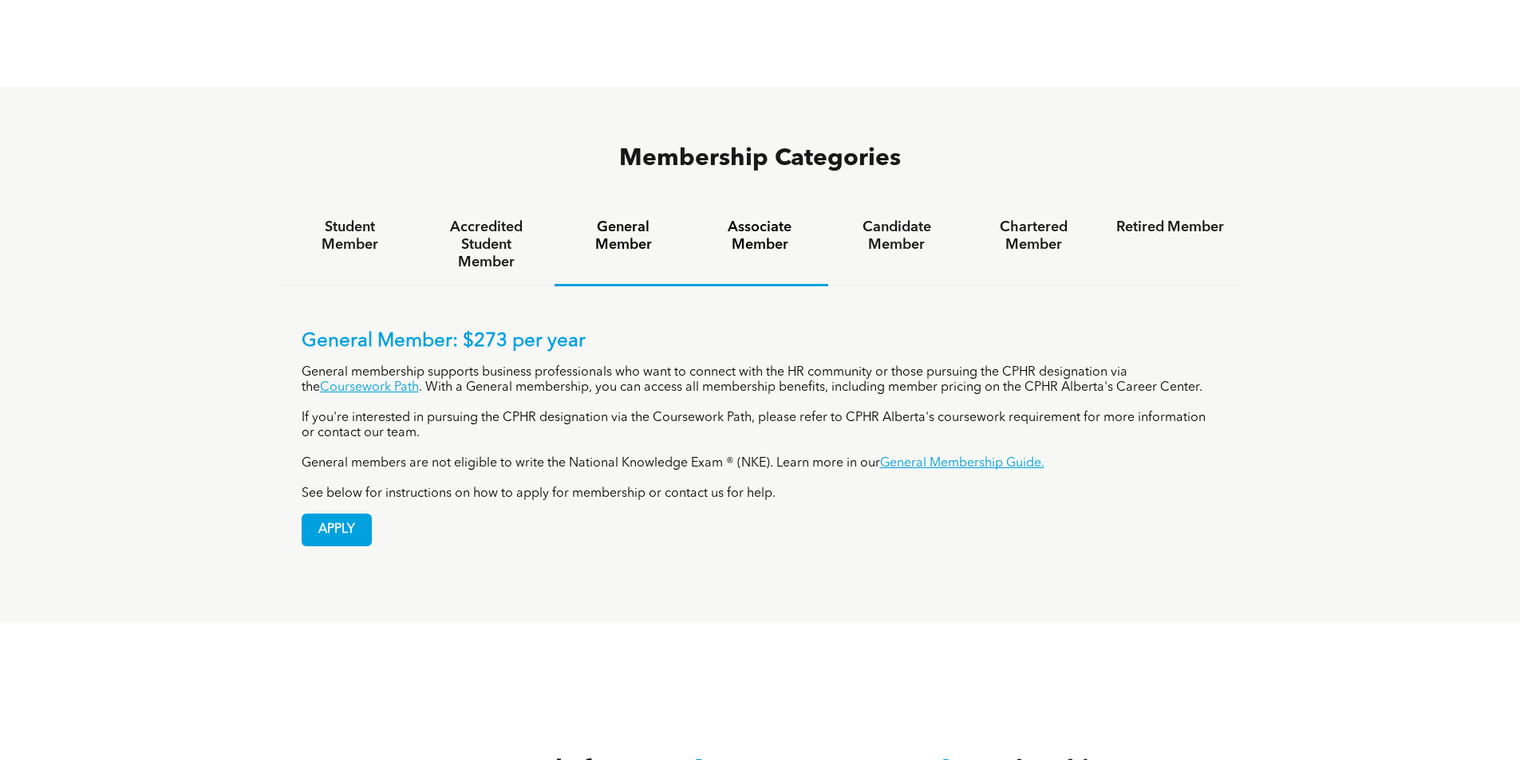
click at [761, 219] on h4 "Associate Member" at bounding box center [760, 236] width 108 height 35
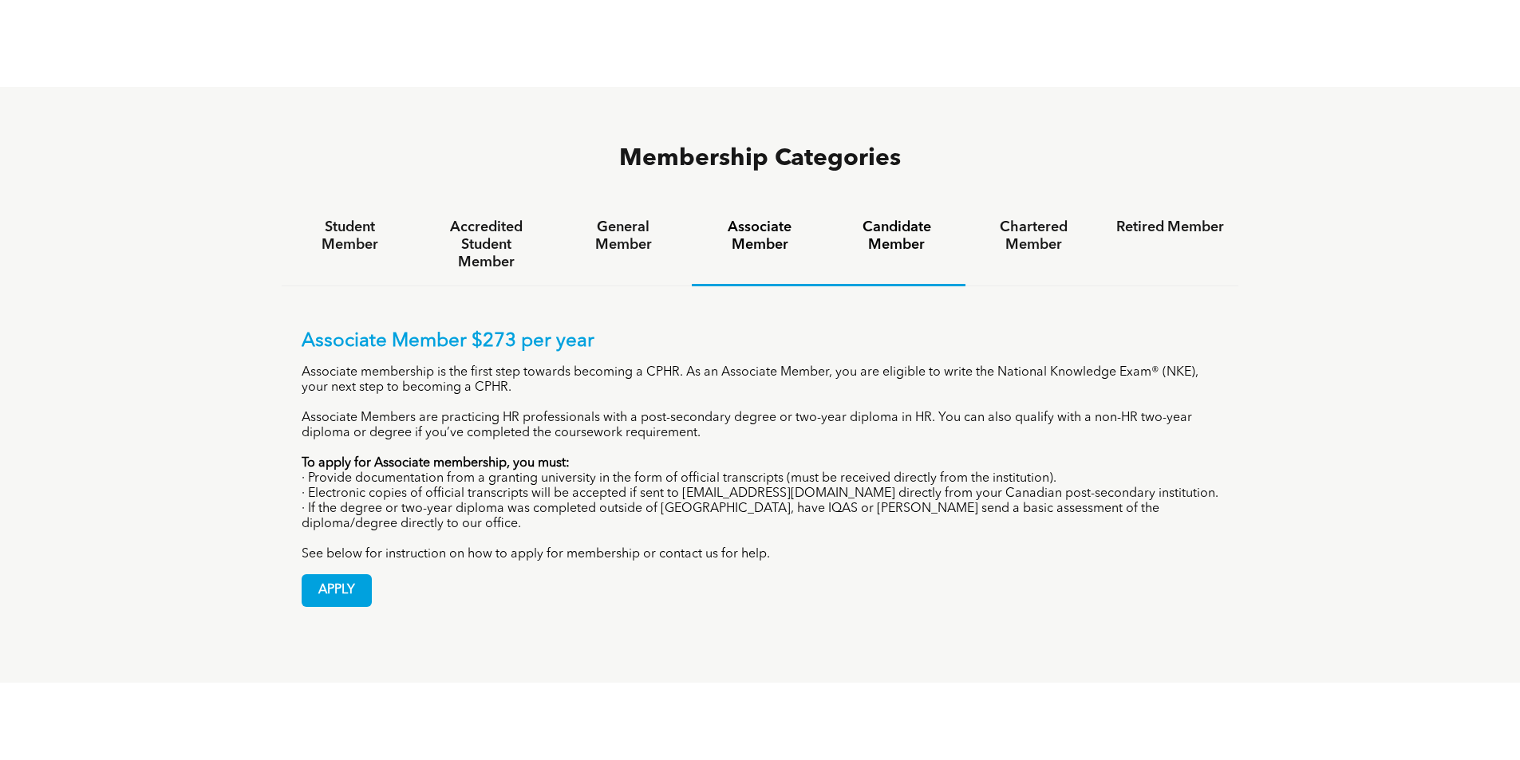
click at [886, 219] on h4 "Candidate Member" at bounding box center [897, 236] width 108 height 35
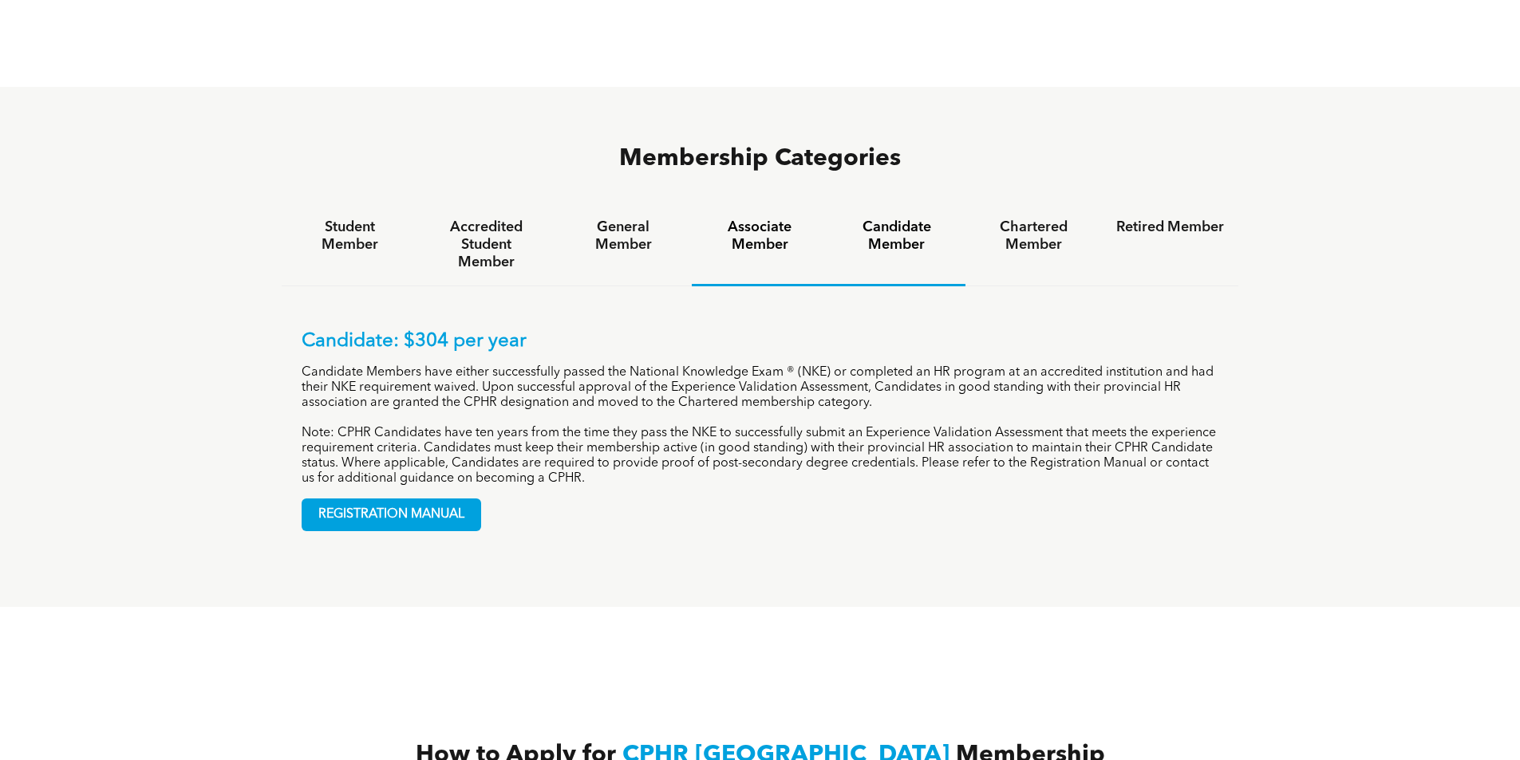
click at [755, 219] on h4 "Associate Member" at bounding box center [760, 236] width 108 height 35
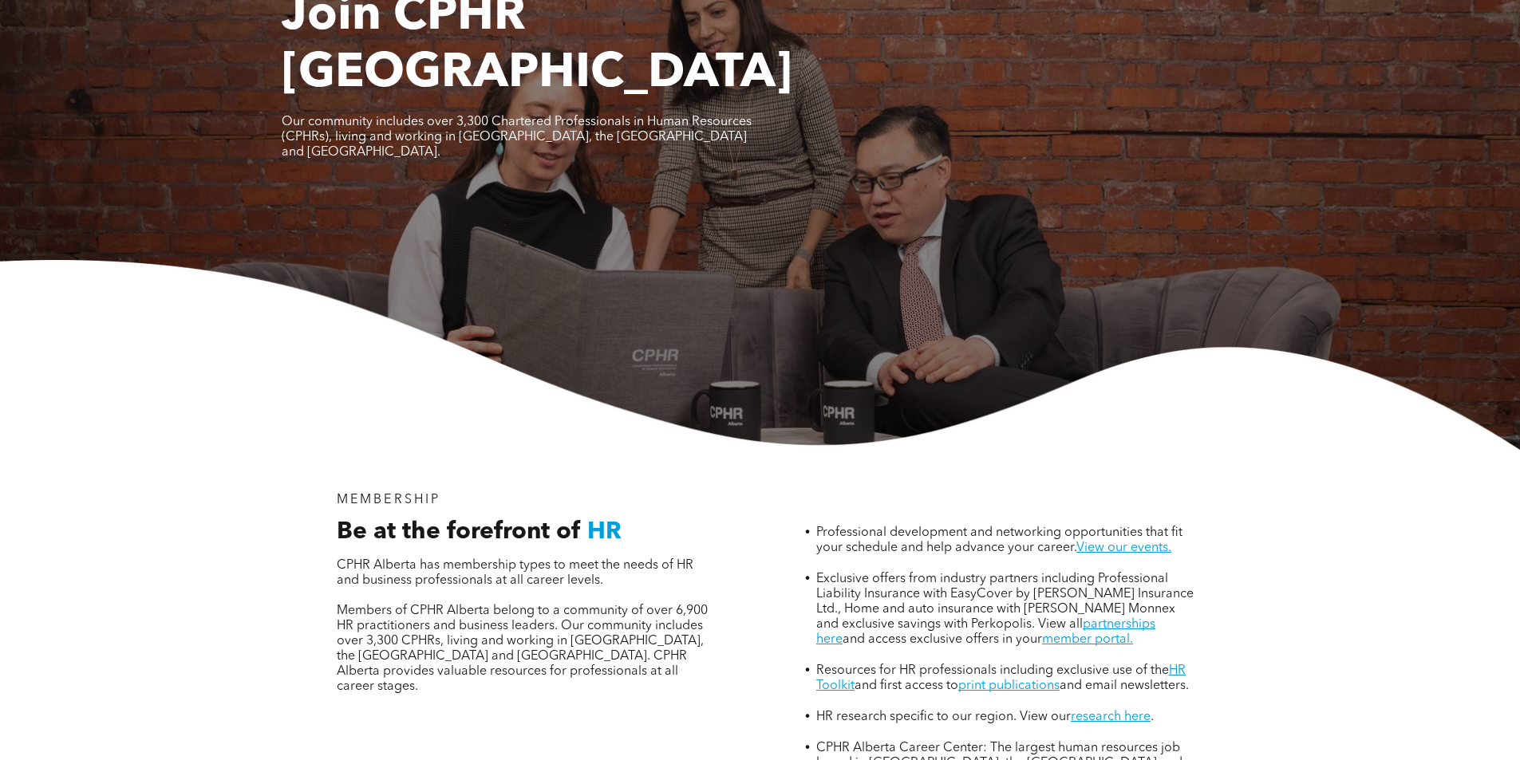
scroll to position [0, 0]
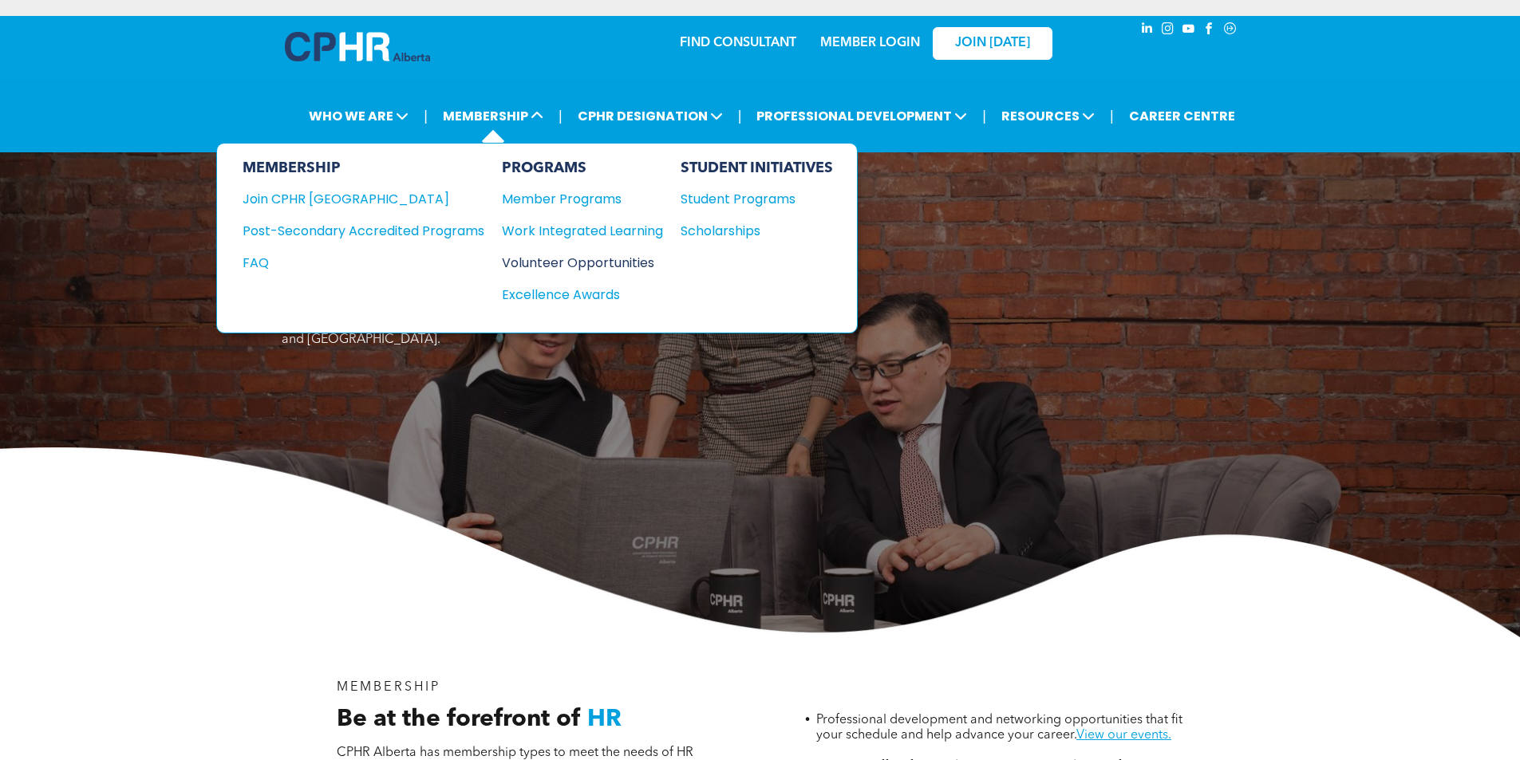
click at [586, 266] on div "Volunteer Opportunities" at bounding box center [574, 263] width 145 height 20
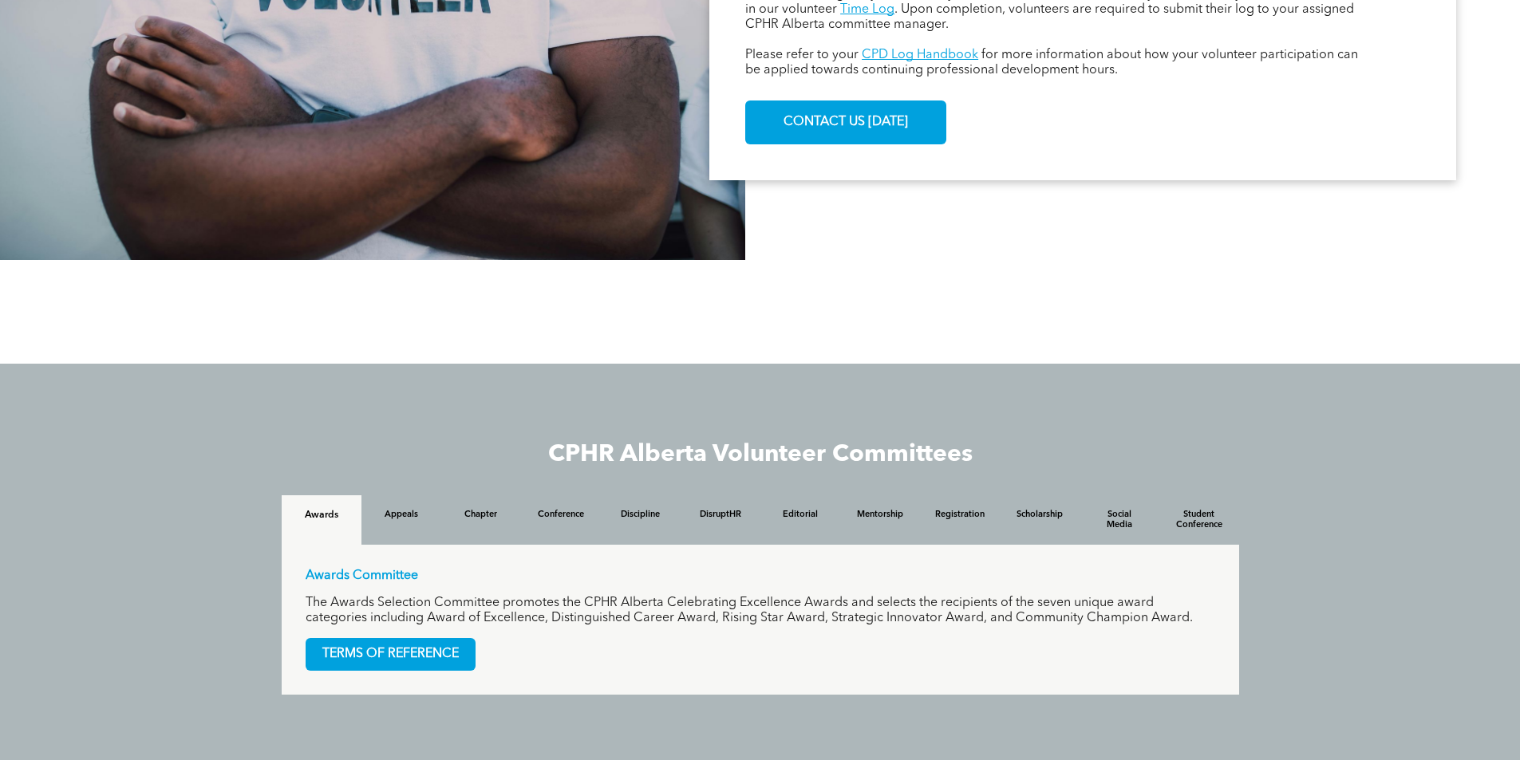
scroll to position [1197, 0]
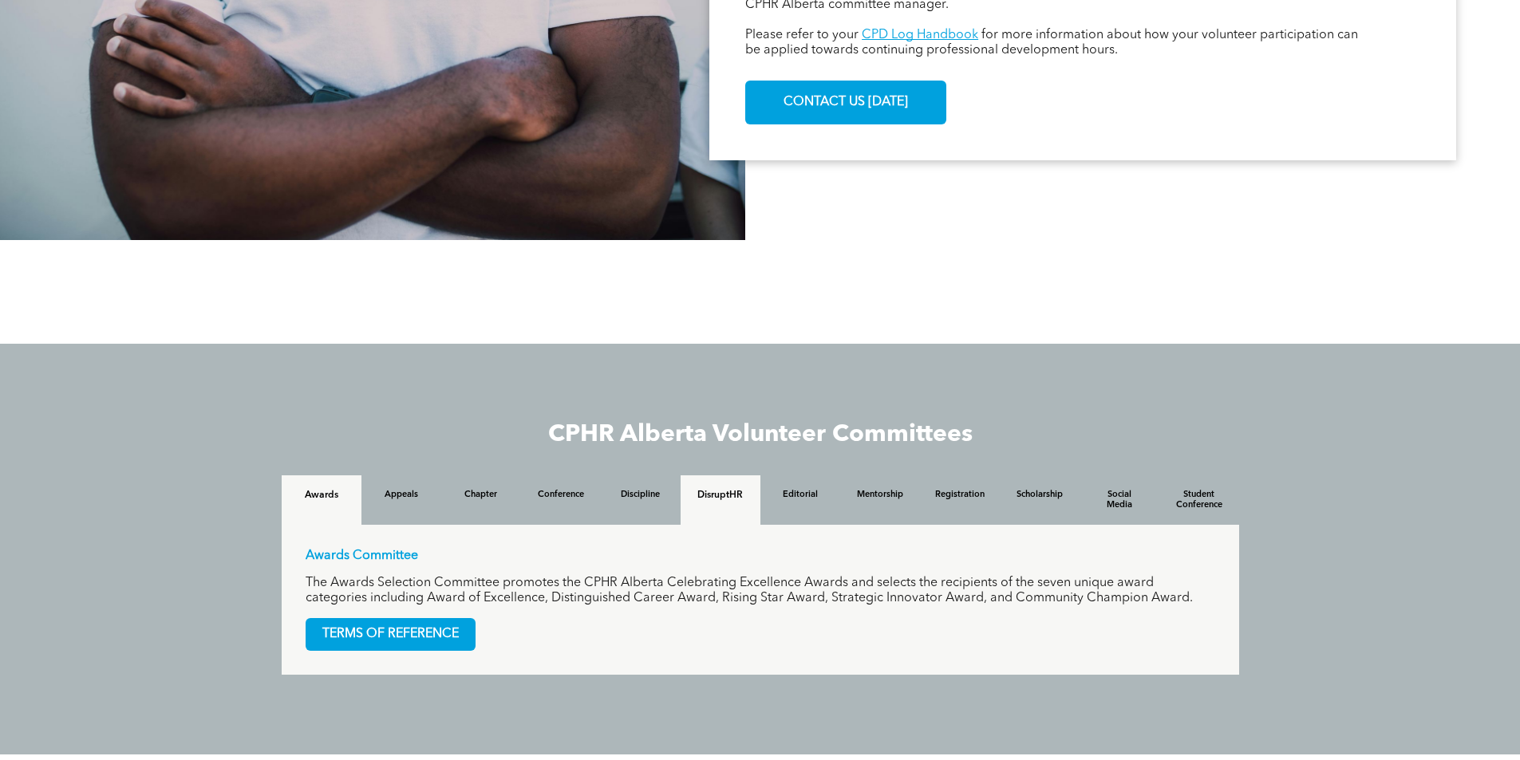
click at [720, 487] on div "DisruptHR" at bounding box center [721, 500] width 80 height 49
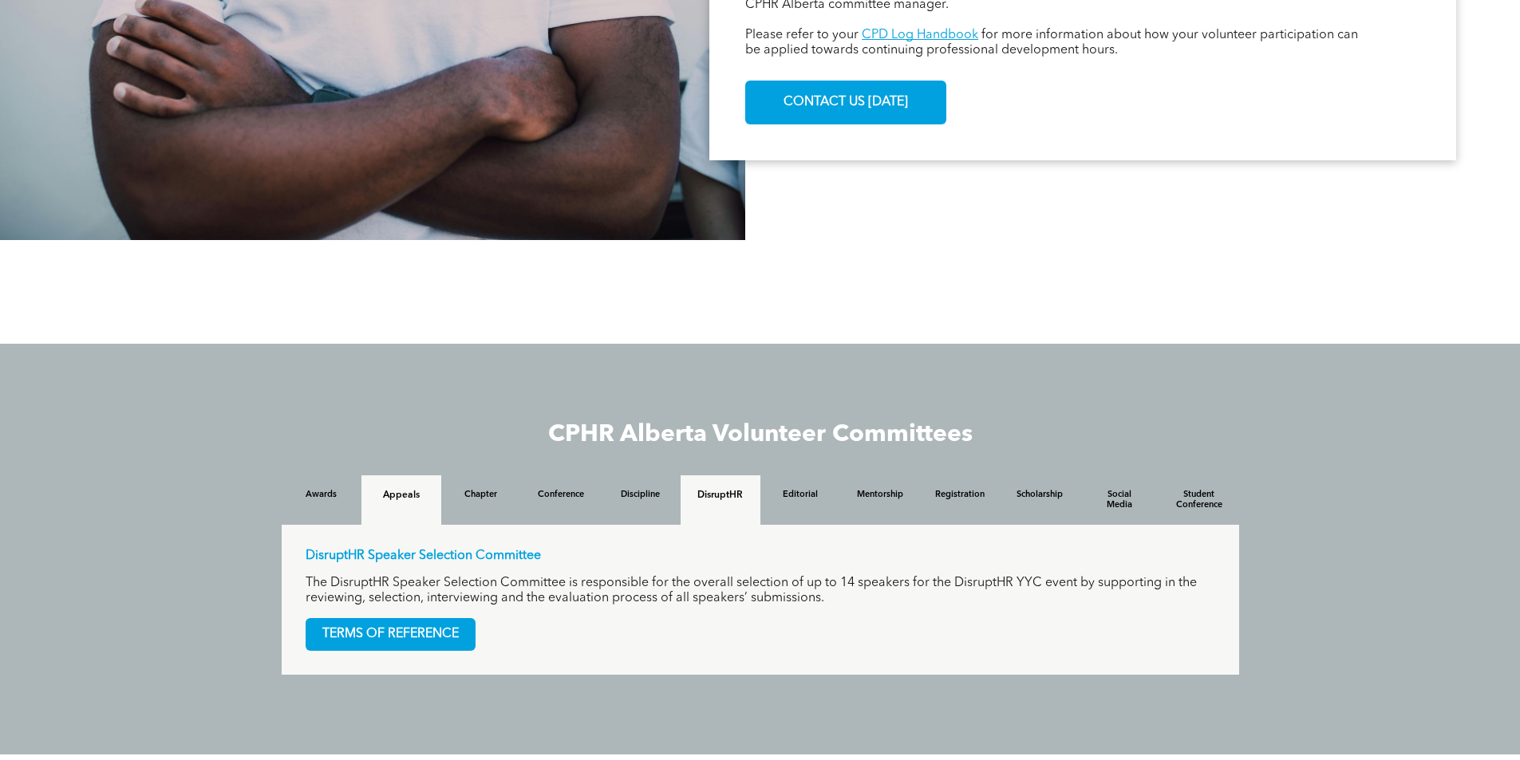
click at [408, 501] on h4 "Appeals" at bounding box center [401, 495] width 51 height 11
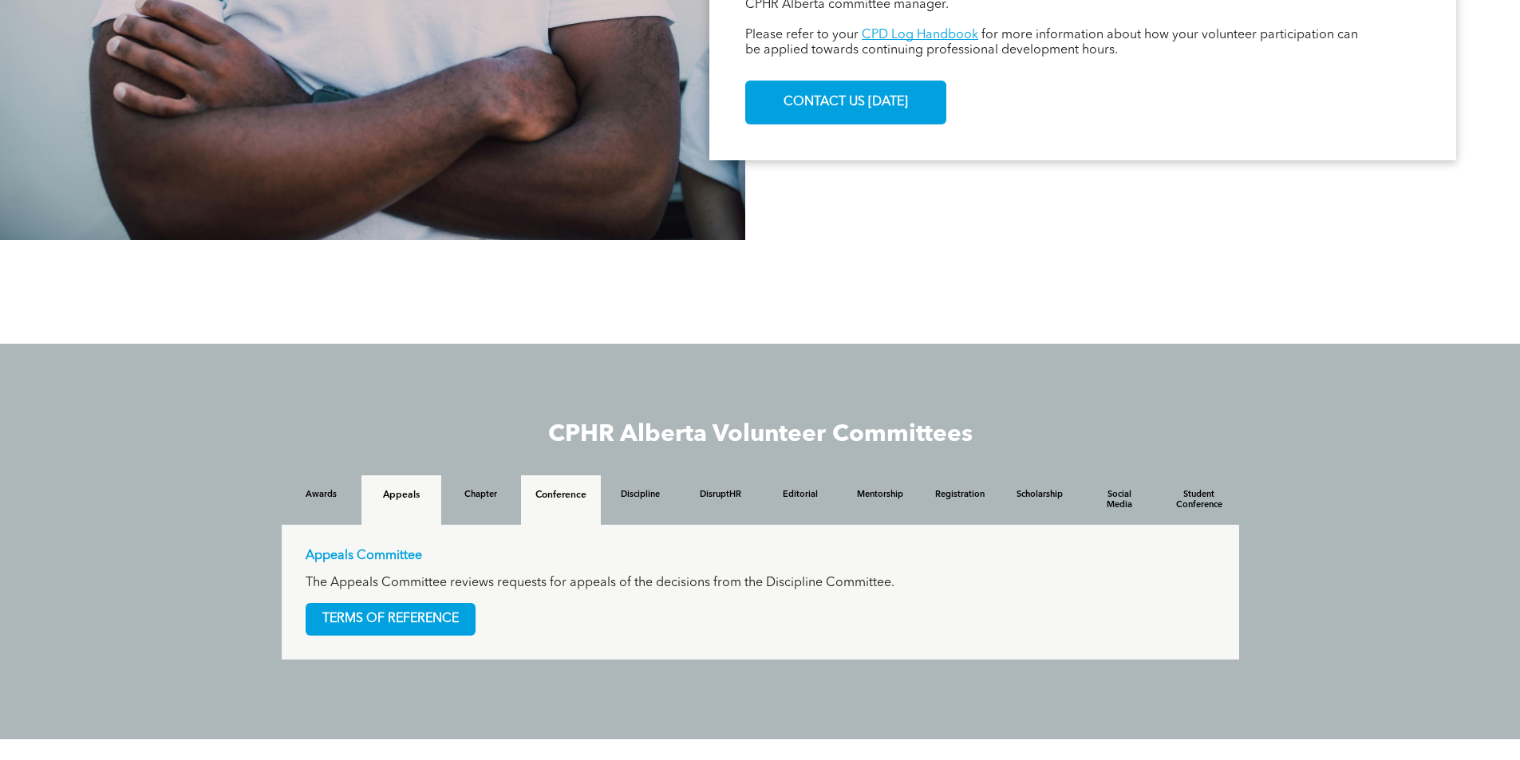
click at [561, 501] on h4 "Conference" at bounding box center [560, 495] width 51 height 11
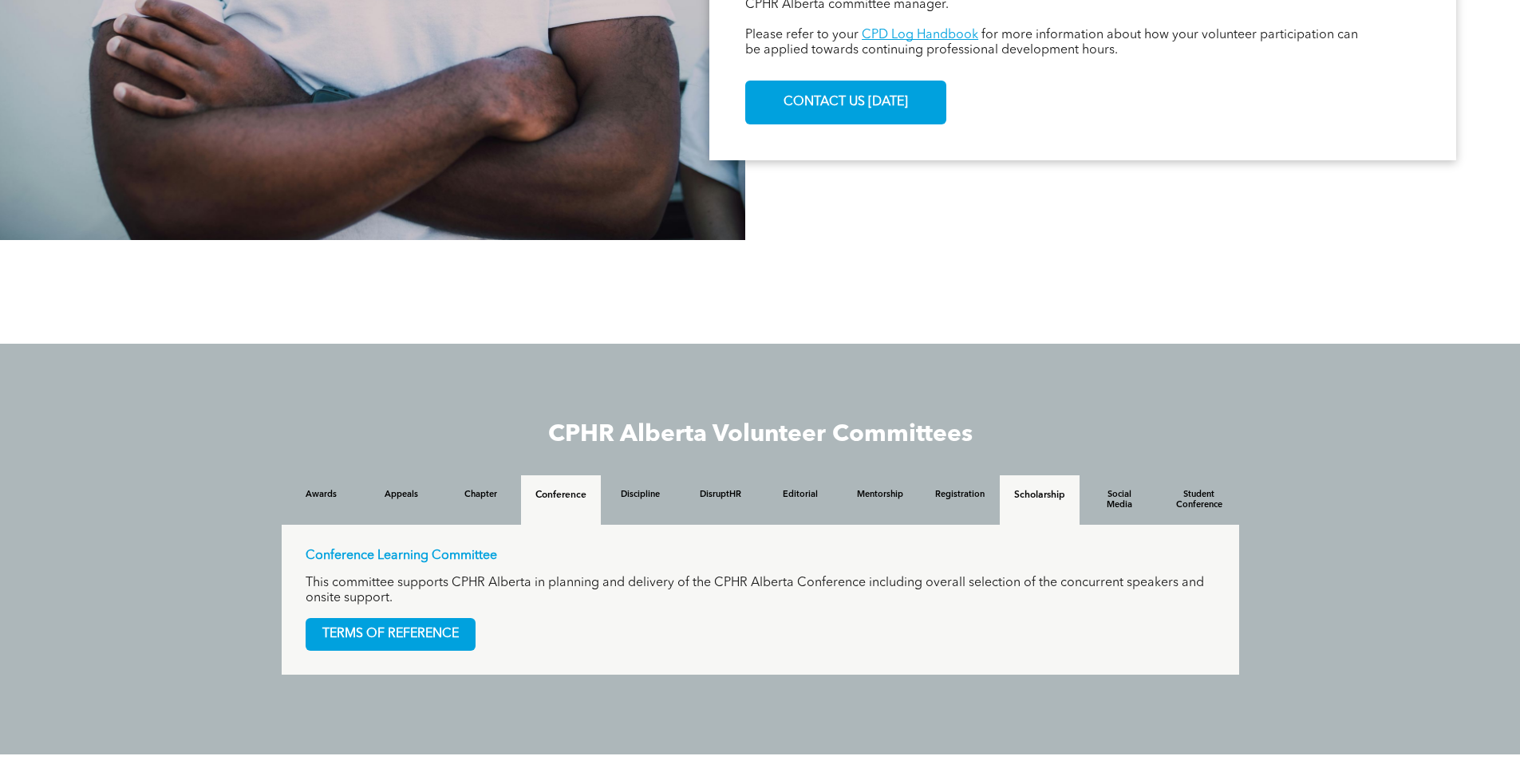
click at [1024, 516] on div "Scholarship" at bounding box center [1040, 500] width 80 height 49
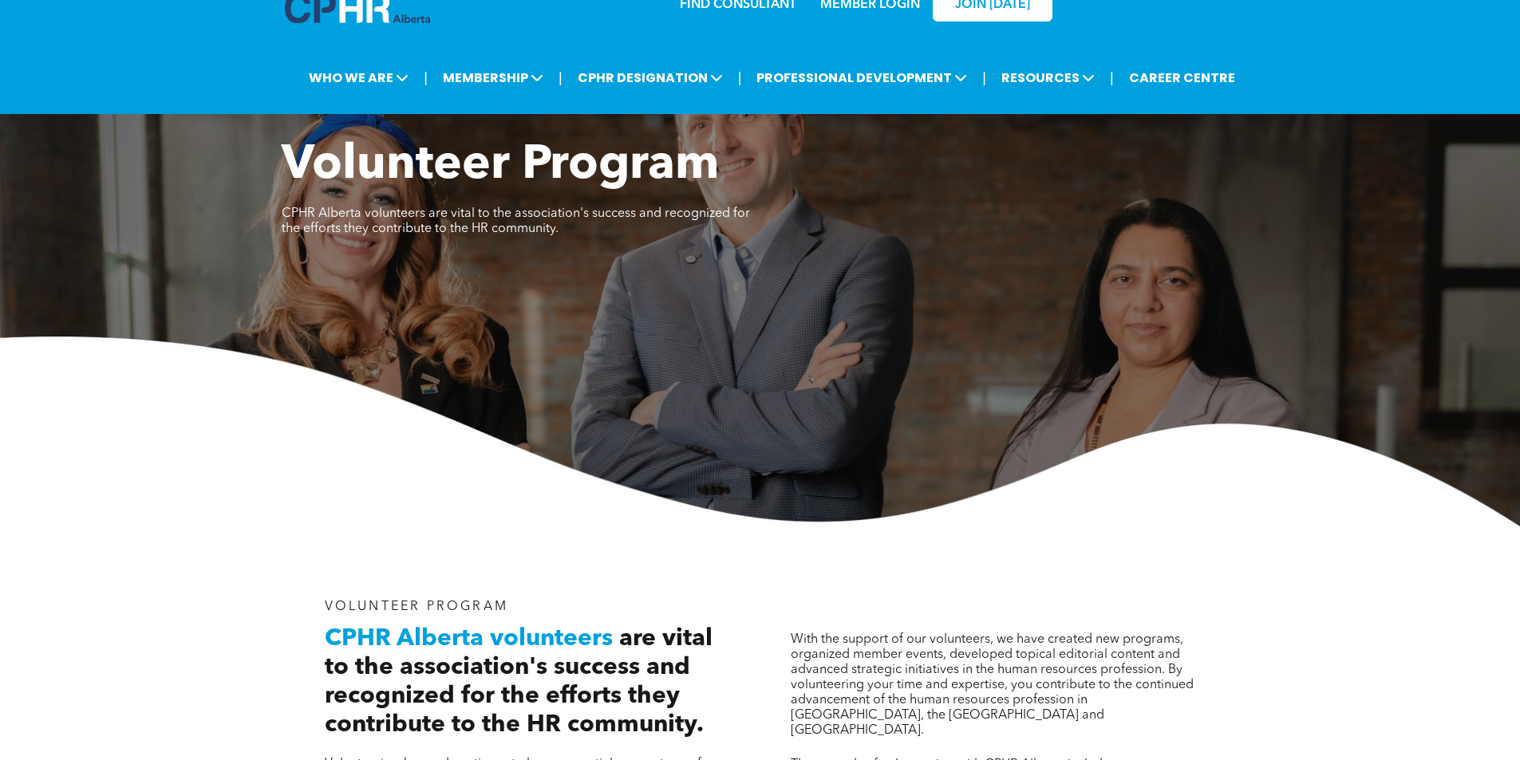
scroll to position [0, 0]
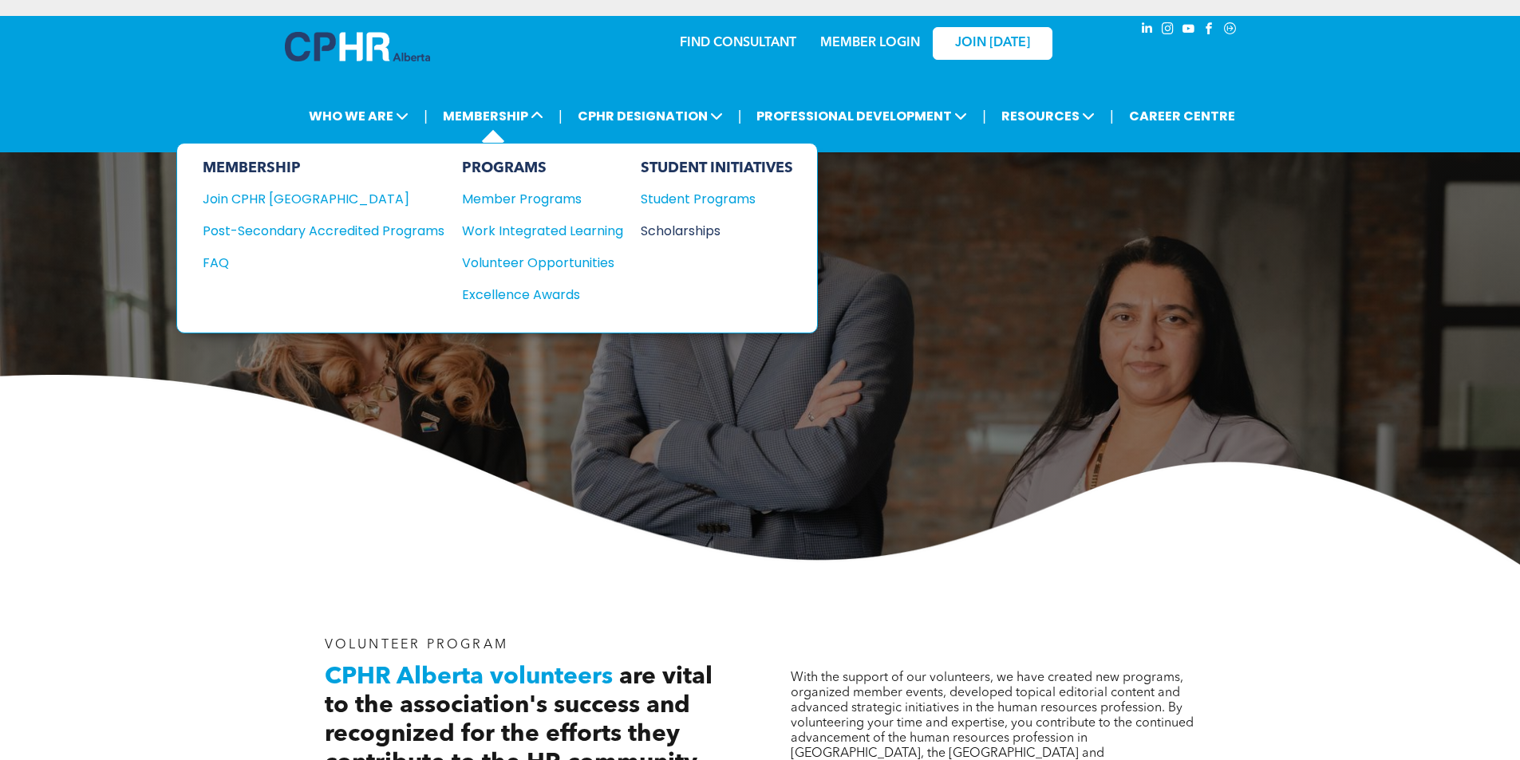
click at [682, 231] on div "Scholarships" at bounding box center [709, 231] width 137 height 20
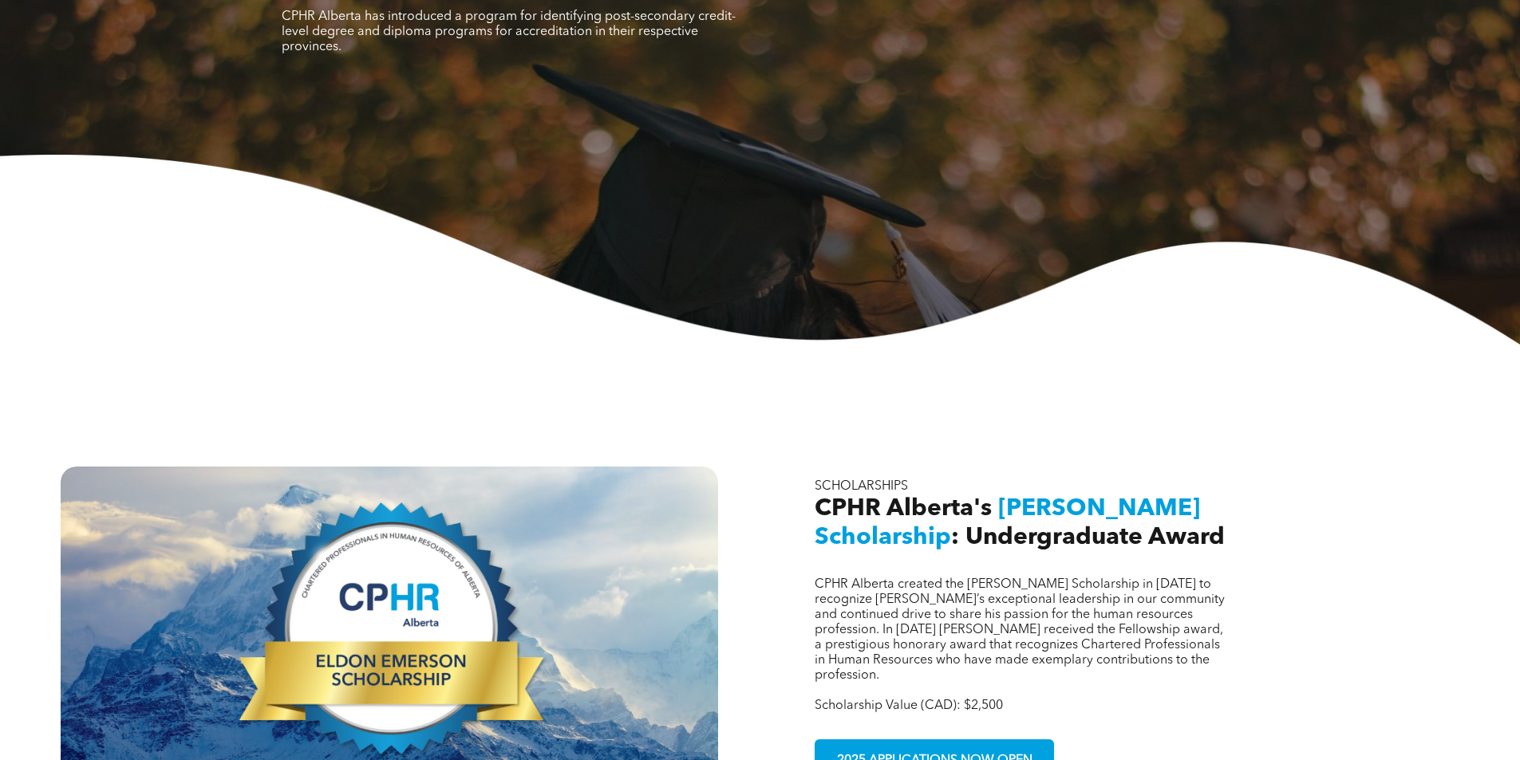
scroll to position [399, 0]
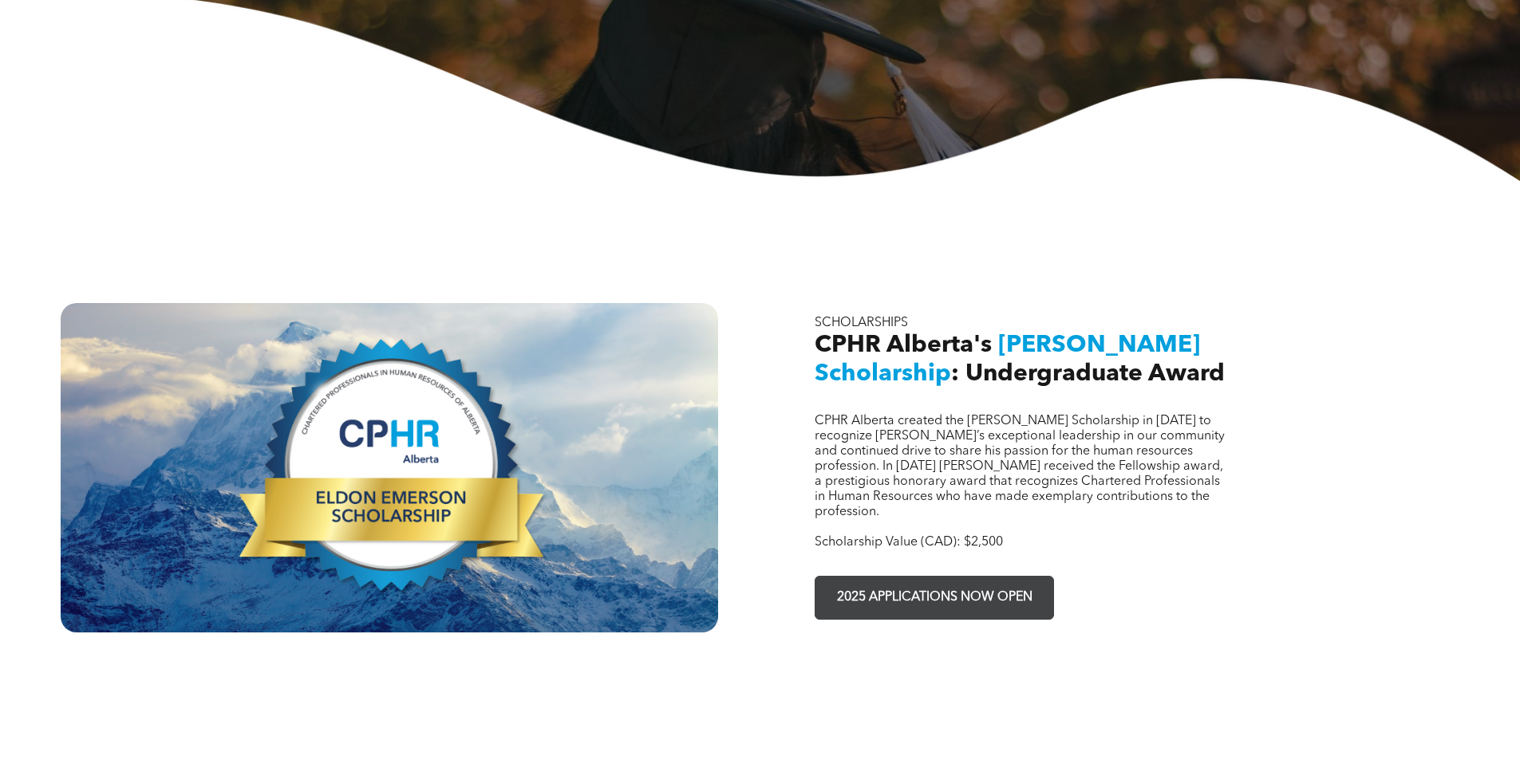
click at [983, 582] on span "2025 APPLICATIONS NOW OPEN" at bounding box center [934, 597] width 207 height 31
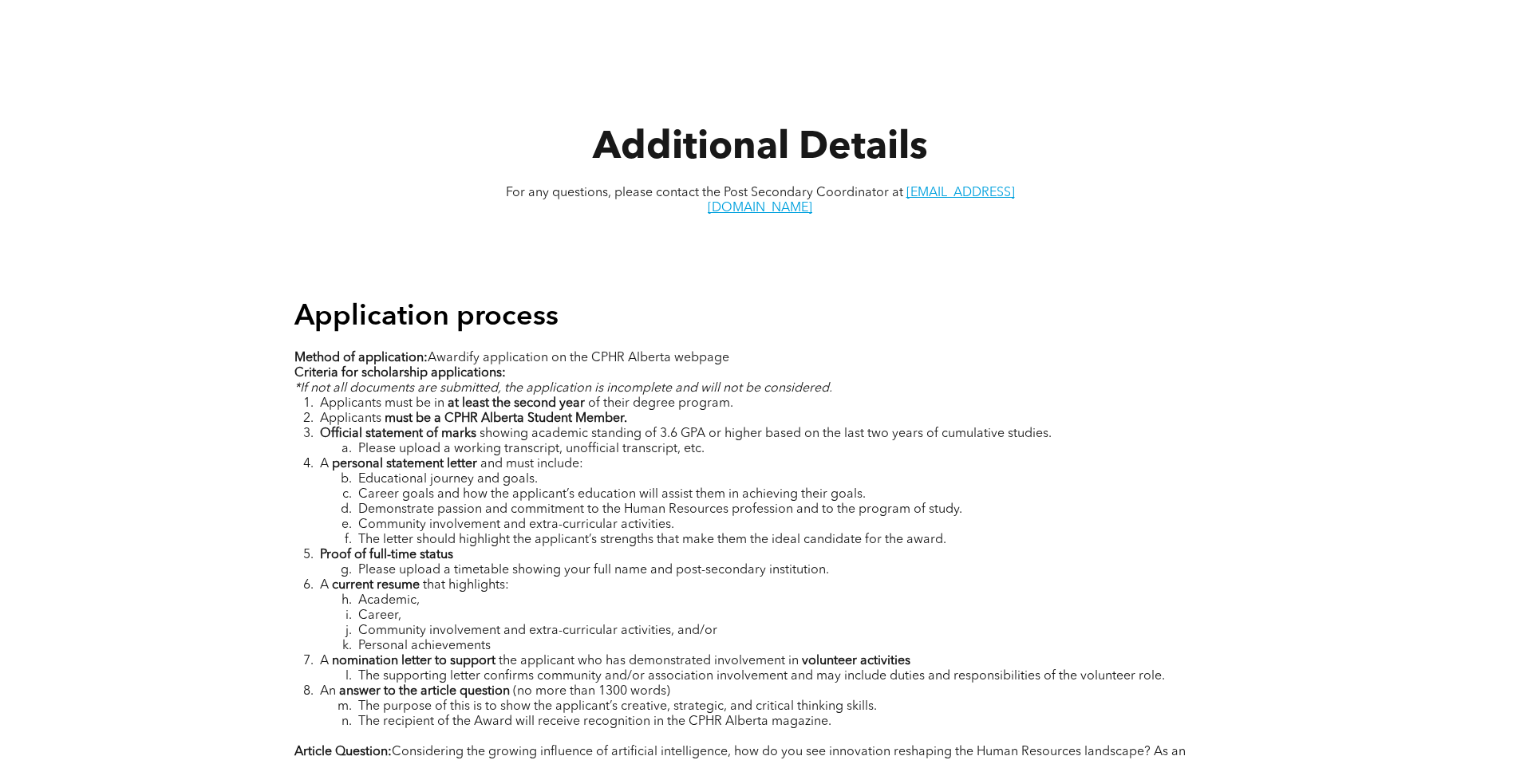
scroll to position [1995, 0]
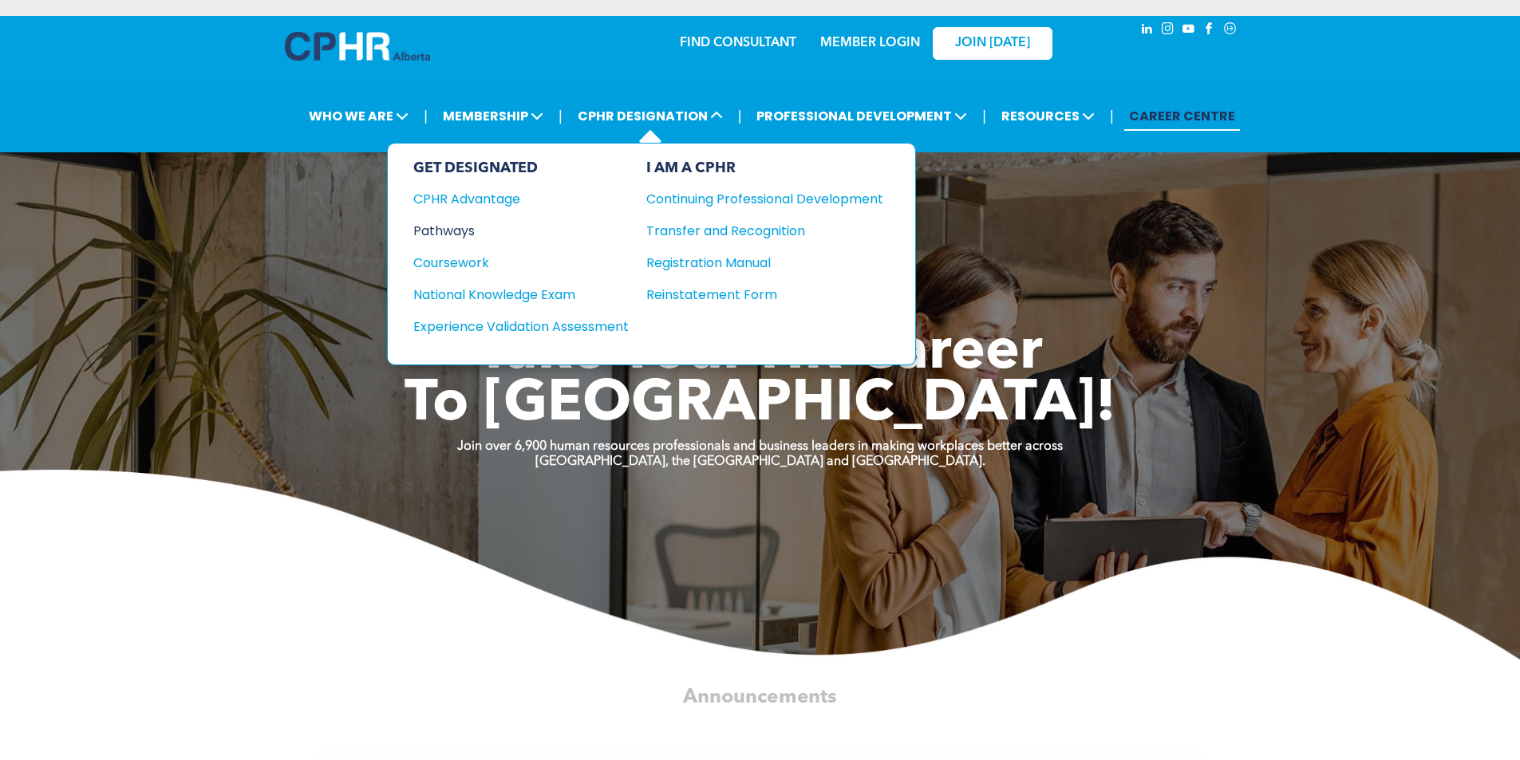
click at [468, 233] on div "Pathways" at bounding box center [510, 231] width 194 height 20
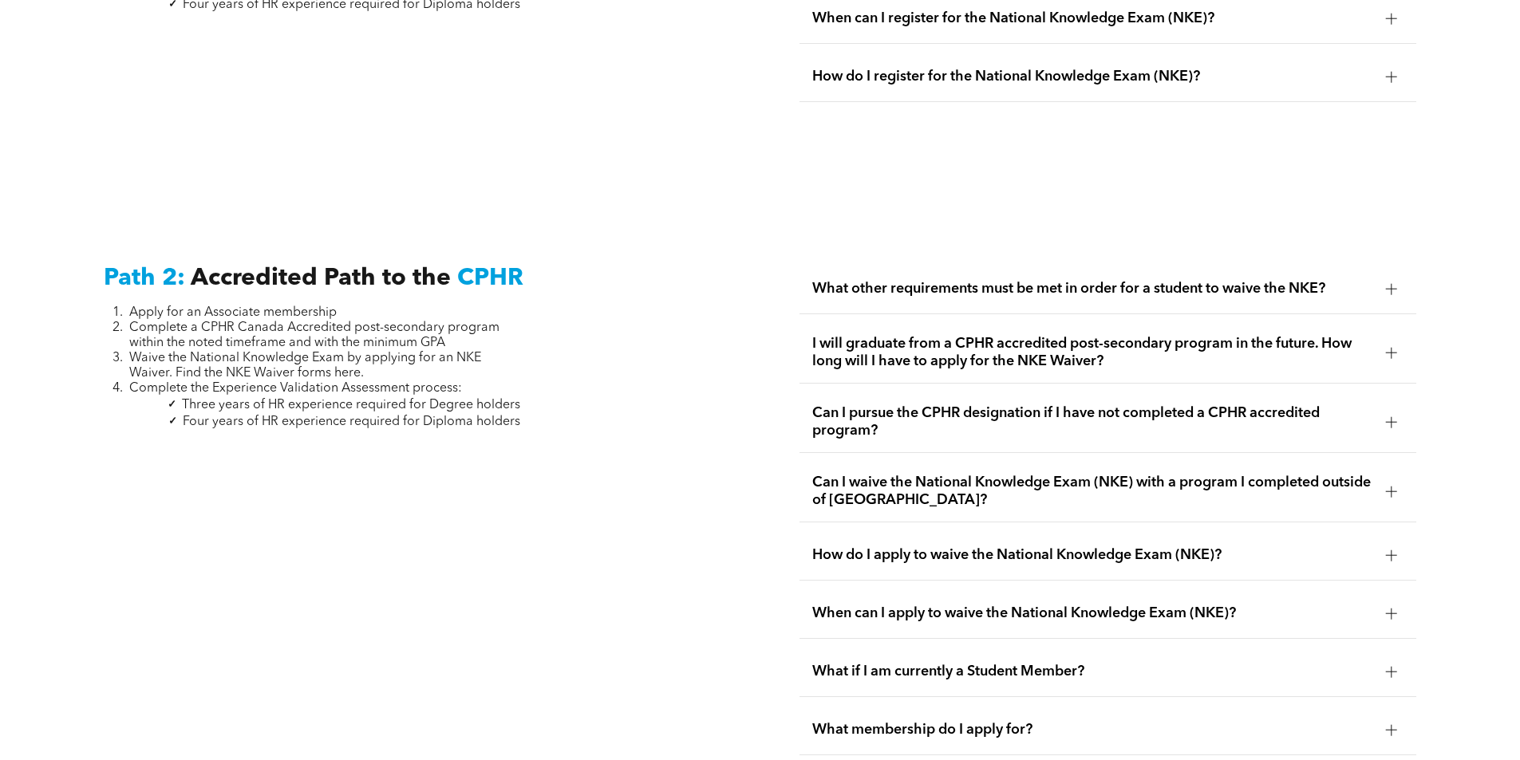
scroll to position [2473, 0]
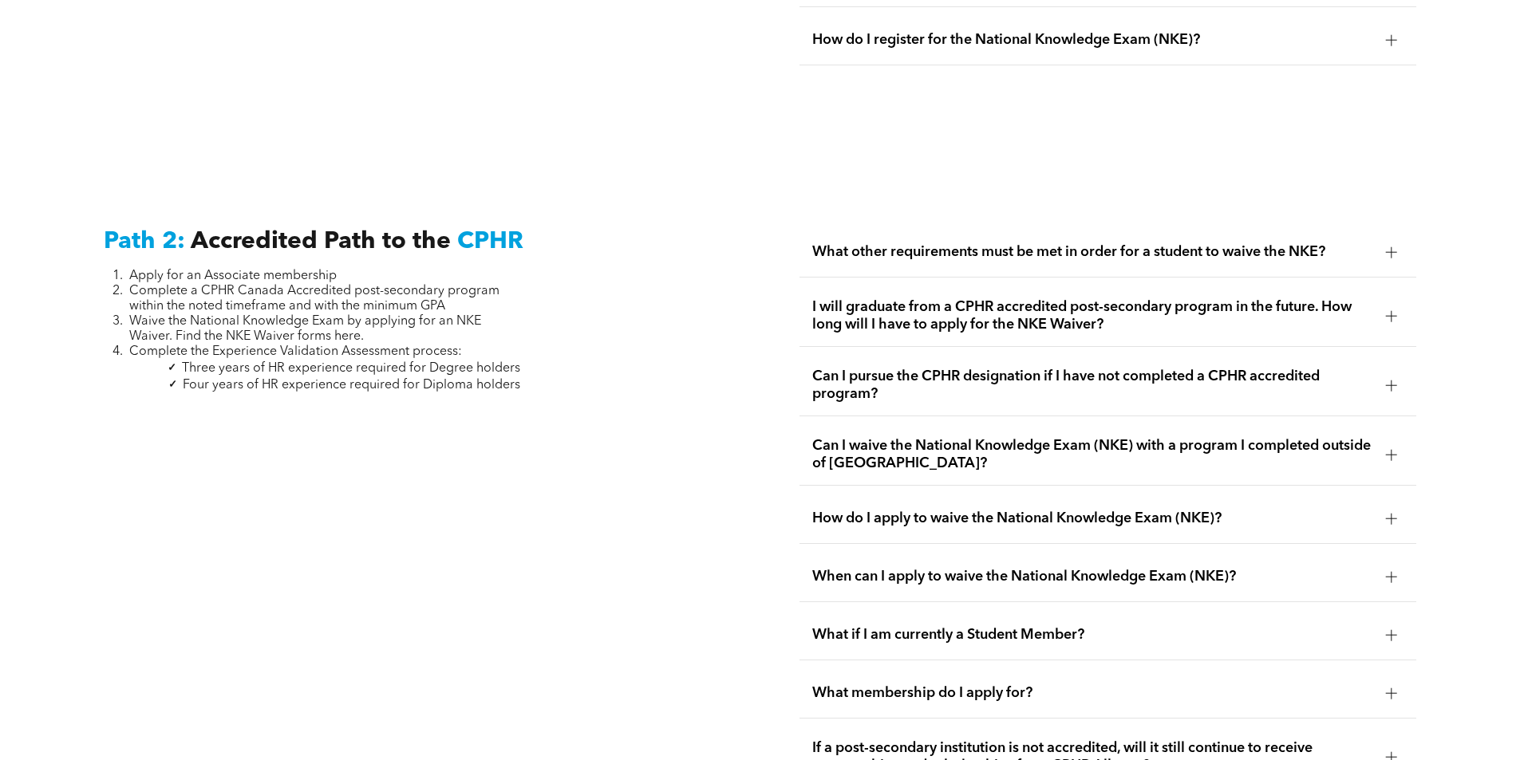
click at [1177, 368] on span "Can I pursue the CPHR designation if I have not completed a CPHR accredited pro…" at bounding box center [1092, 385] width 561 height 35
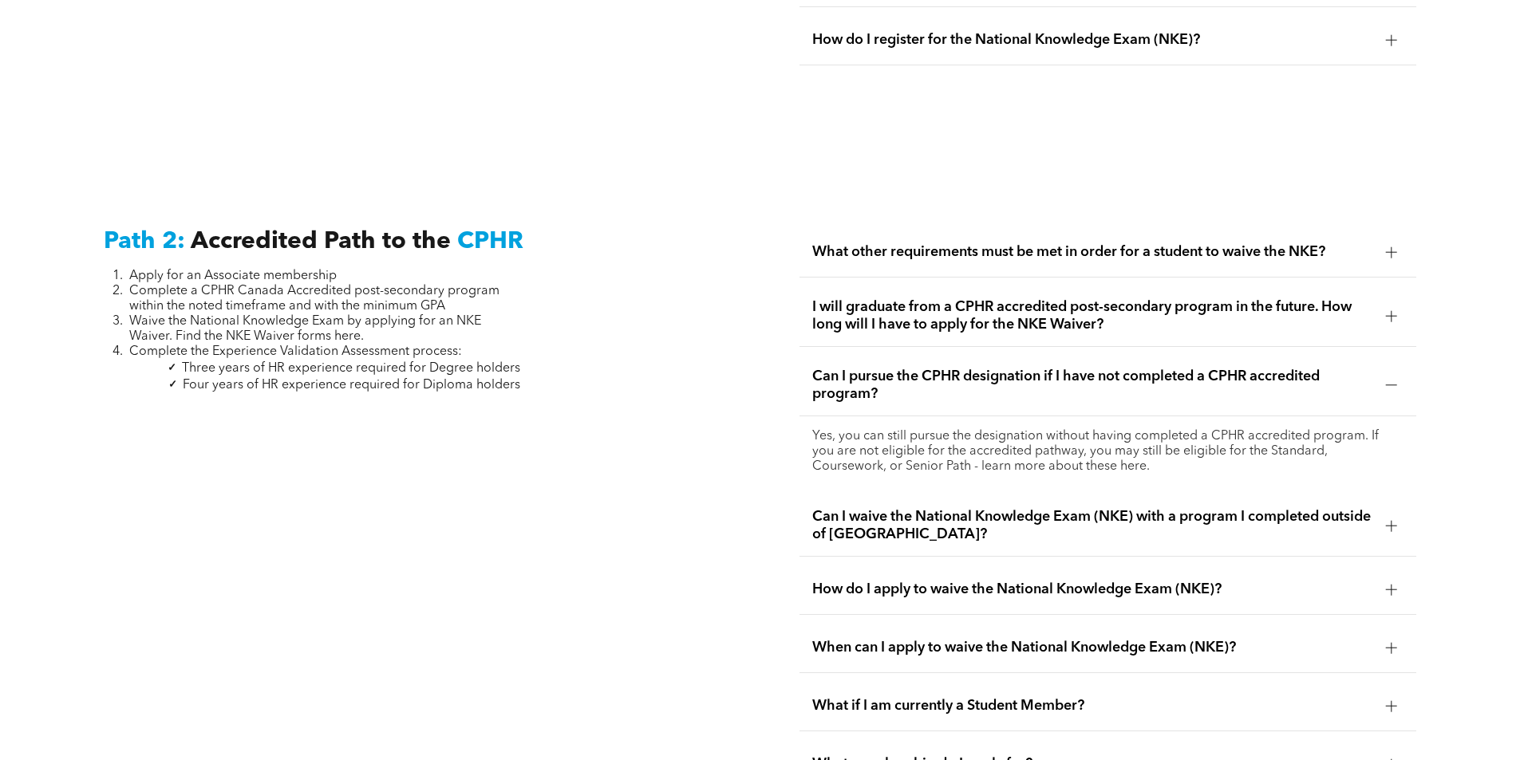
click at [1177, 368] on span "Can I pursue the CPHR designation if I have not completed a CPHR accredited pro…" at bounding box center [1092, 385] width 561 height 35
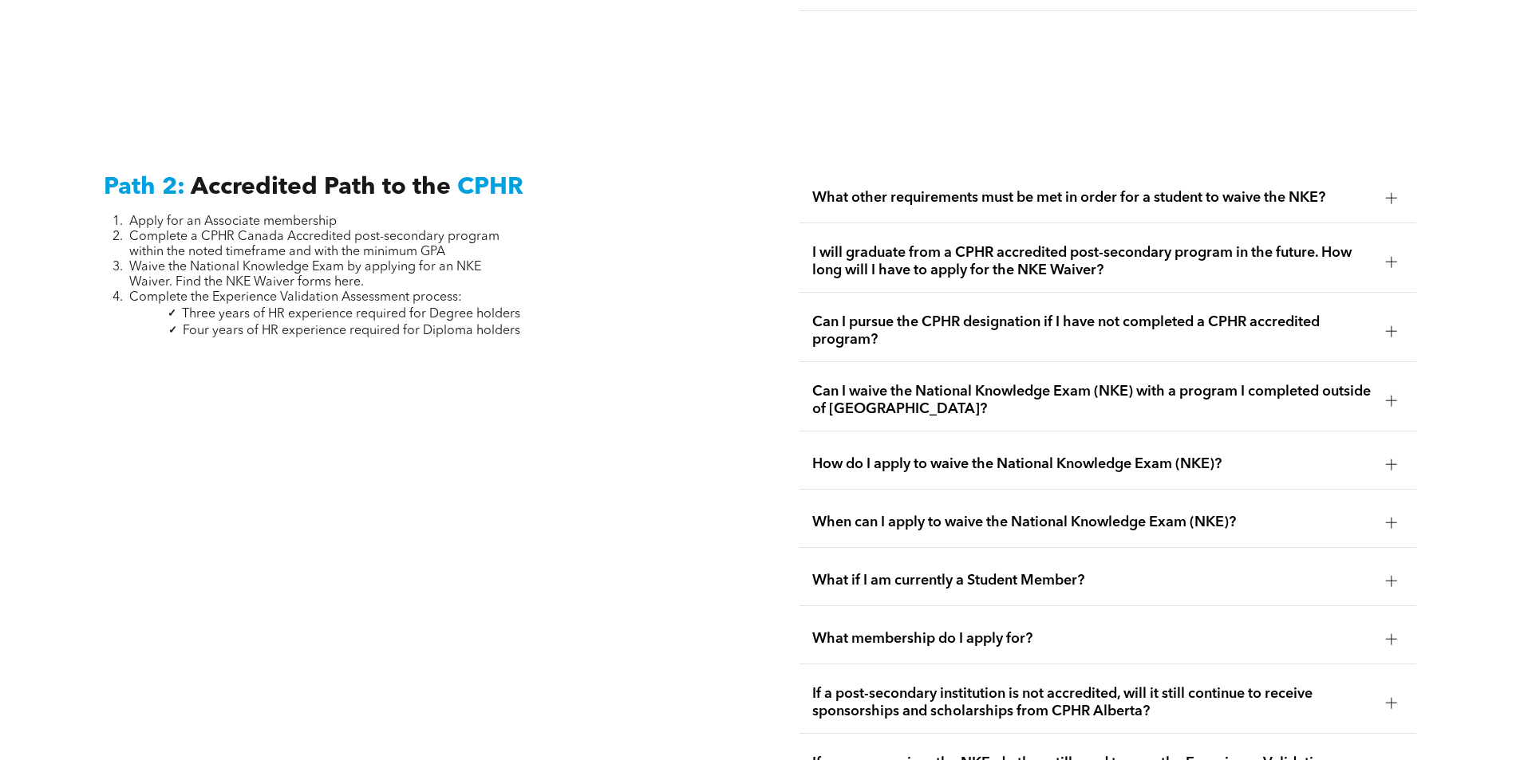
scroll to position [2633, 0]
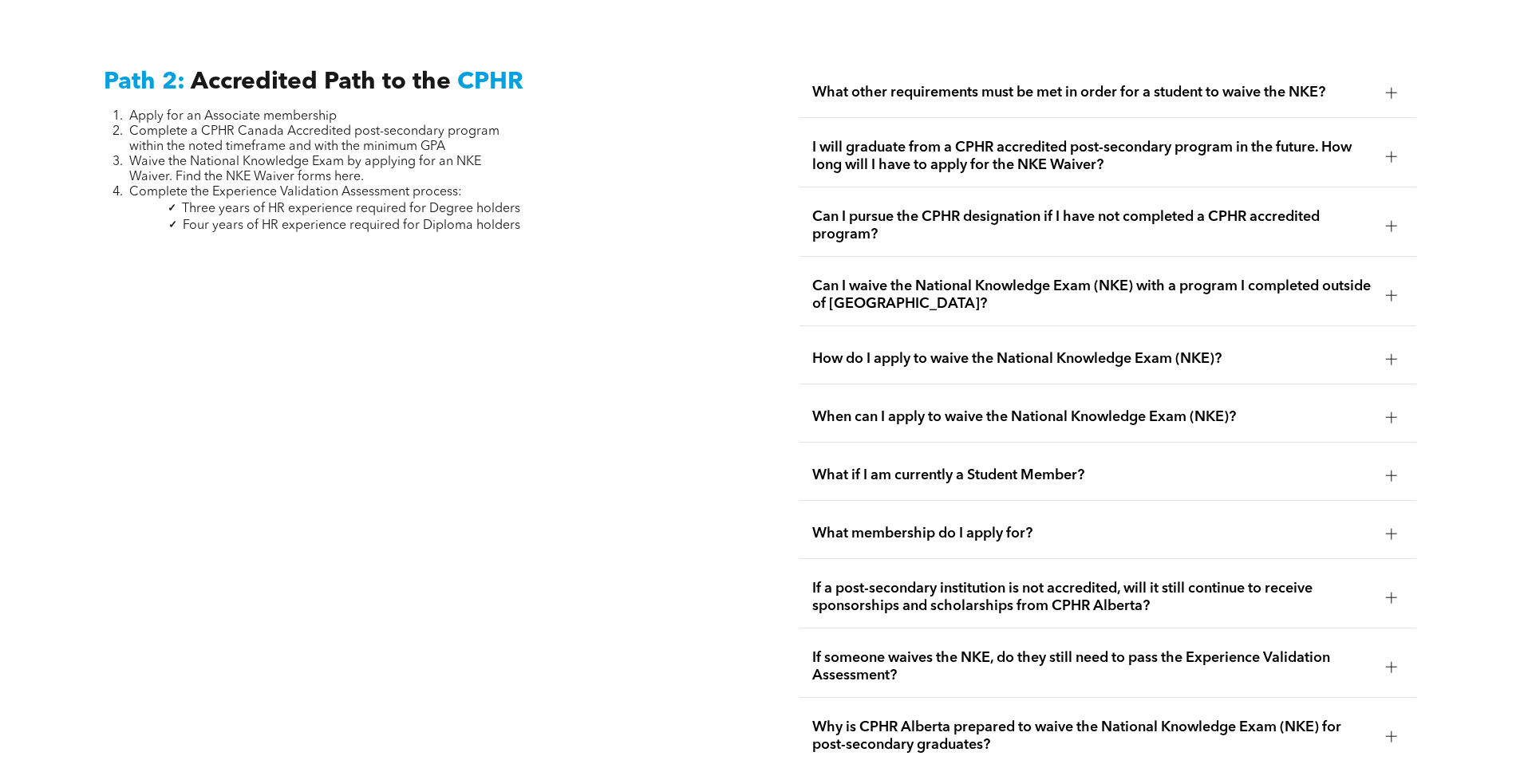
click at [1170, 350] on span "How do I apply to waive the National Knowledge Exam (NKE)?" at bounding box center [1092, 359] width 561 height 18
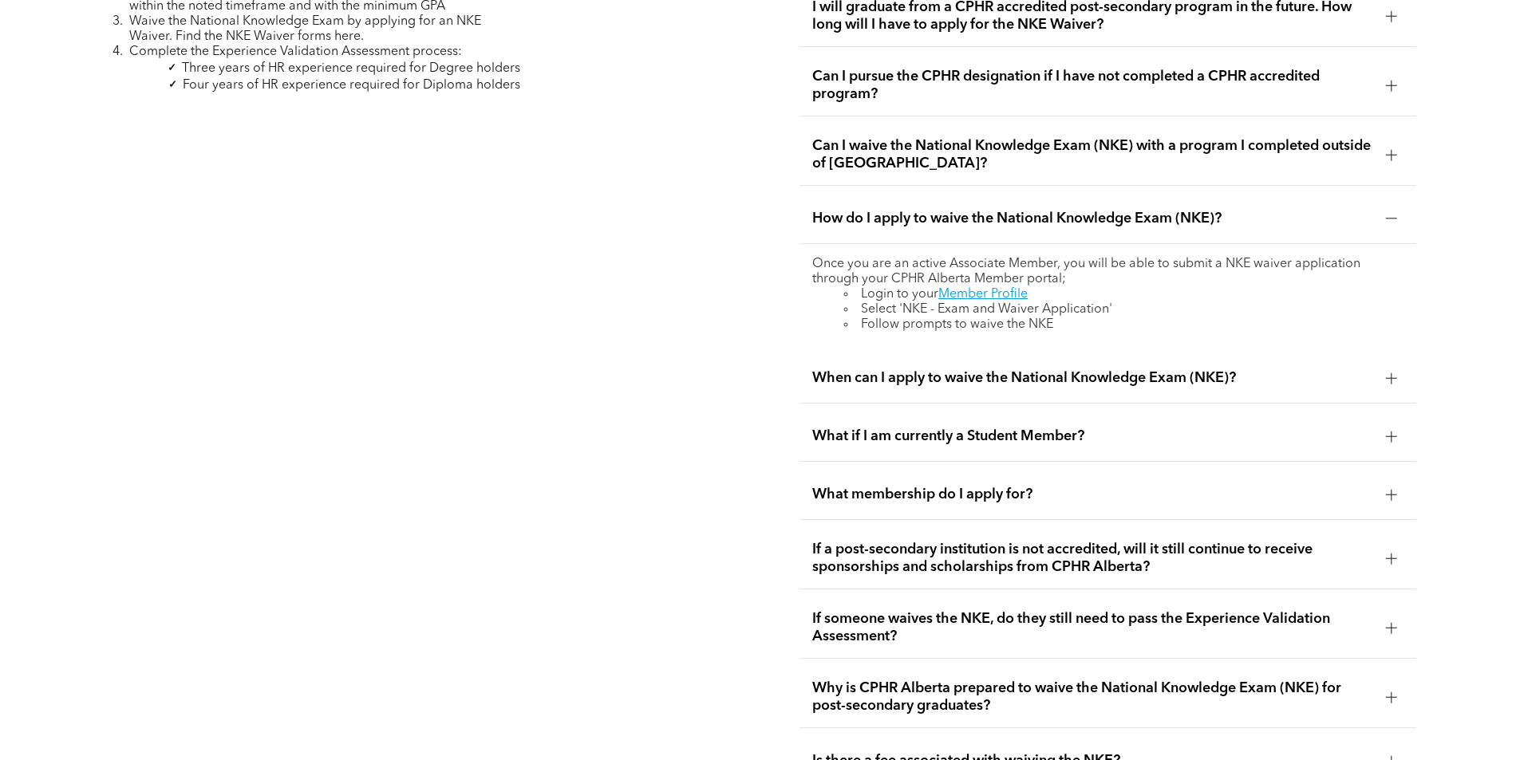
scroll to position [2792, 0]
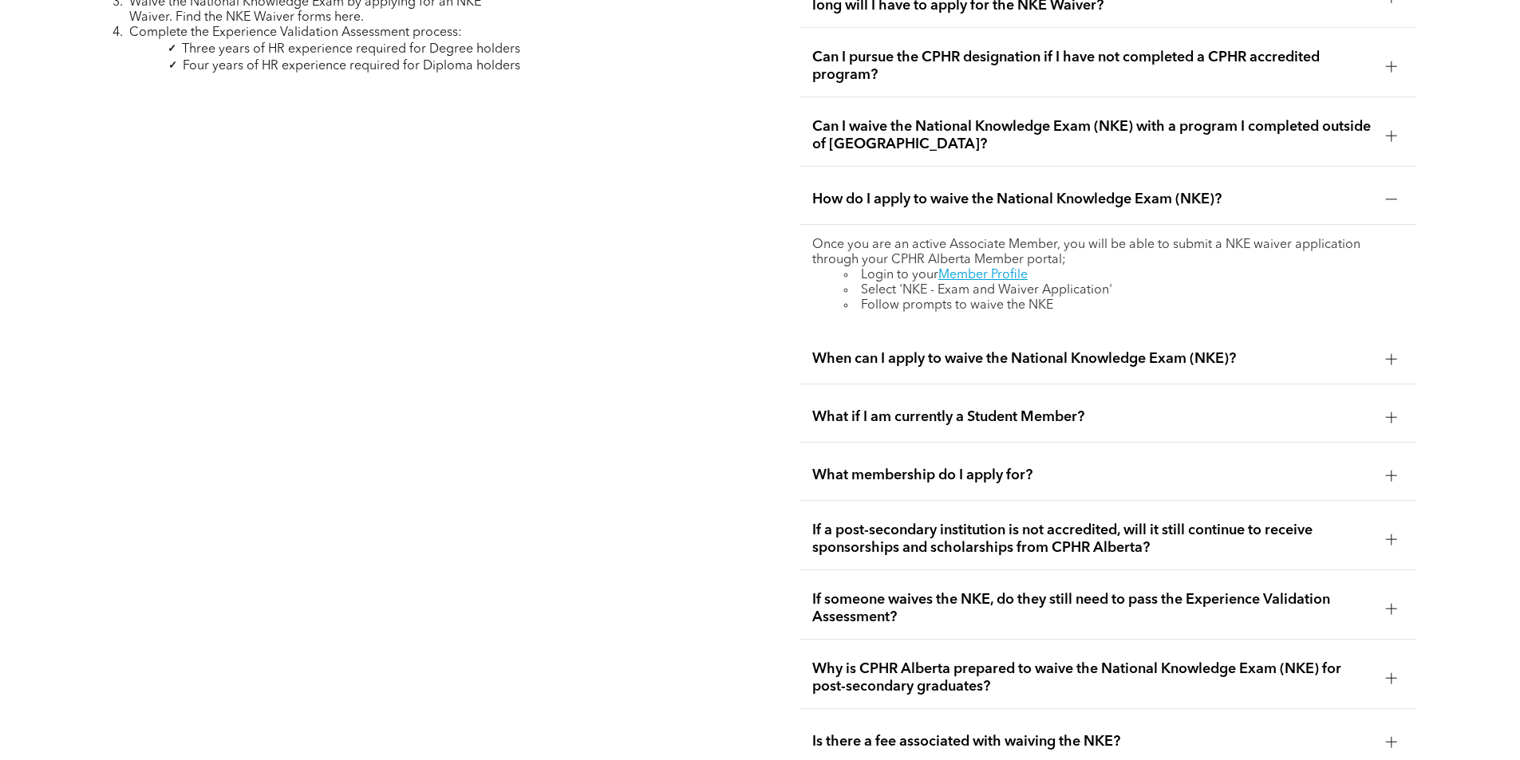
click at [1117, 393] on div "What if I am currently a Student Member?" at bounding box center [1107, 418] width 617 height 50
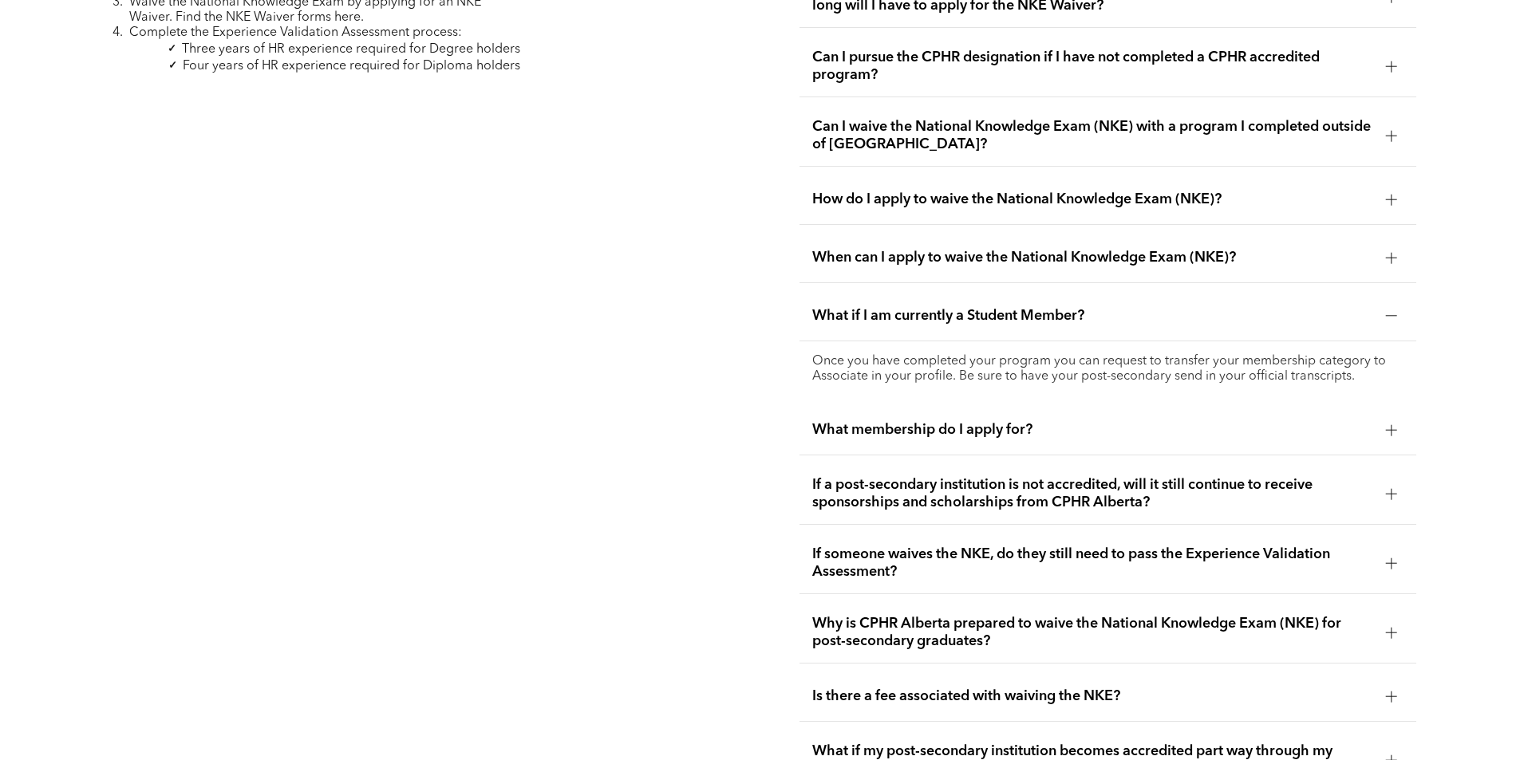
click at [1119, 305] on div "What if I am currently a Student Member?" at bounding box center [1107, 316] width 617 height 50
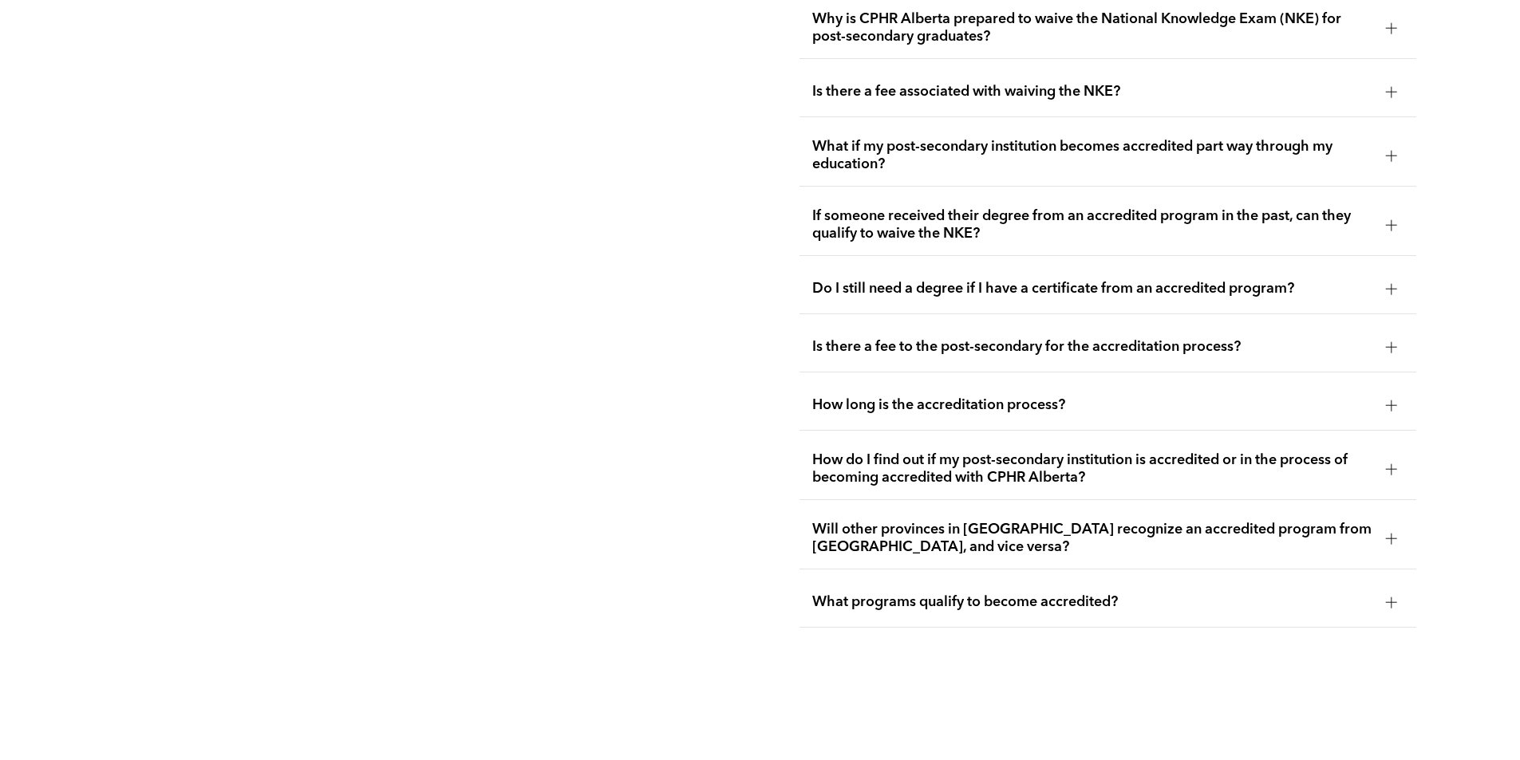
scroll to position [3351, 0]
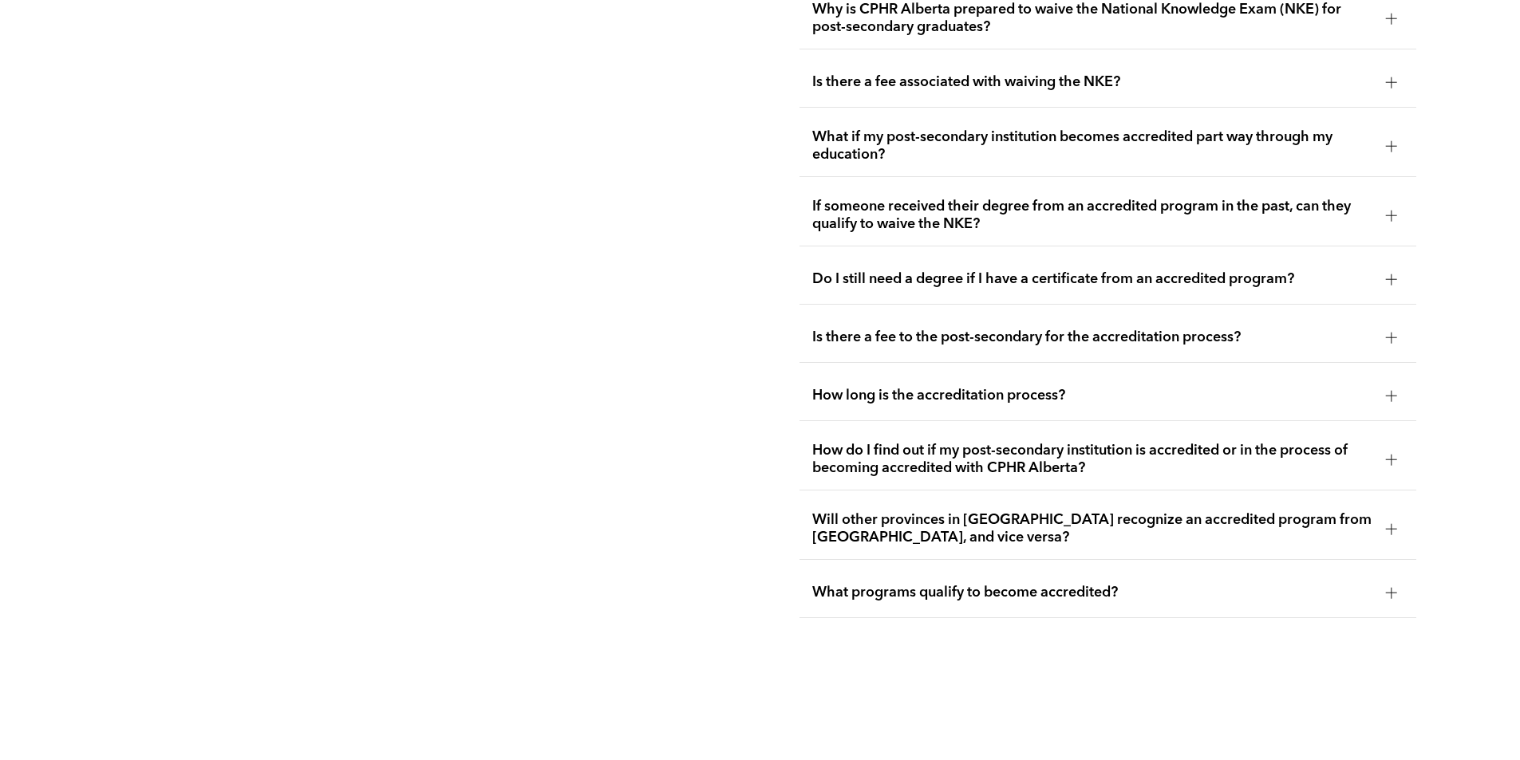
click at [1122, 315] on div "Is there a fee to the post-secondary for the accreditation process?" at bounding box center [1107, 338] width 617 height 50
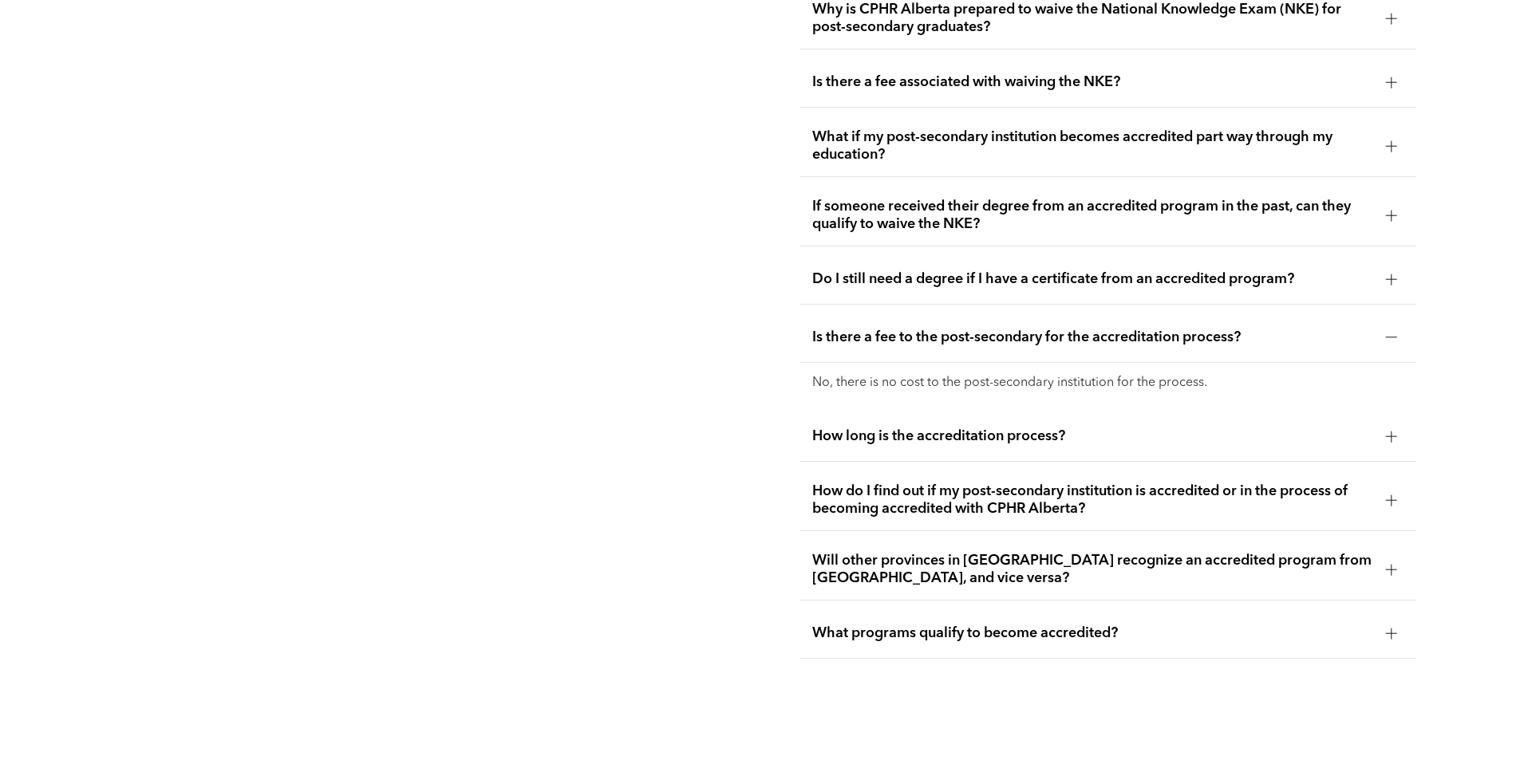
click at [1122, 315] on div "Is there a fee to the post-secondary for the accreditation process?" at bounding box center [1107, 338] width 617 height 50
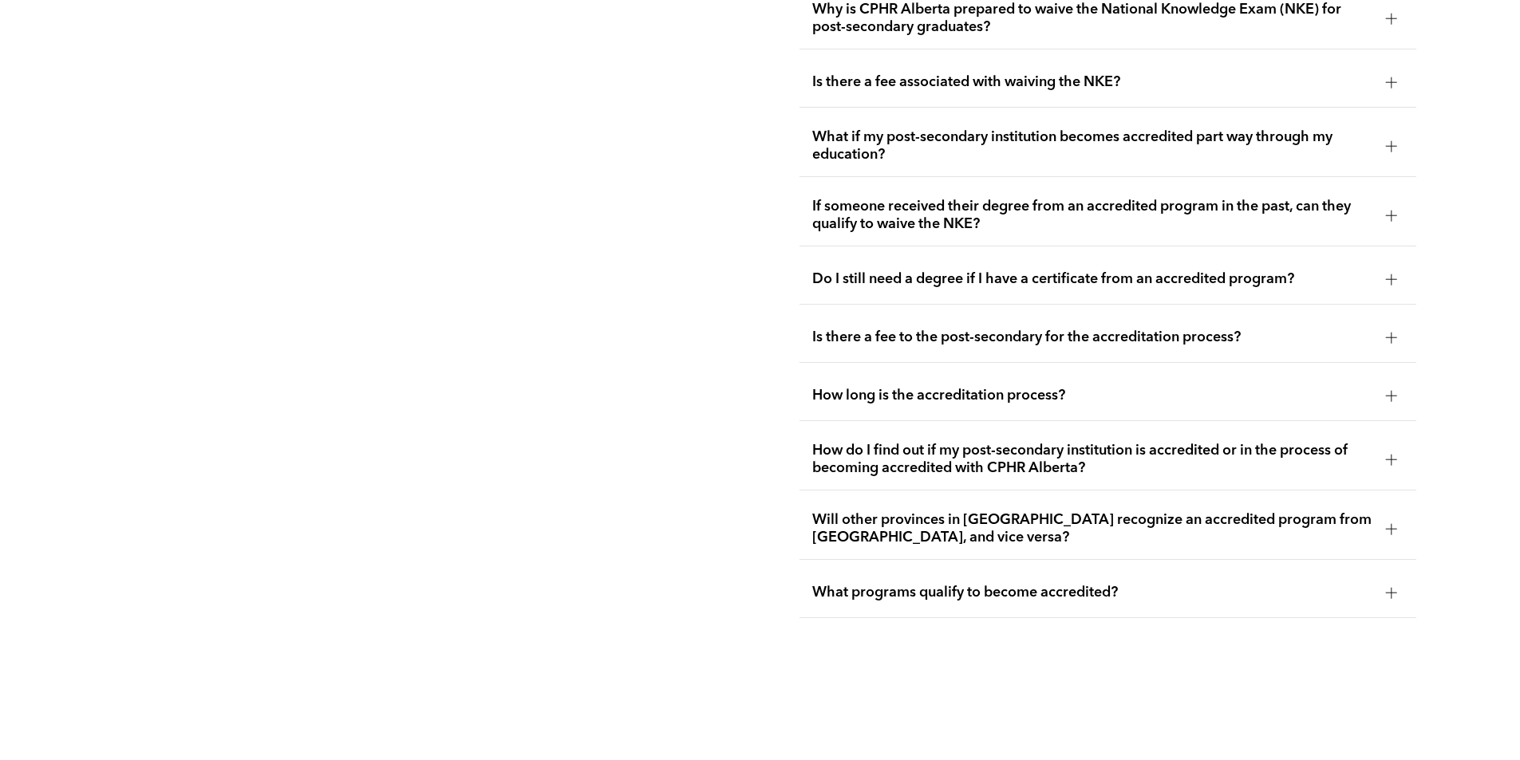
click at [1056, 387] on span "How long is the accreditation process?" at bounding box center [1092, 396] width 561 height 18
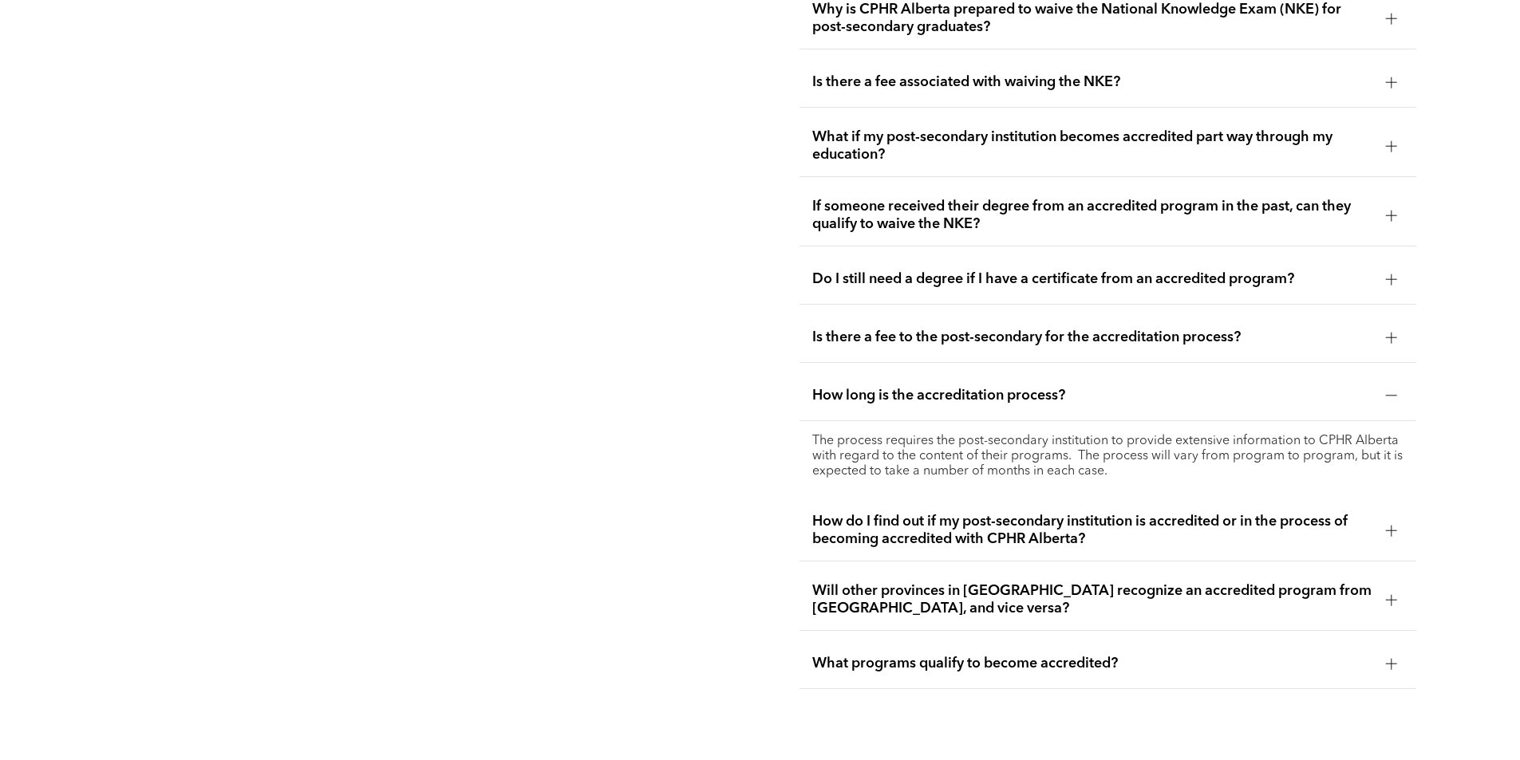
click at [1223, 513] on span "How do I find out if my post-secondary institution is accredited or in the proc…" at bounding box center [1092, 530] width 561 height 35
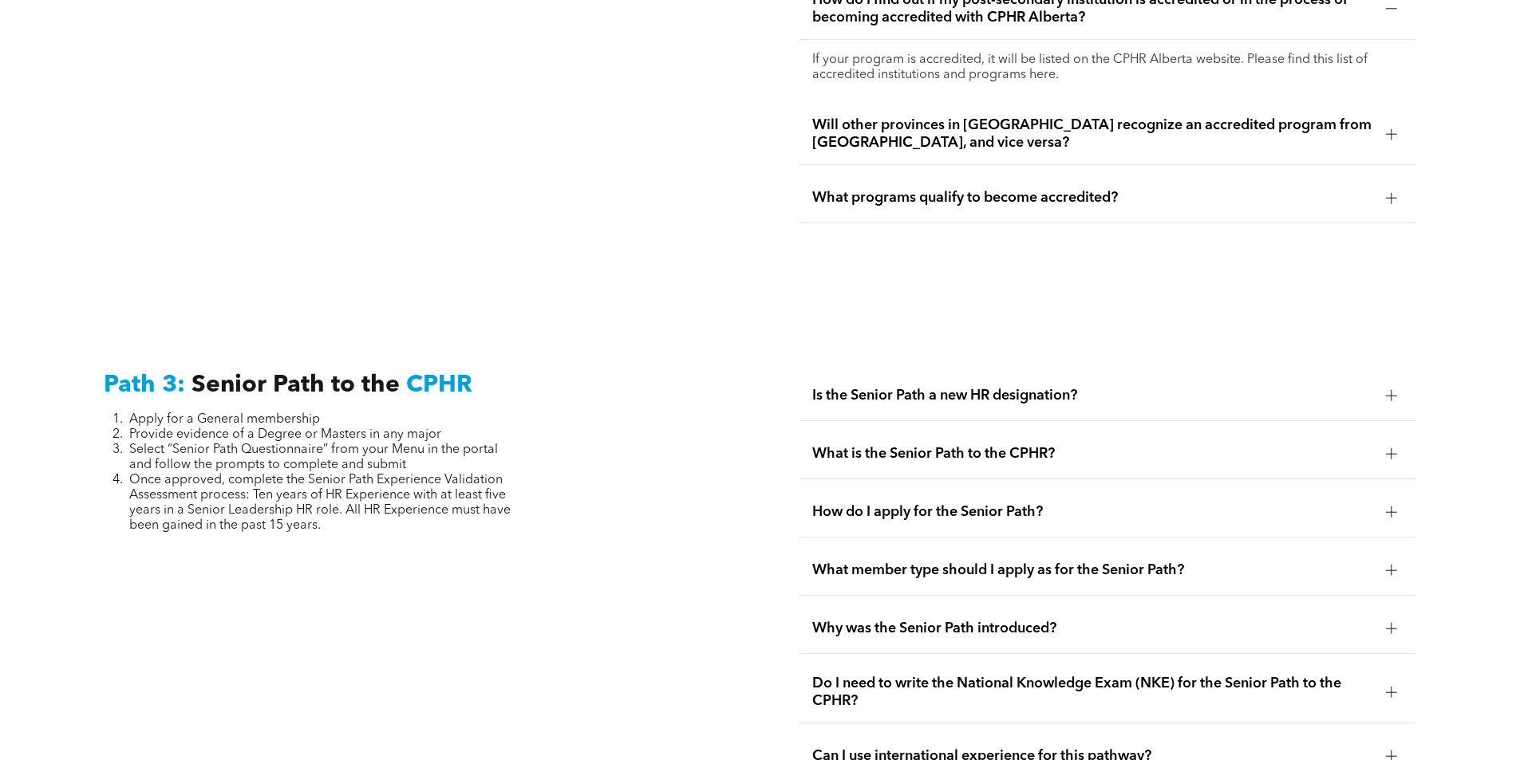
scroll to position [3830, 0]
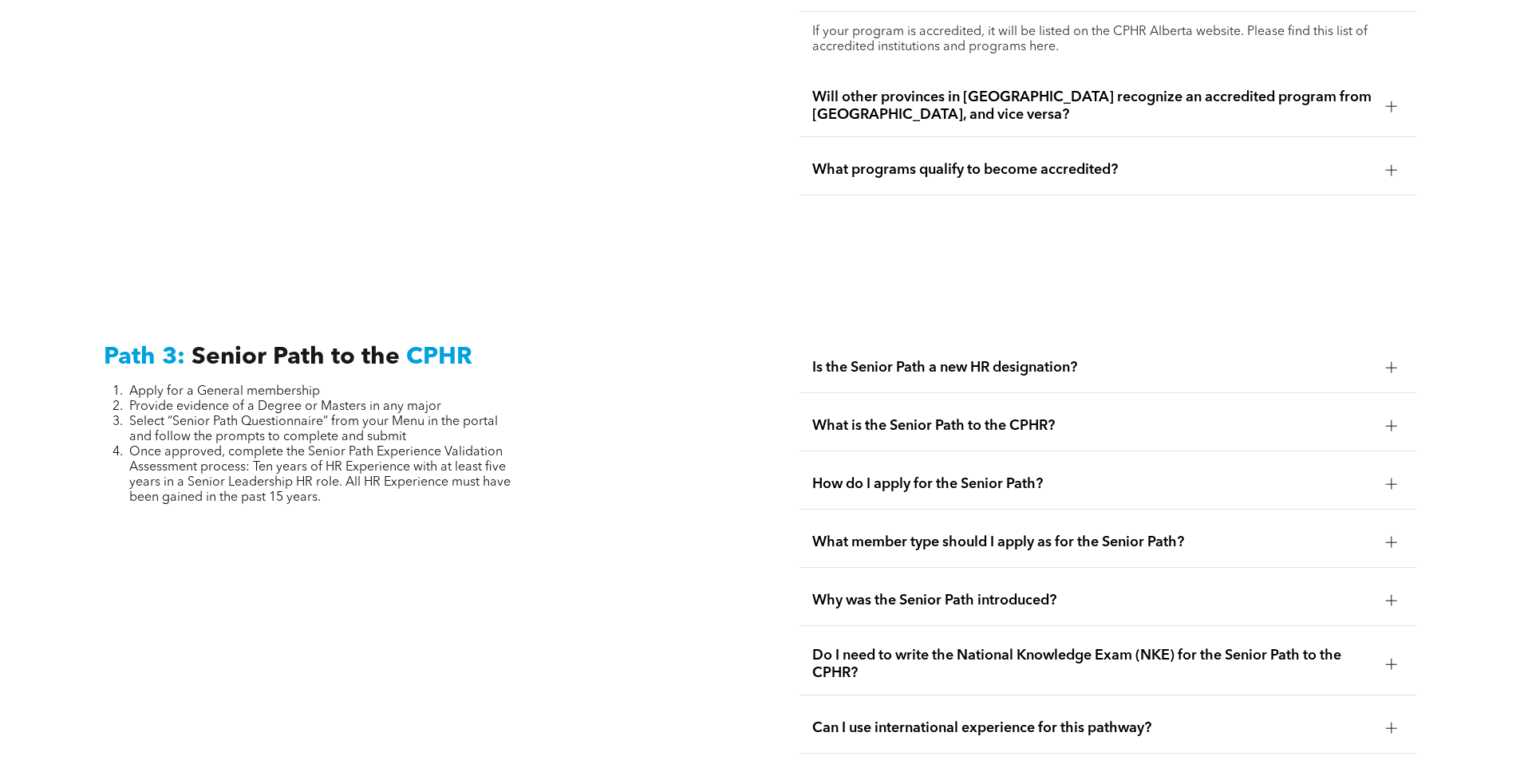
click at [1128, 359] on span "Is the Senior Path a new HR designation?" at bounding box center [1092, 368] width 561 height 18
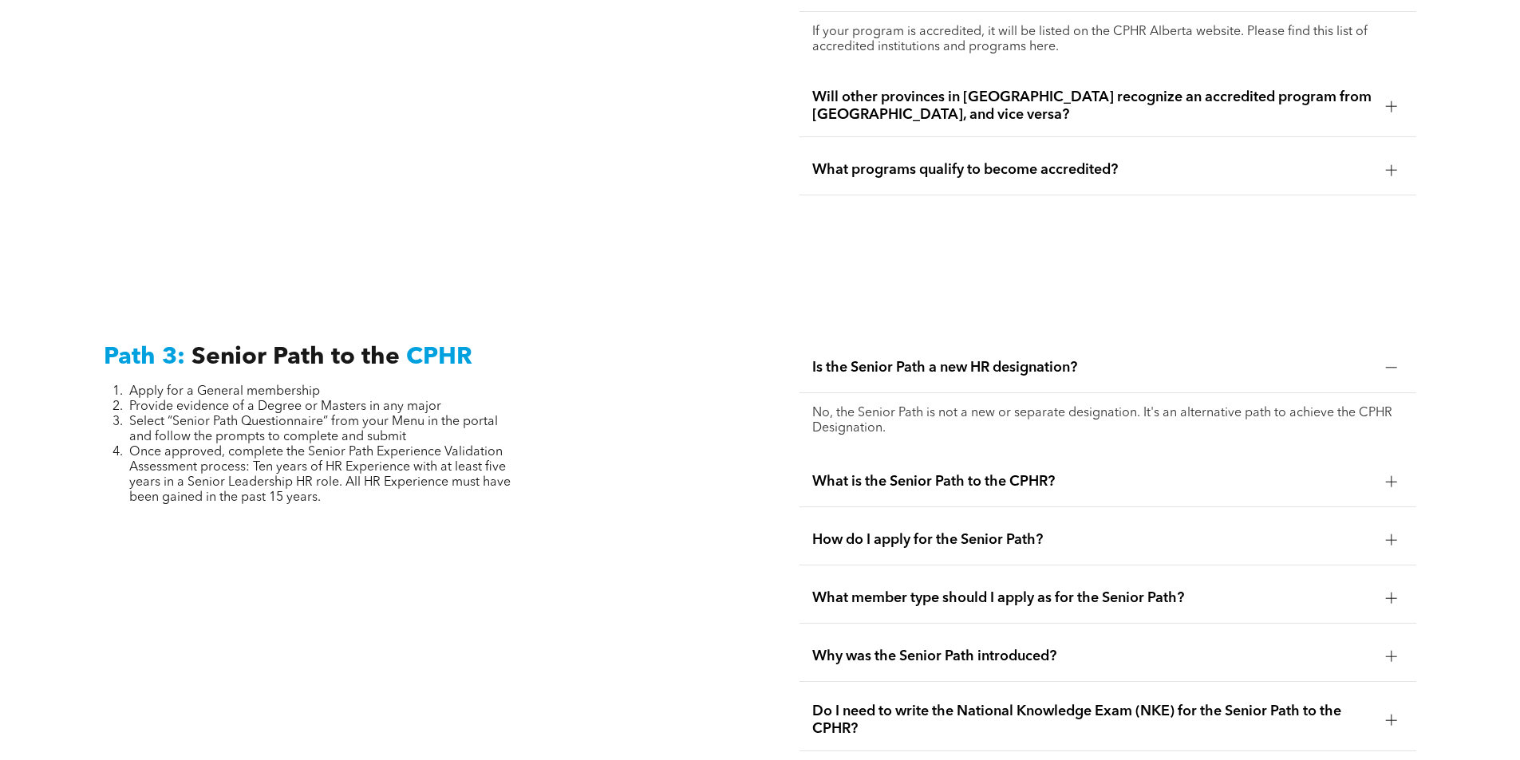
click at [1128, 359] on span "Is the Senior Path a new HR designation?" at bounding box center [1092, 368] width 561 height 18
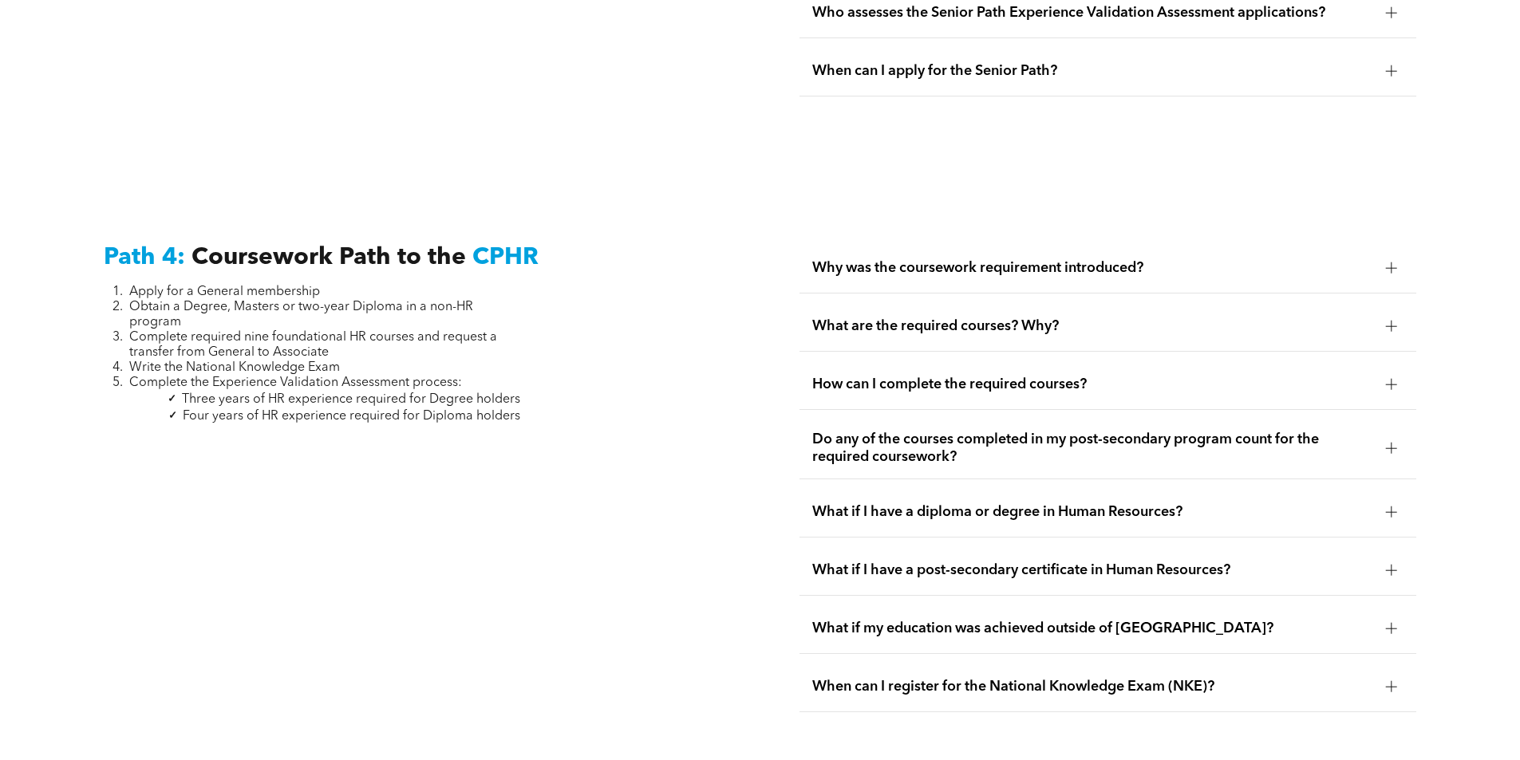
scroll to position [4707, 0]
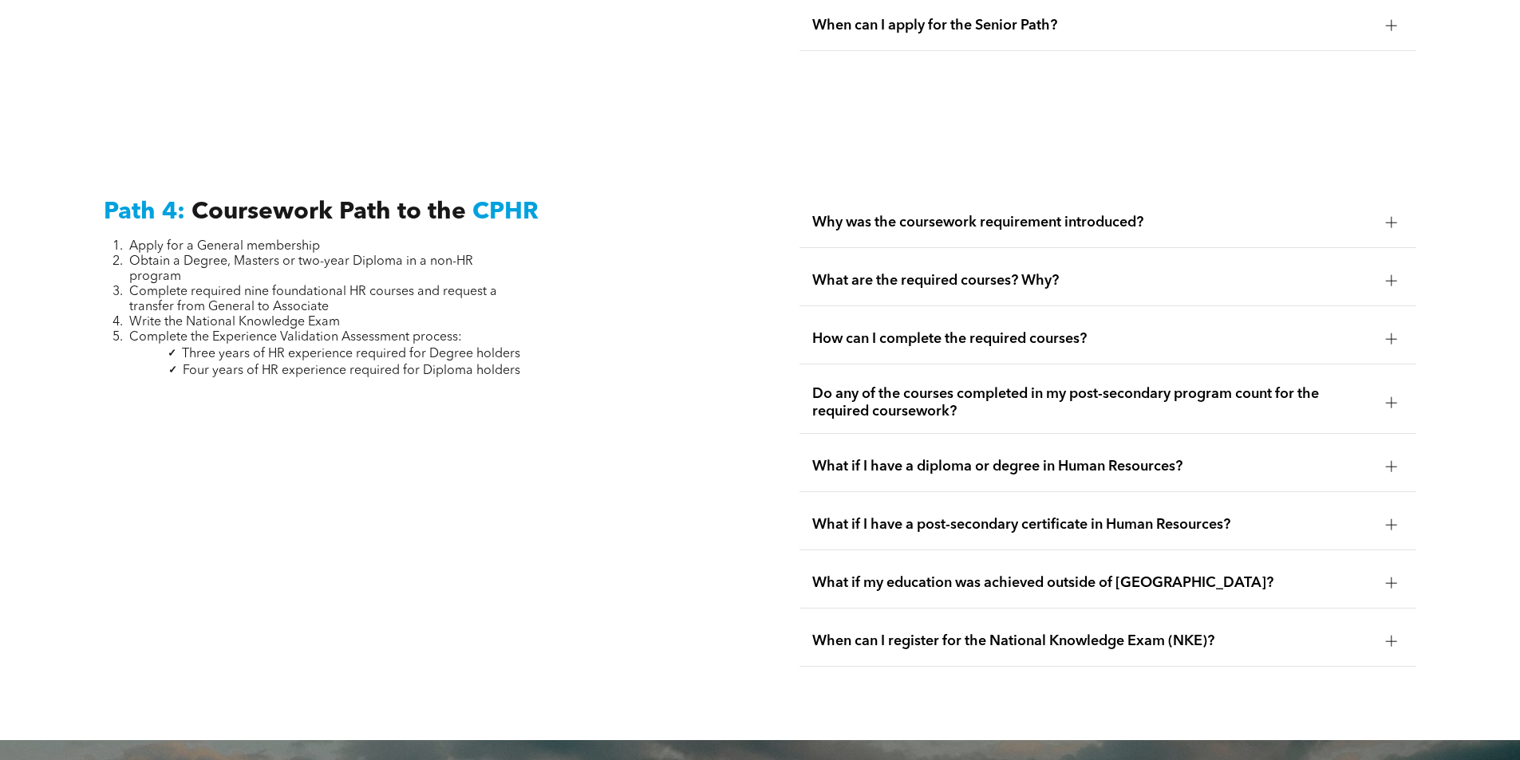
click at [968, 272] on span "What are the required courses? Why?" at bounding box center [1092, 281] width 561 height 18
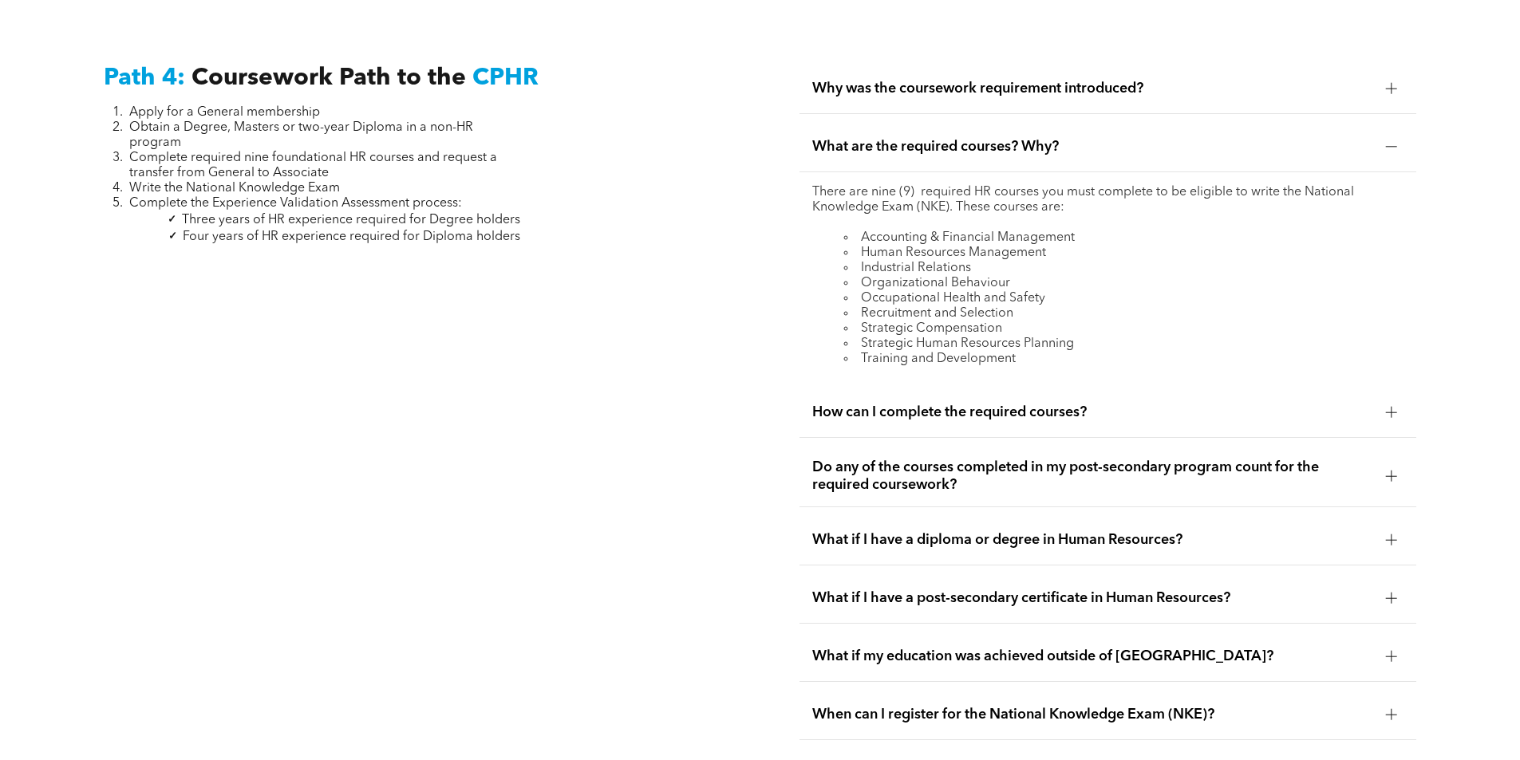
scroll to position [4867, 0]
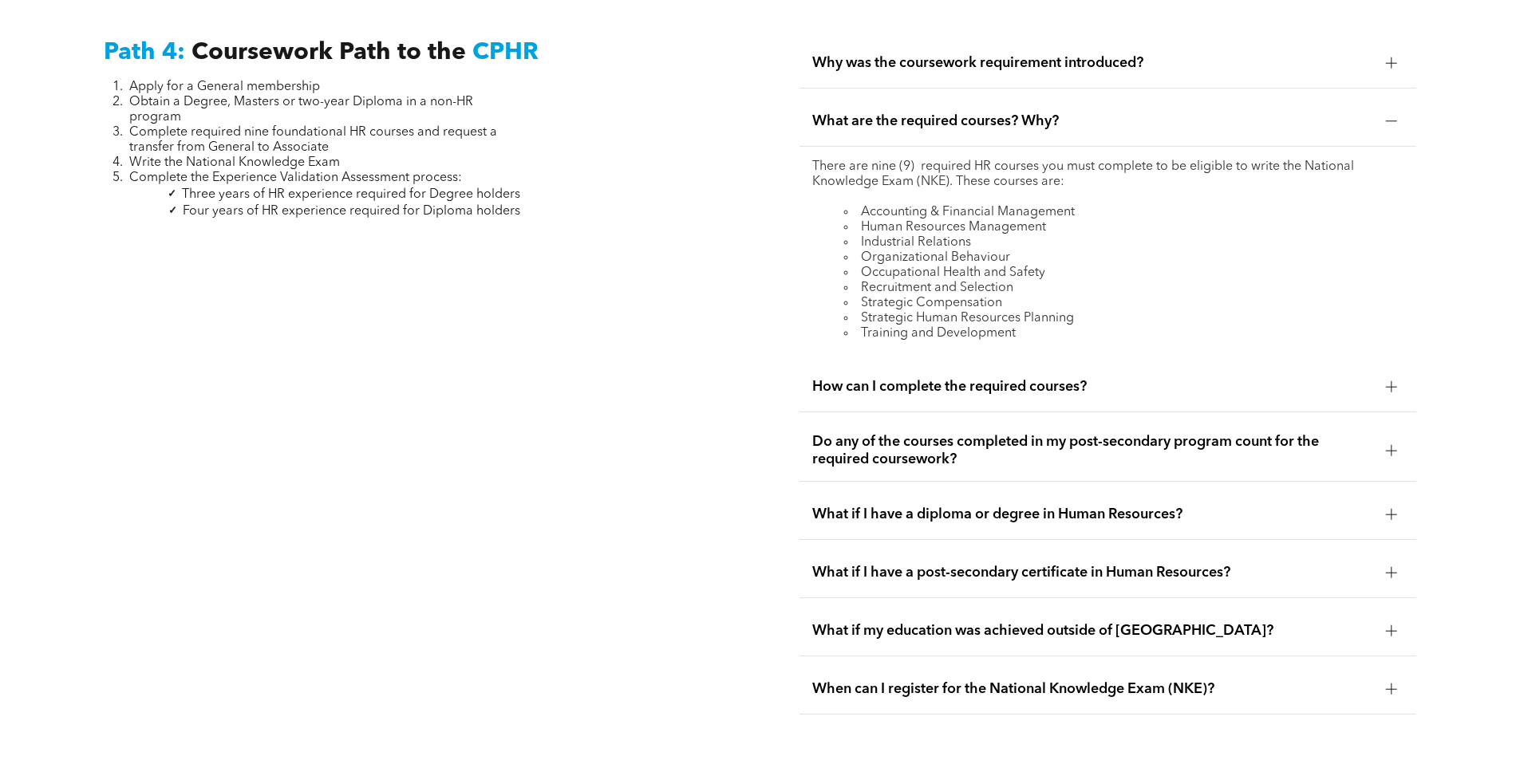
click at [990, 378] on span "How can I complete the required courses?" at bounding box center [1092, 387] width 561 height 18
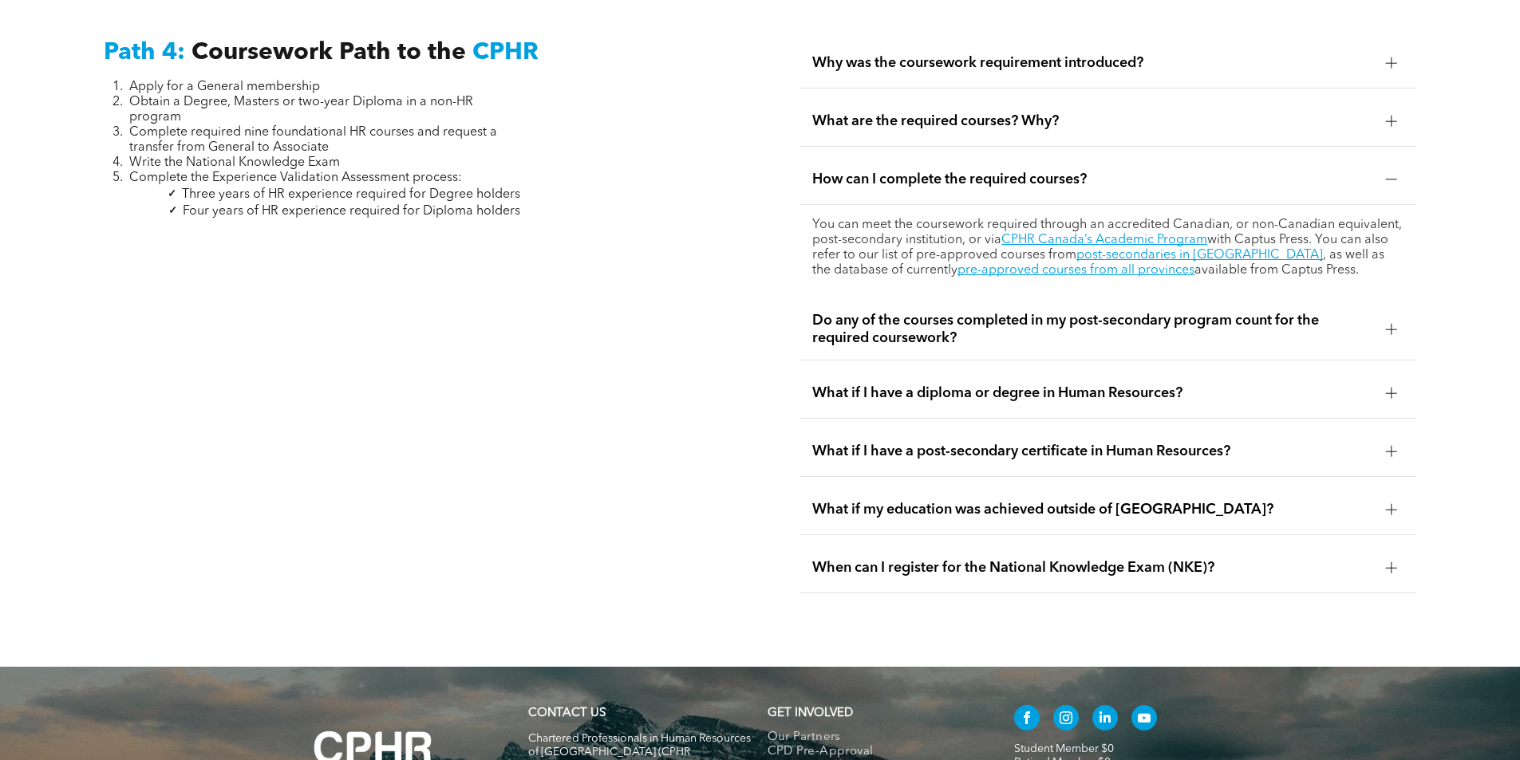
click at [1127, 312] on span "Do any of the courses completed in my post-secondary program count for the requ…" at bounding box center [1092, 329] width 561 height 35
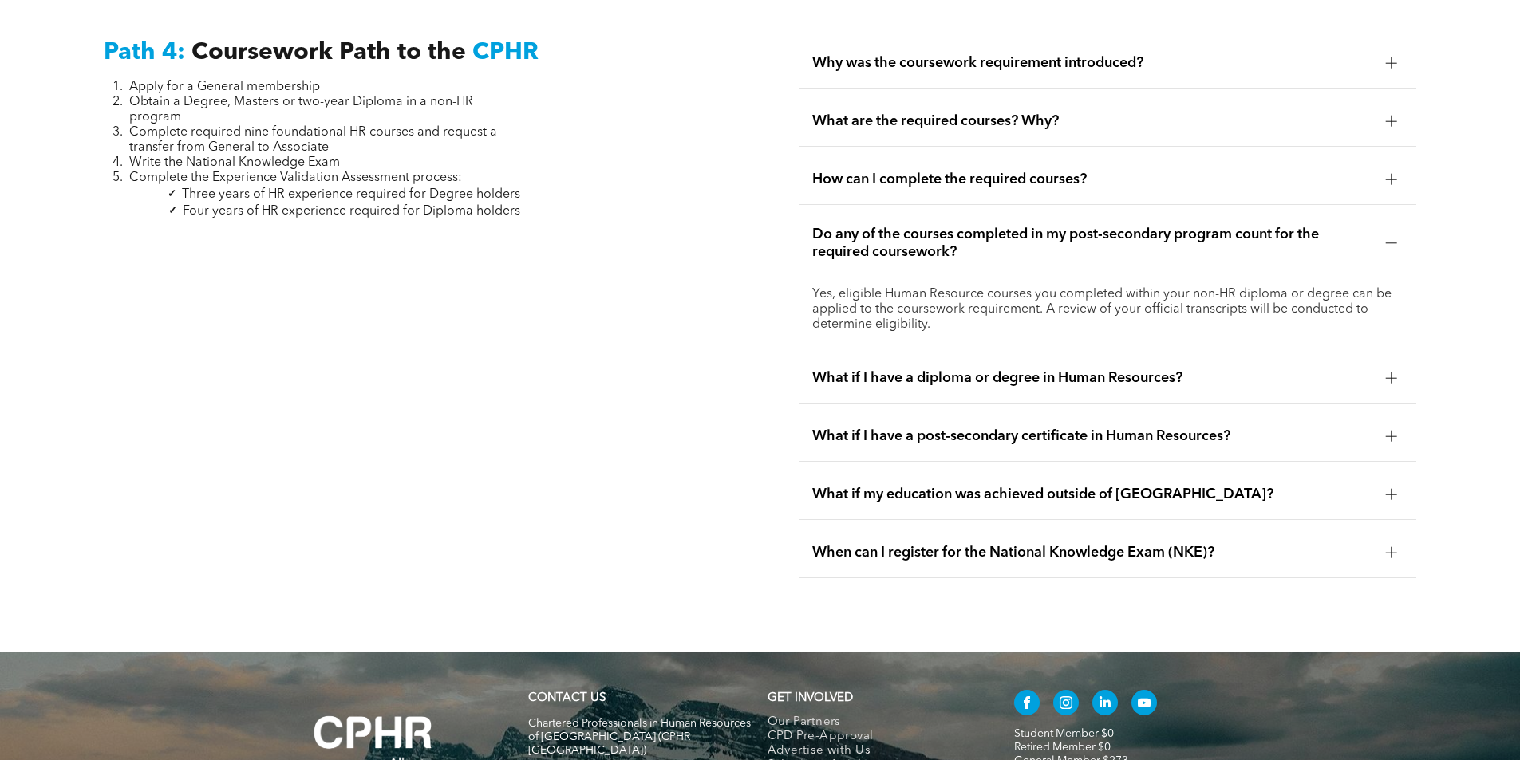
click at [1137, 544] on span "When can I register for the National Knowledge Exam (NKE)?" at bounding box center [1092, 553] width 561 height 18
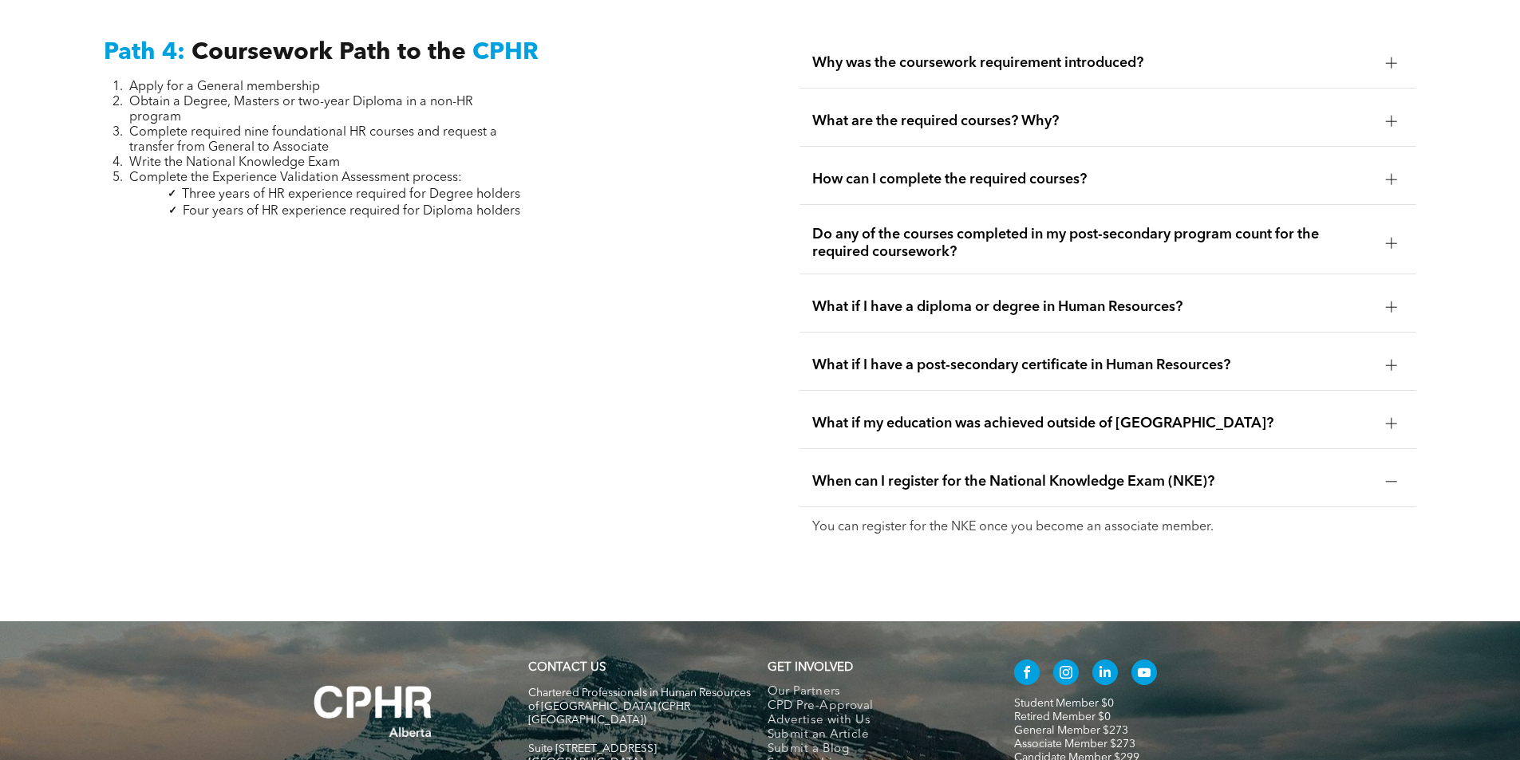
click at [1133, 457] on div "When can I register for the National Knowledge Exam (NKE)?" at bounding box center [1107, 482] width 617 height 50
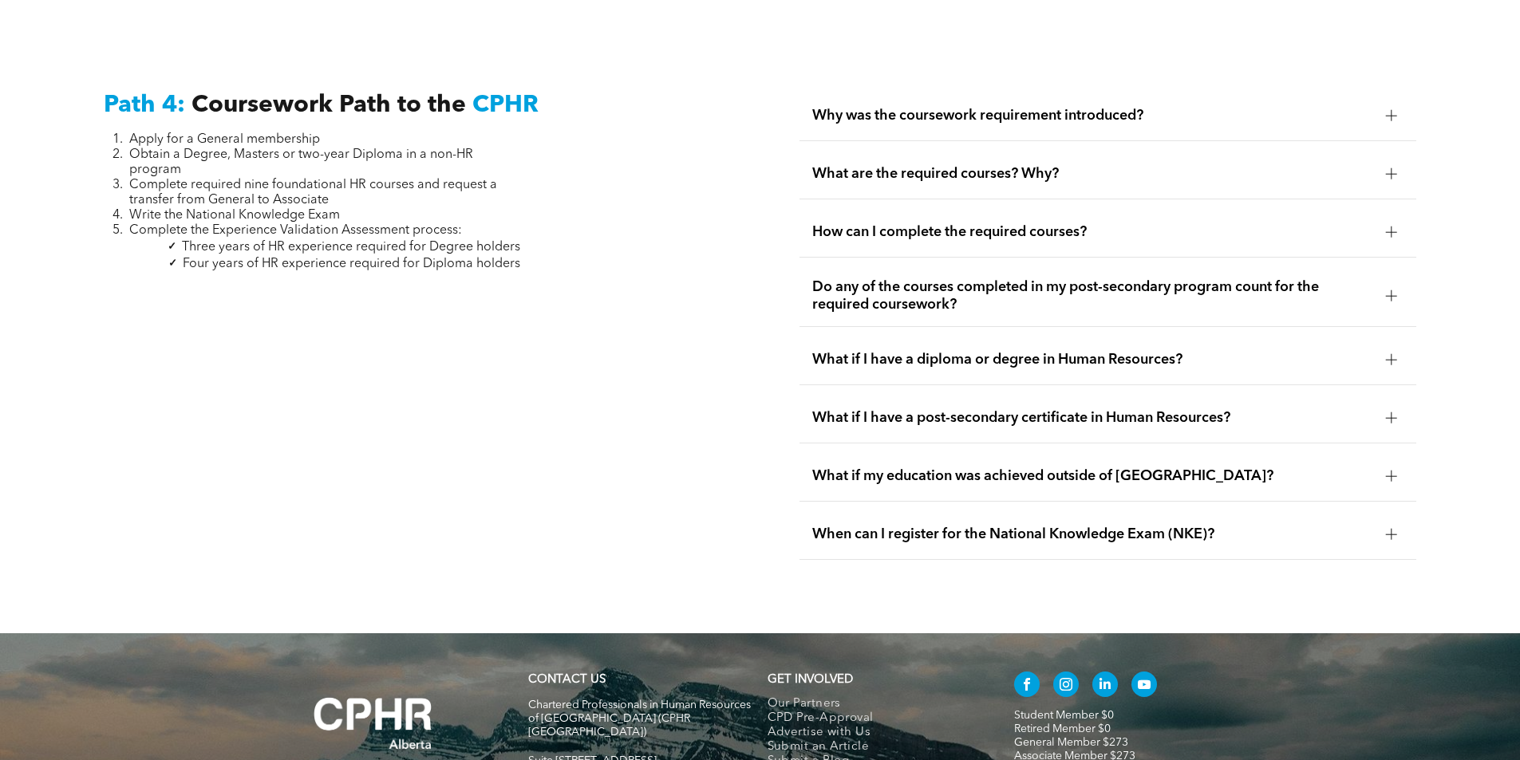
scroll to position [4787, 0]
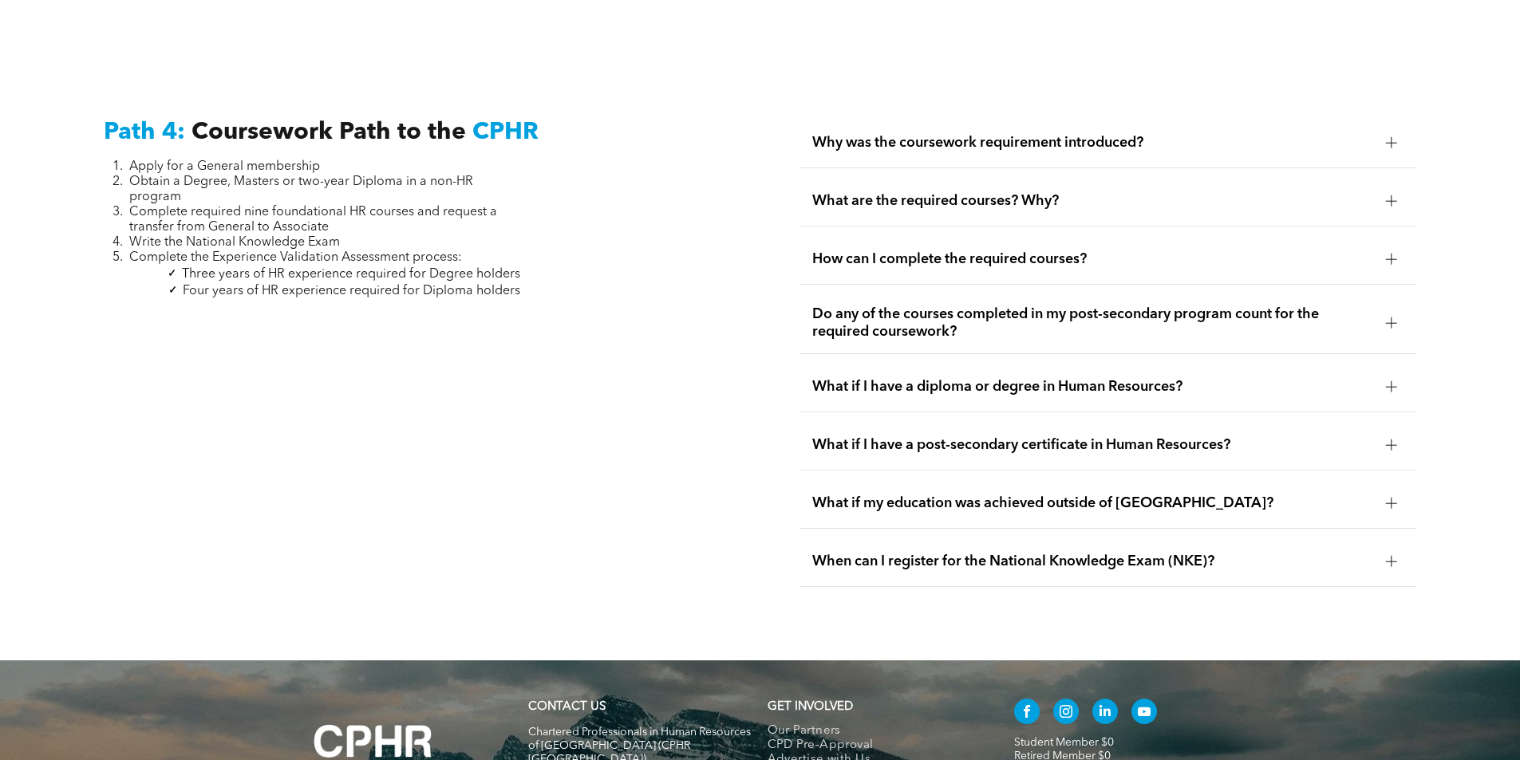
click at [1056, 251] on span "How can I complete the required courses?" at bounding box center [1092, 260] width 561 height 18
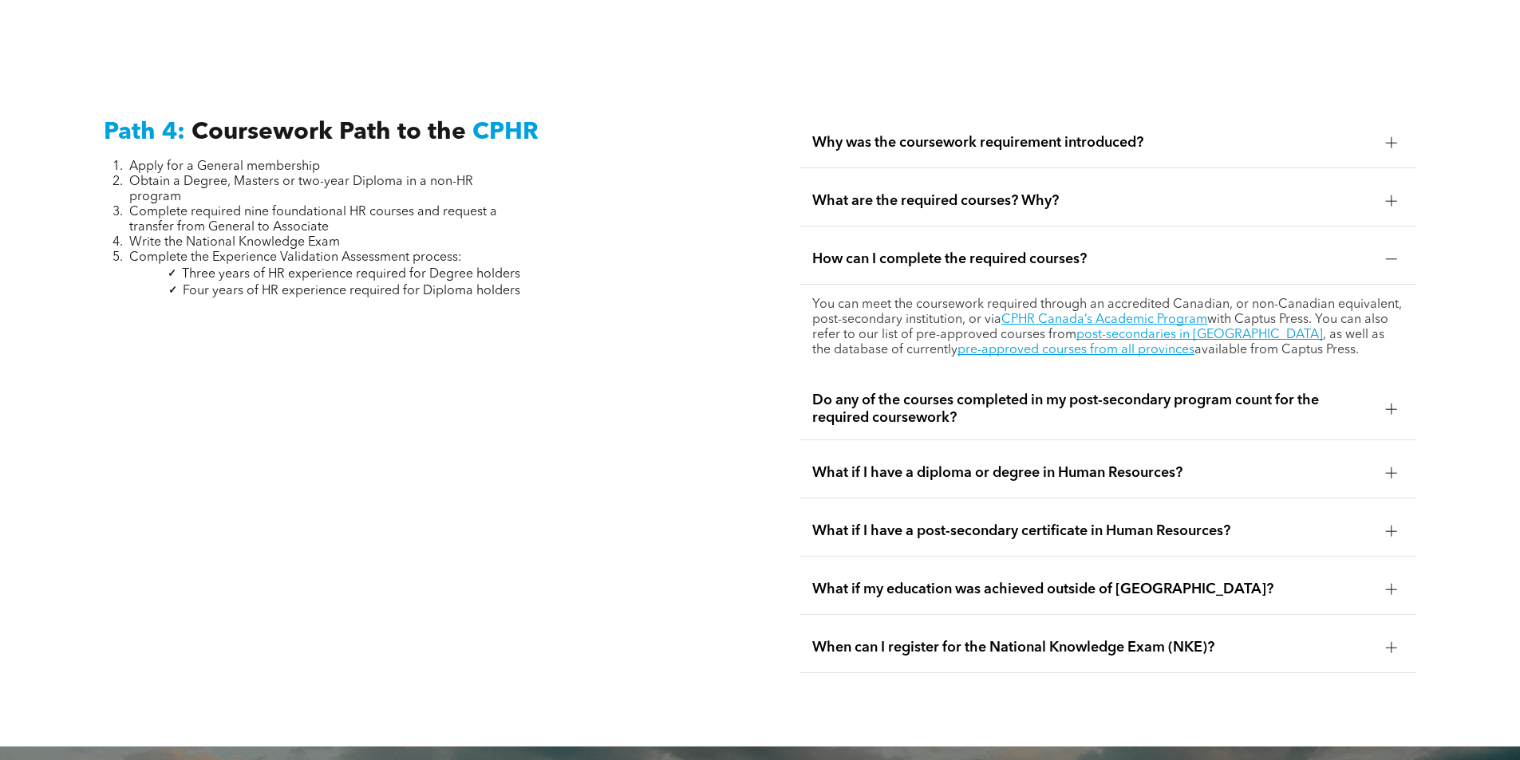
click at [1383, 247] on div at bounding box center [1391, 259] width 24 height 24
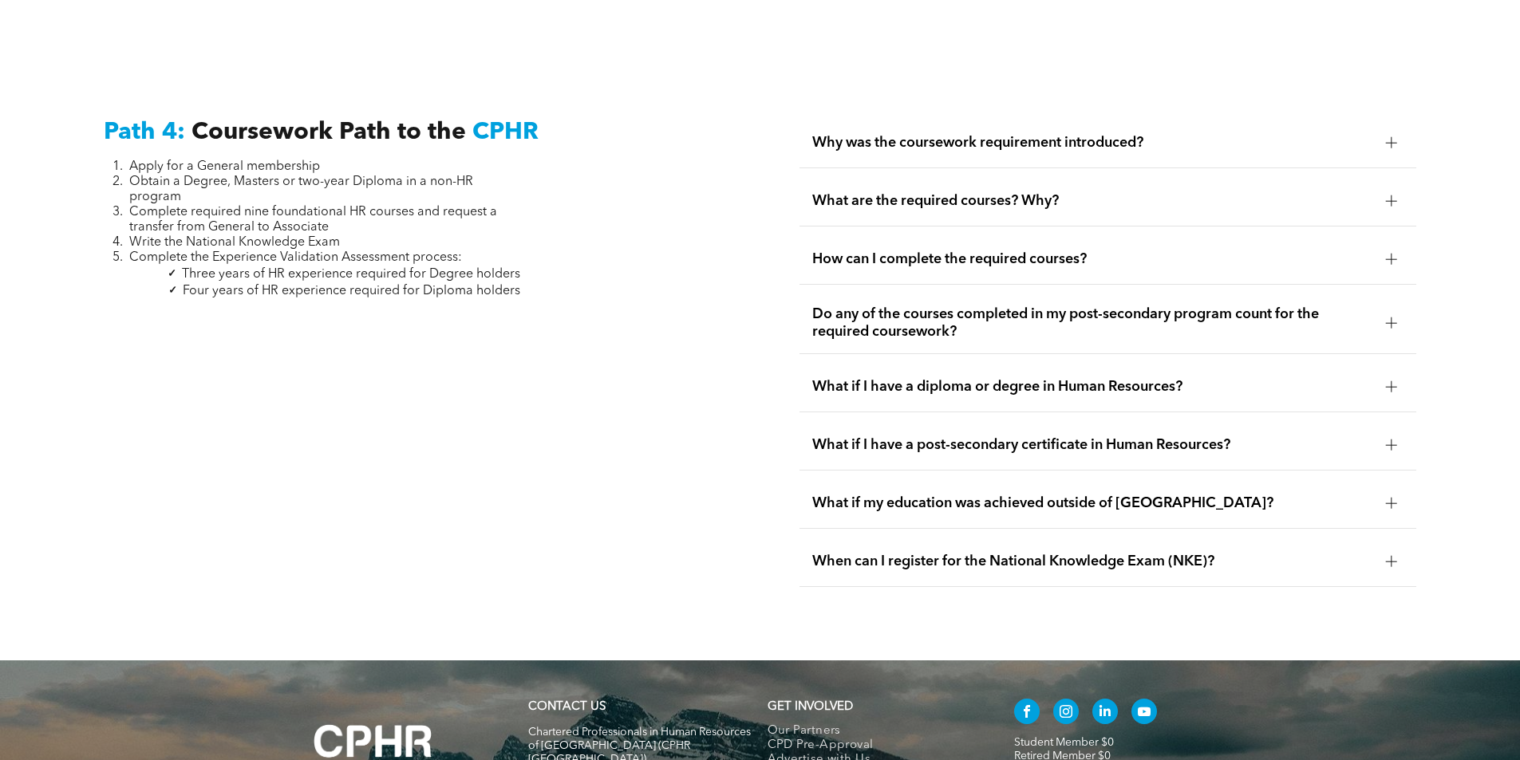
click at [1388, 189] on div at bounding box center [1391, 201] width 24 height 24
